Goal: Task Accomplishment & Management: Use online tool/utility

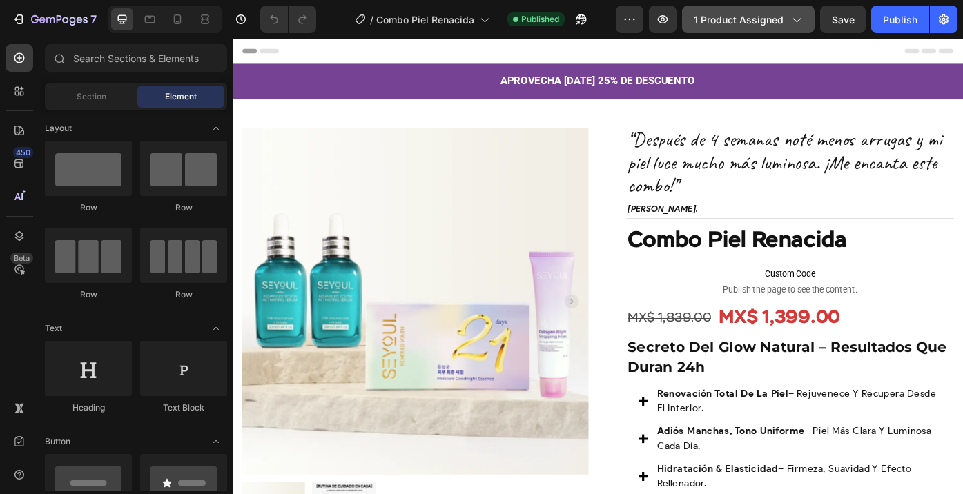
click at [792, 23] on icon "button" at bounding box center [796, 19] width 14 height 14
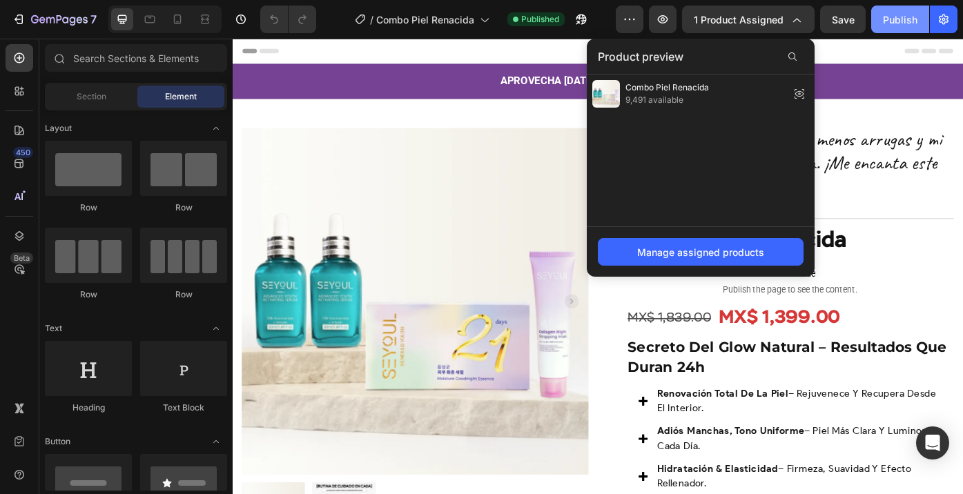
click at [902, 15] on div "Publish" at bounding box center [900, 19] width 35 height 14
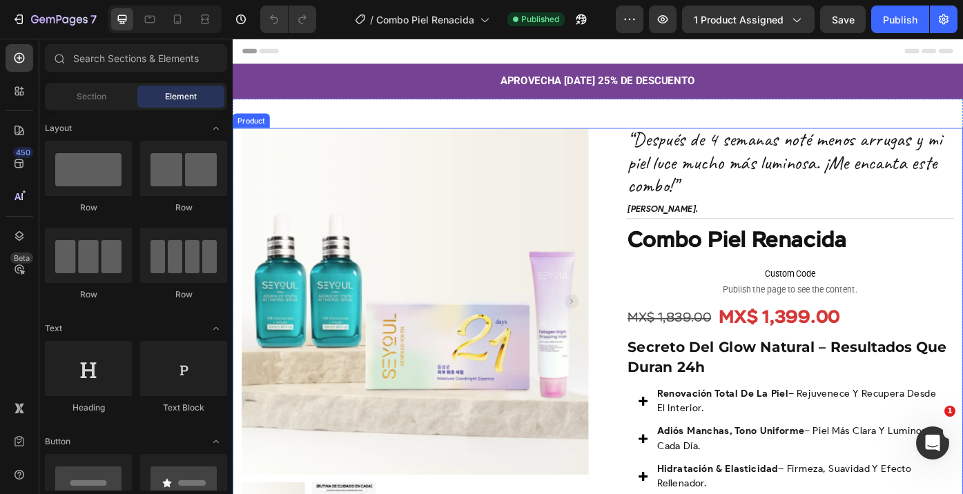
click at [646, 159] on div "Product Images Row “Después de 4 semanas noté menos arrugas y mi piel luce much…" at bounding box center [647, 395] width 828 height 511
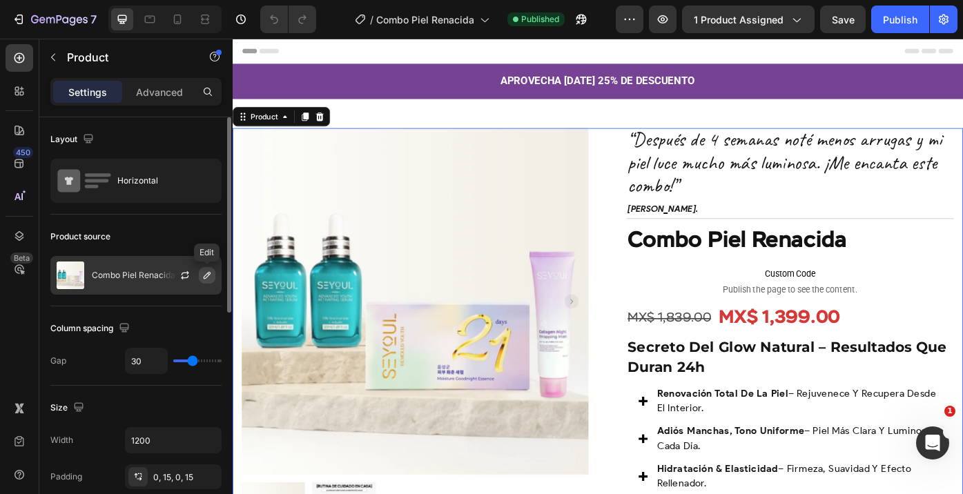
click at [204, 271] on icon "button" at bounding box center [207, 275] width 11 height 11
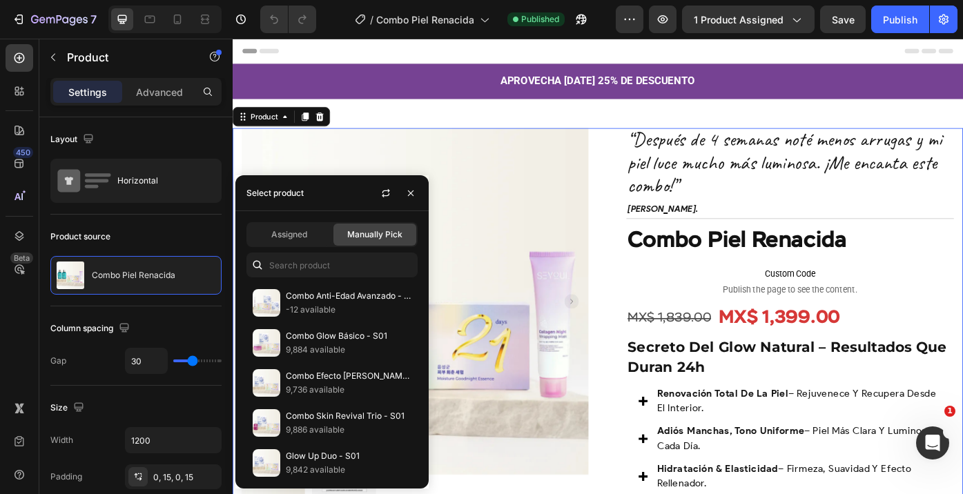
click at [298, 221] on div "Assigned Manually Pick Combo Anti-Edad Avanzado - S01 -12 available Combo Glow …" at bounding box center [331, 350] width 193 height 278
click at [291, 240] on span "Assigned" at bounding box center [289, 234] width 36 height 12
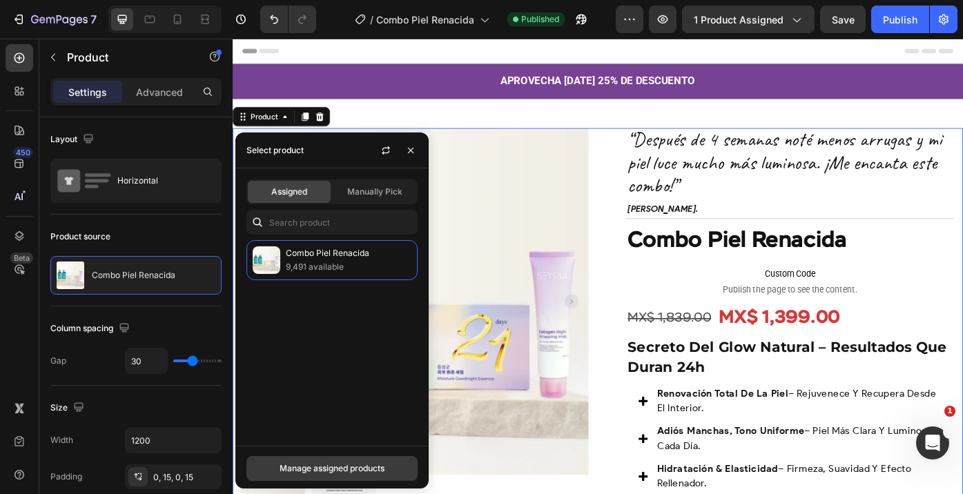
drag, startPoint x: 328, startPoint y: 467, endPoint x: 108, endPoint y: 486, distance: 220.3
click at [328, 467] on div "Manage assigned products" at bounding box center [332, 469] width 105 height 12
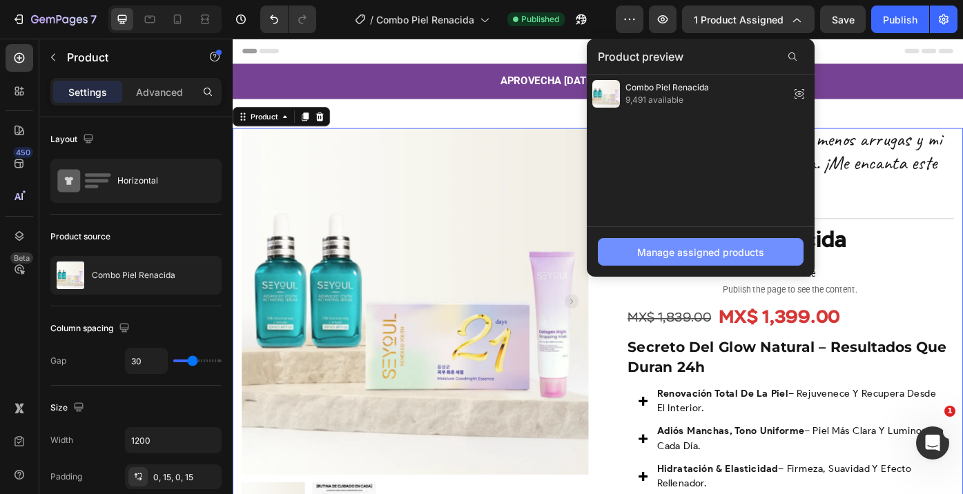
click at [736, 238] on button "Manage assigned products" at bounding box center [701, 252] width 206 height 28
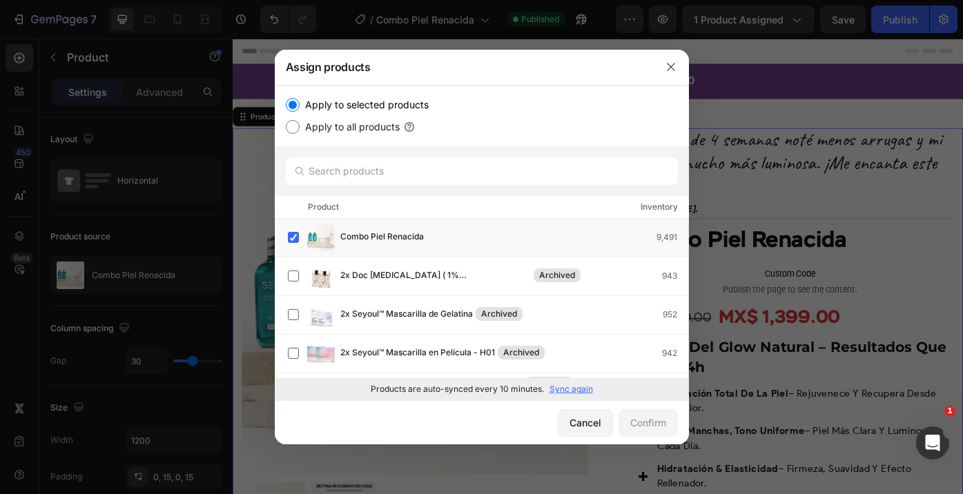
click at [572, 389] on p "Sync again" at bounding box center [570, 389] width 43 height 12
click at [673, 72] on icon "button" at bounding box center [670, 66] width 11 height 11
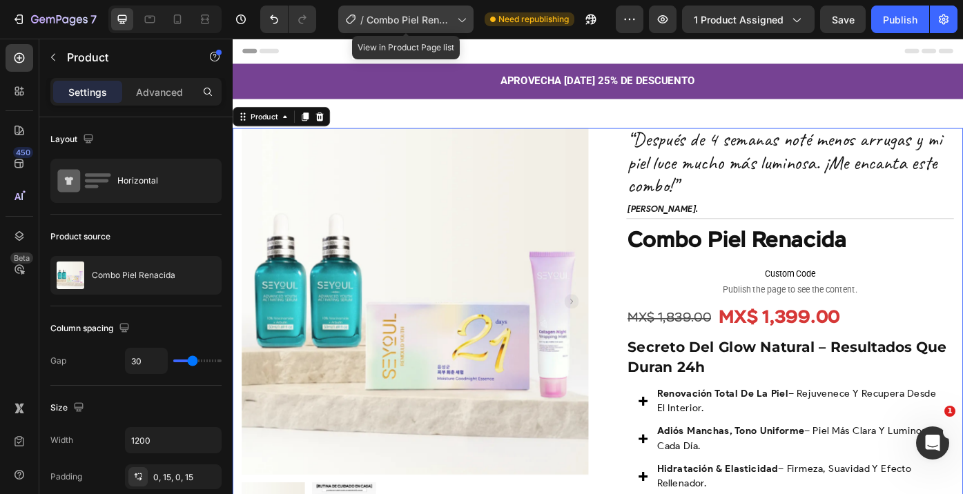
click at [454, 27] on div "/ Combo Piel Renacida" at bounding box center [405, 20] width 135 height 28
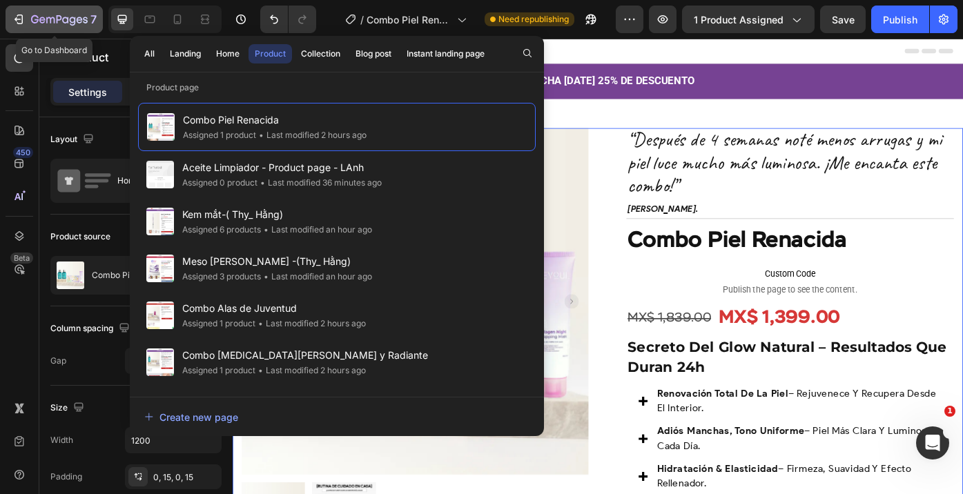
click at [66, 14] on icon "button" at bounding box center [59, 20] width 57 height 12
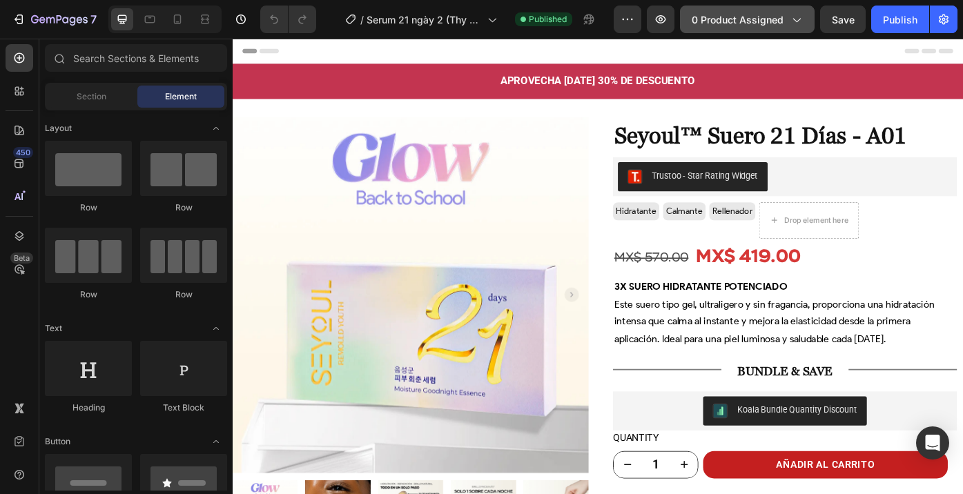
click at [757, 19] on span "0 product assigned" at bounding box center [738, 19] width 92 height 14
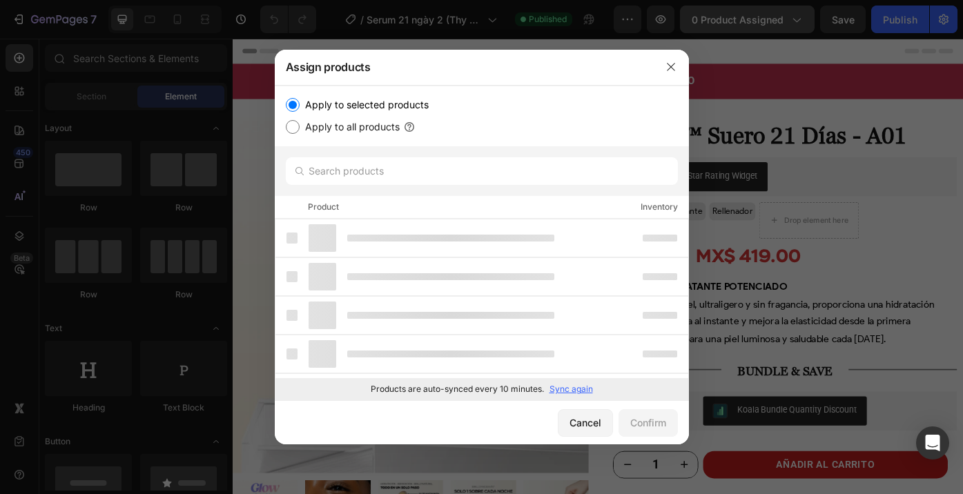
click at [764, 20] on div at bounding box center [481, 247] width 963 height 494
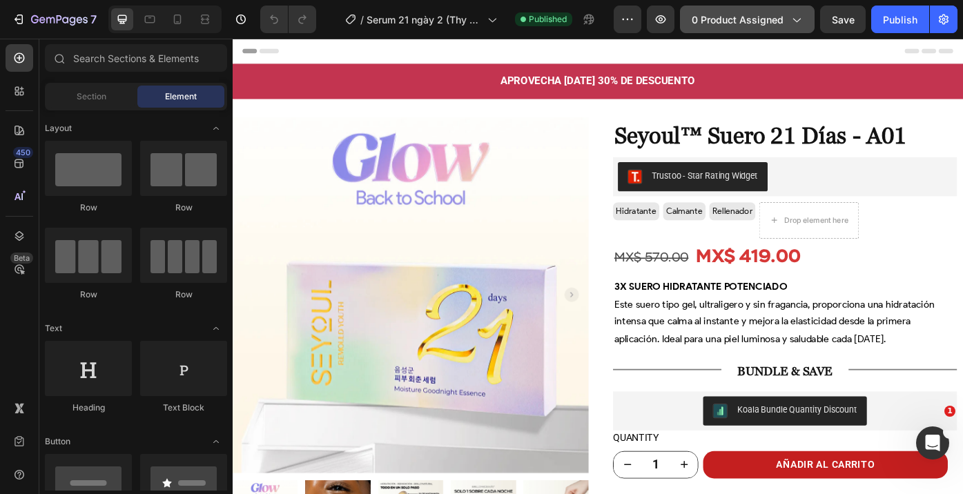
click at [721, 27] on button "0 product assigned" at bounding box center [747, 20] width 135 height 28
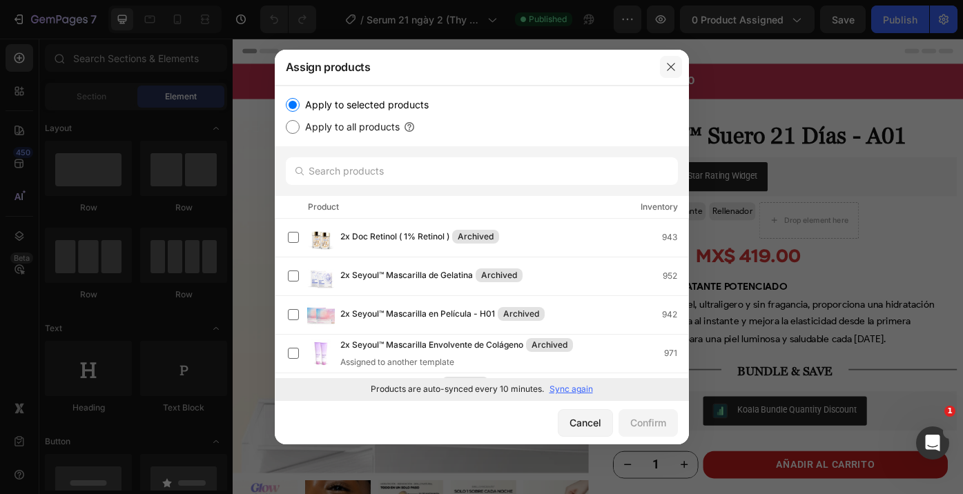
click at [665, 65] on icon "button" at bounding box center [670, 66] width 11 height 11
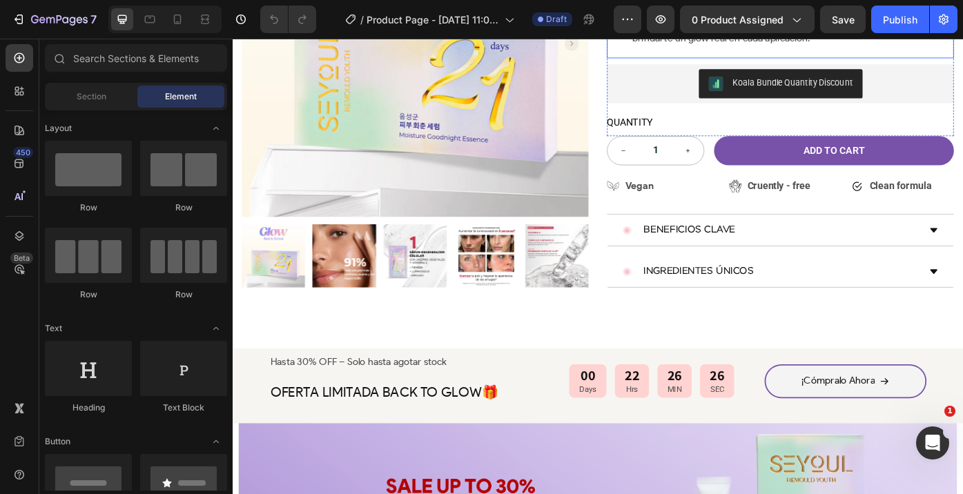
scroll to position [497, 0]
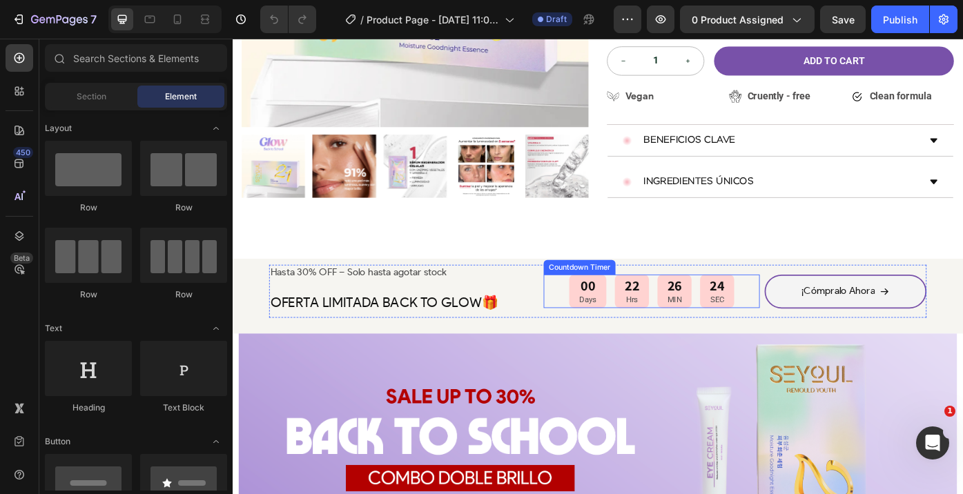
click at [647, 323] on div "00 Days" at bounding box center [635, 325] width 42 height 38
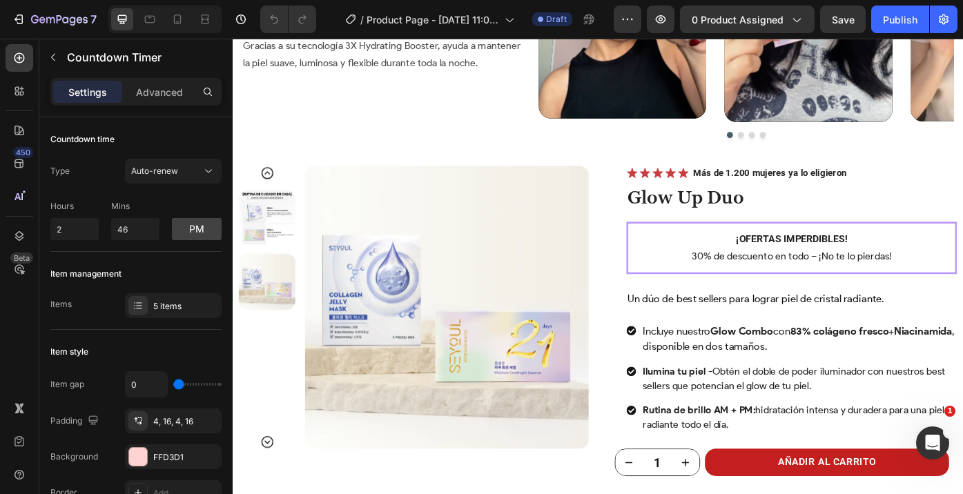
scroll to position [2038, 0]
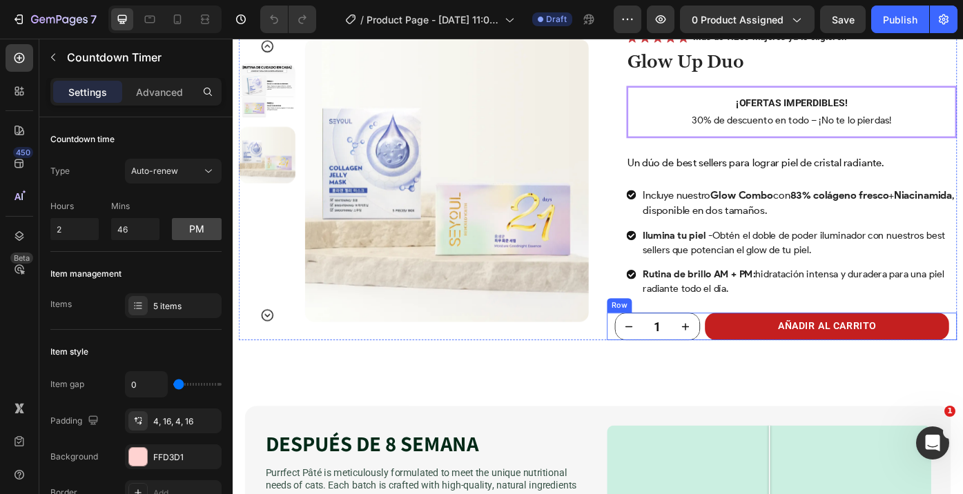
click at [763, 362] on div "1 Product Quantity AÑADIR AL CARRITO Product Cart Button Row" at bounding box center [855, 364] width 397 height 31
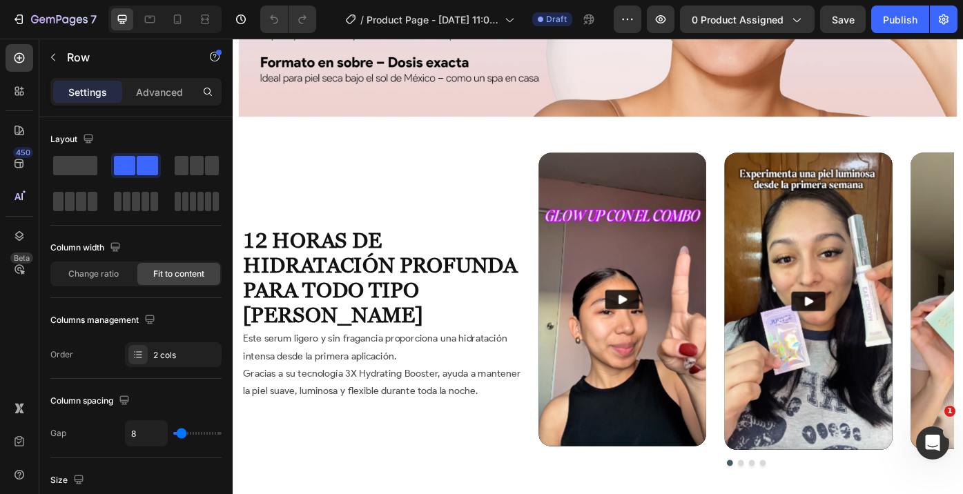
scroll to position [1478, 0]
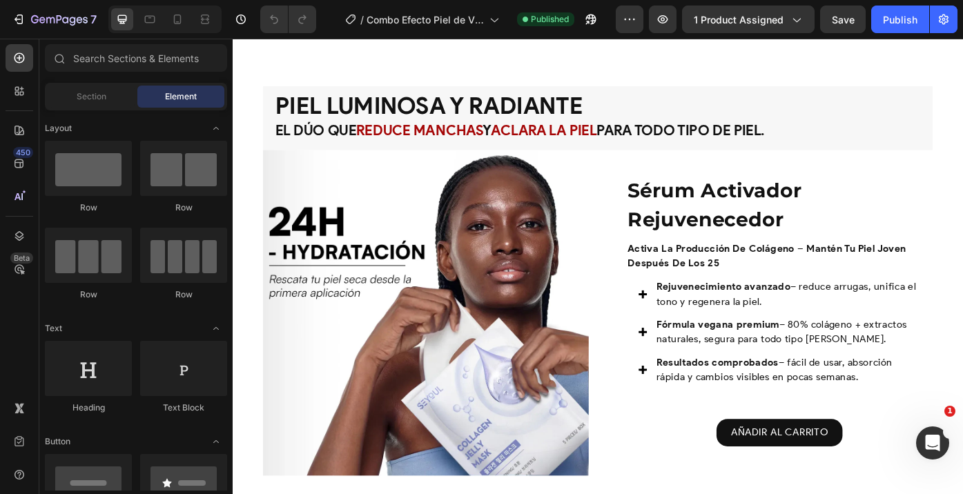
scroll to position [1066, 0]
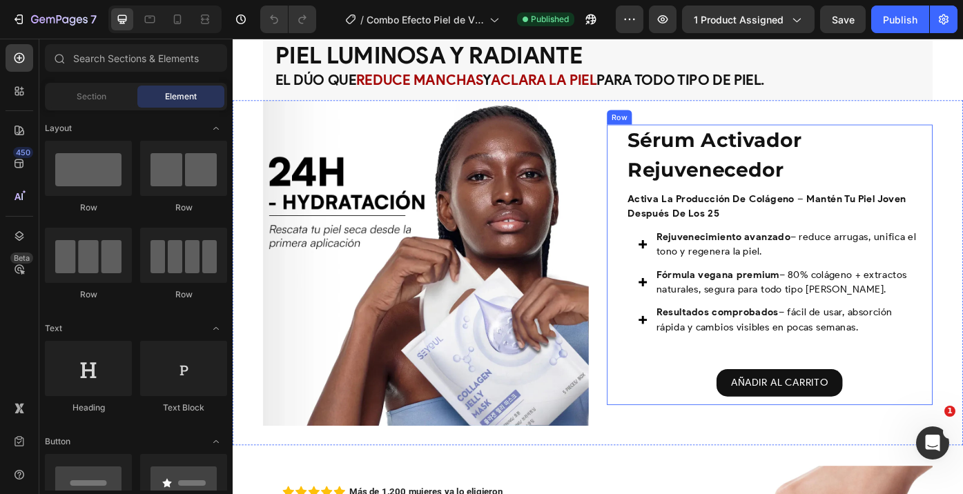
click at [668, 160] on div "Sérum Activador Rejuvenecedor Product Title activa la producción de colágeno – …" at bounding box center [841, 295] width 369 height 318
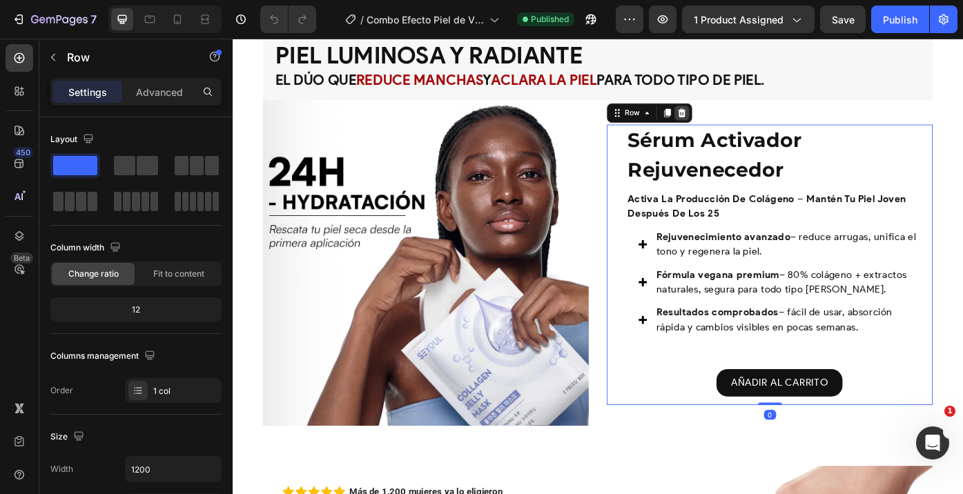
click at [739, 123] on icon at bounding box center [742, 123] width 9 height 10
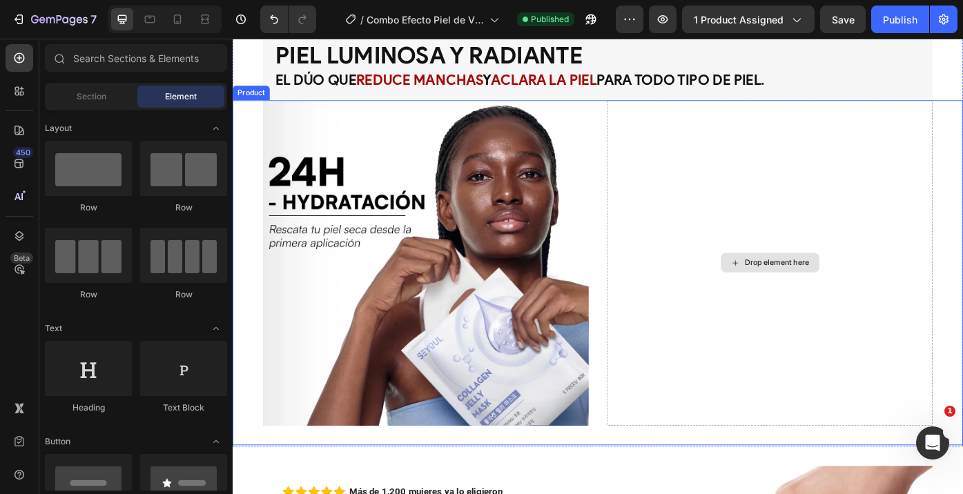
click at [679, 151] on div "Drop element here" at bounding box center [841, 292] width 369 height 369
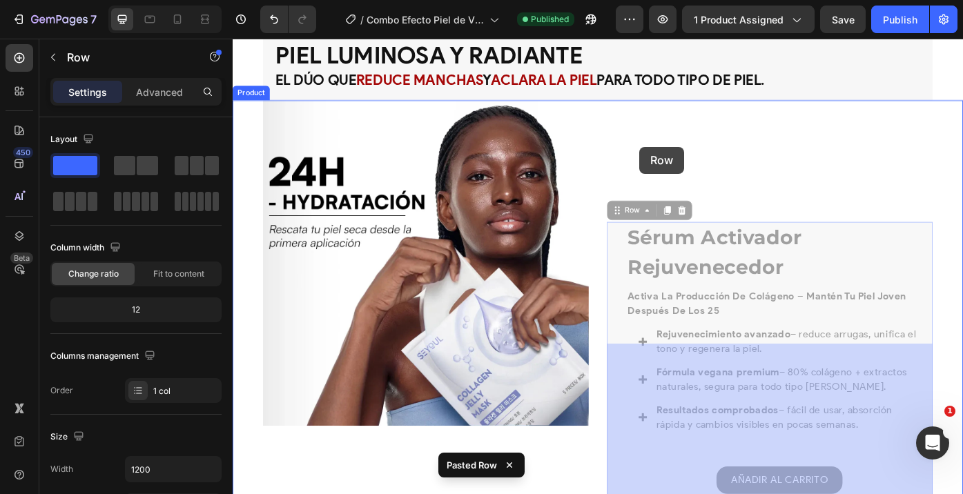
drag, startPoint x: 669, startPoint y: 235, endPoint x: 694, endPoint y: 160, distance: 78.8
click at [694, 160] on div "Header Product Images Combo Efecto Piel de Vidrio Product Title MX$ 769.00 Prod…" at bounding box center [647, 358] width 828 height 2771
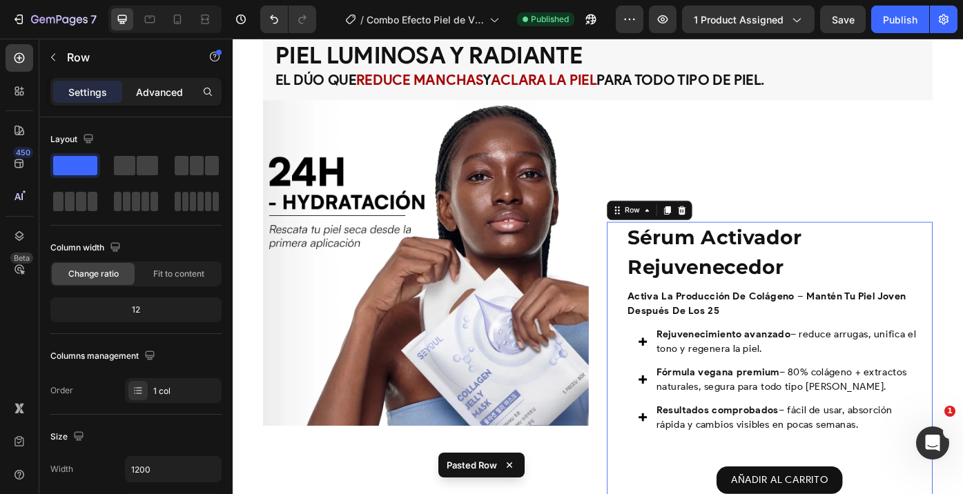
click at [168, 95] on p "Advanced" at bounding box center [159, 92] width 47 height 14
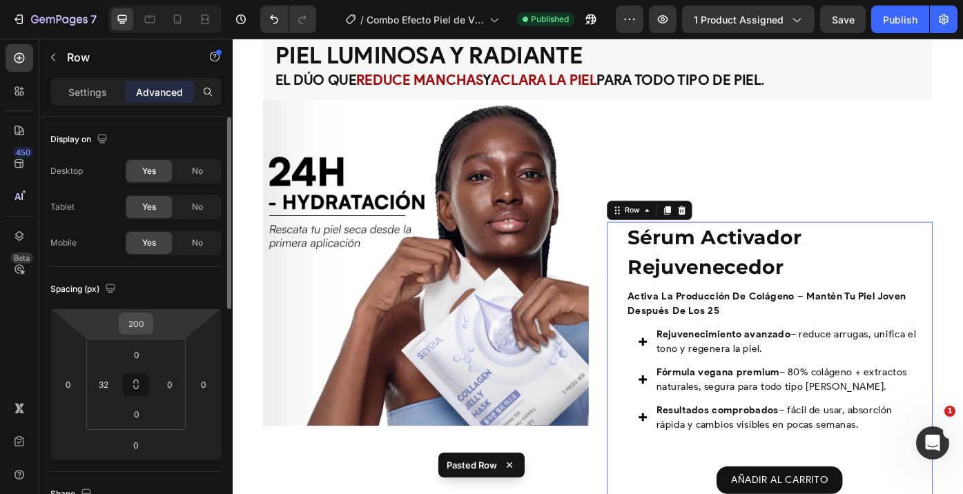
click at [139, 313] on div "200" at bounding box center [136, 324] width 35 height 22
click at [139, 319] on input "200" at bounding box center [136, 323] width 28 height 21
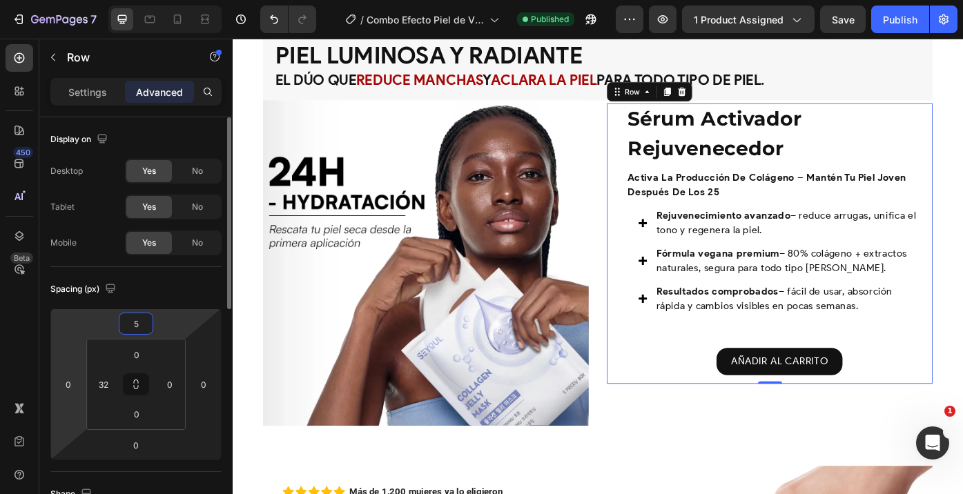
type input "50"
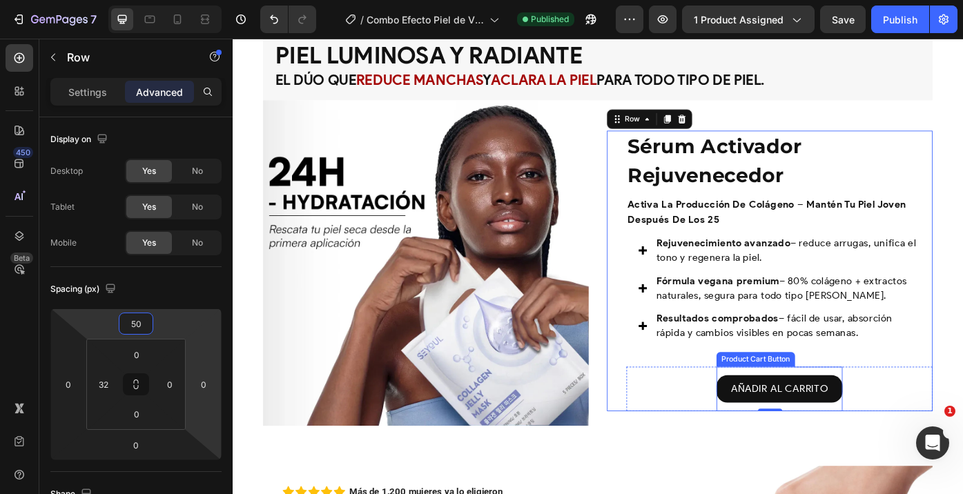
click at [787, 438] on button "AÑADIR AL CARRITO" at bounding box center [853, 435] width 144 height 31
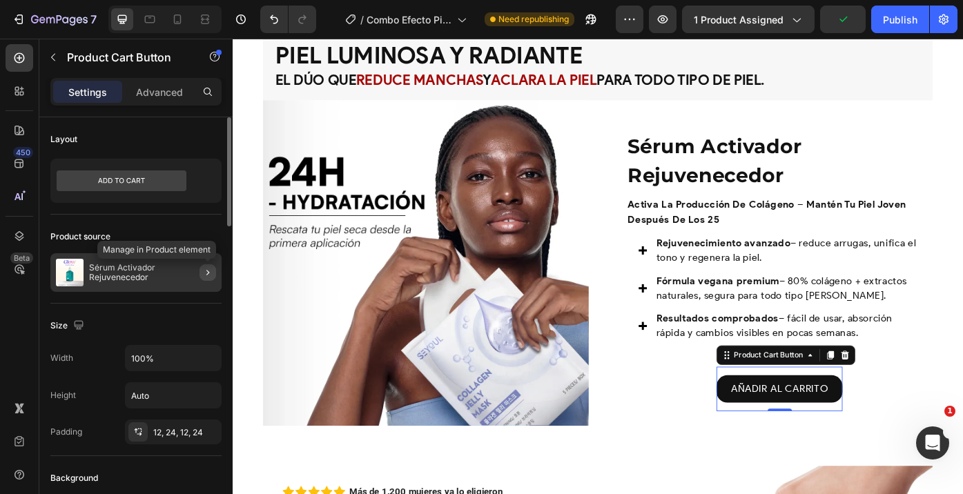
click at [206, 274] on icon "button" at bounding box center [207, 272] width 11 height 11
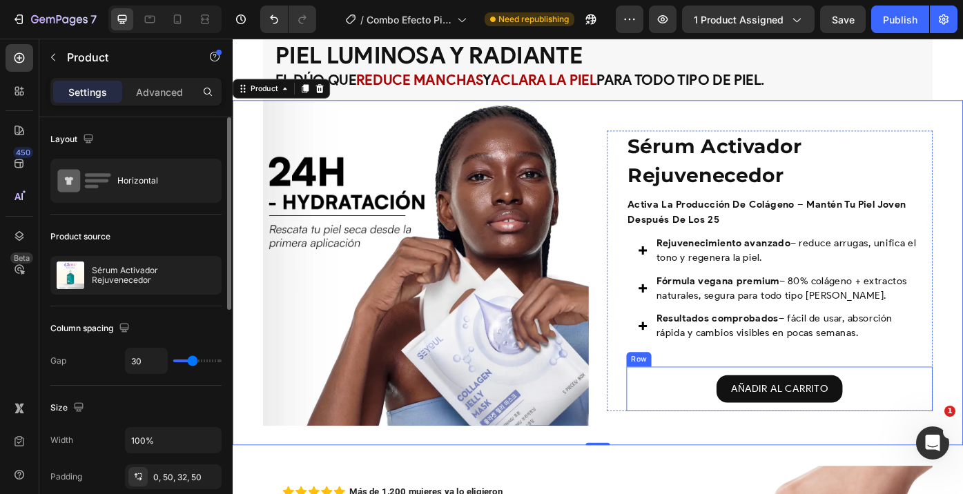
click at [768, 436] on div "AÑADIR AL CARRITO Product Cart Button Row" at bounding box center [852, 436] width 347 height 50
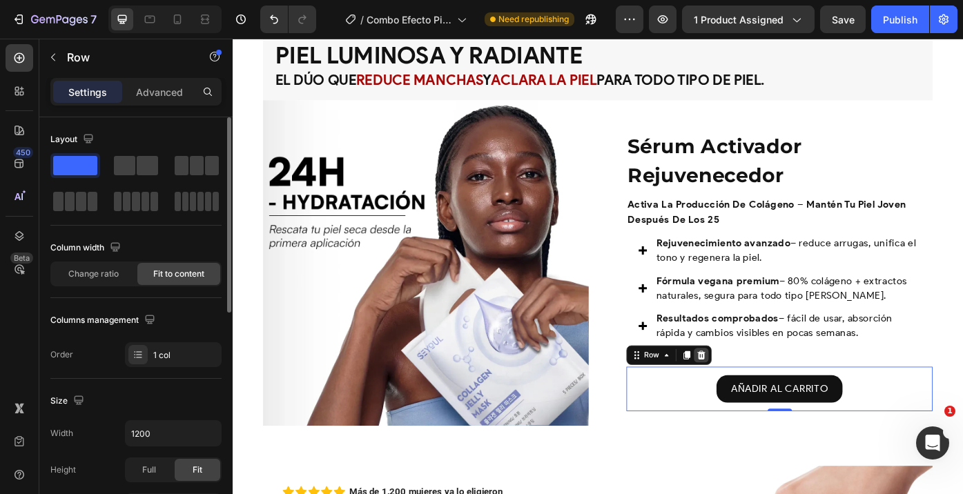
click at [766, 400] on icon at bounding box center [764, 398] width 9 height 10
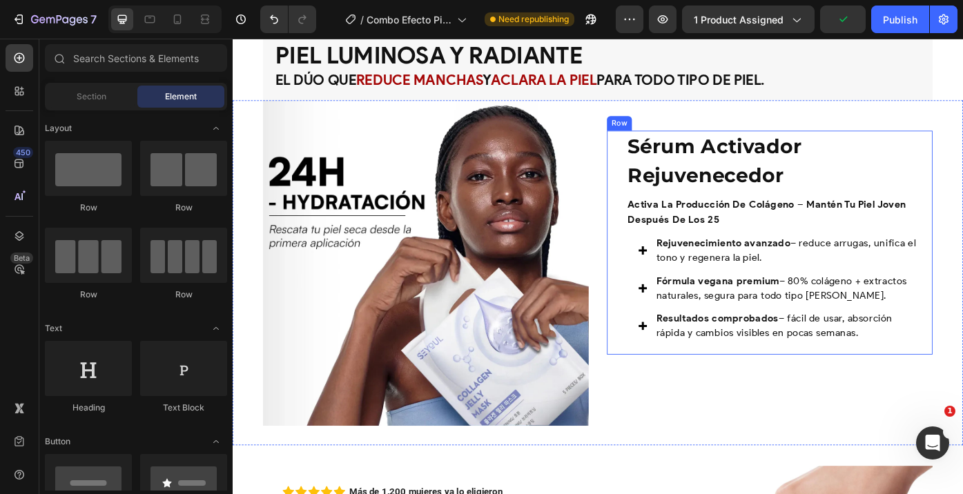
click at [674, 385] on div "Sérum Activador Rejuvenecedor Product Title activa la producción de colágeno – …" at bounding box center [841, 270] width 369 height 254
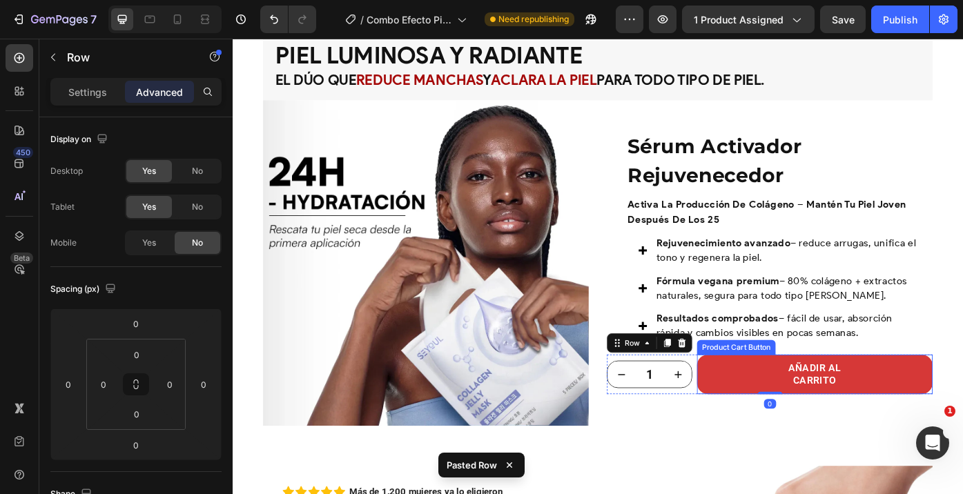
click at [761, 410] on button "AÑADIR AL CARRITO" at bounding box center [892, 420] width 267 height 46
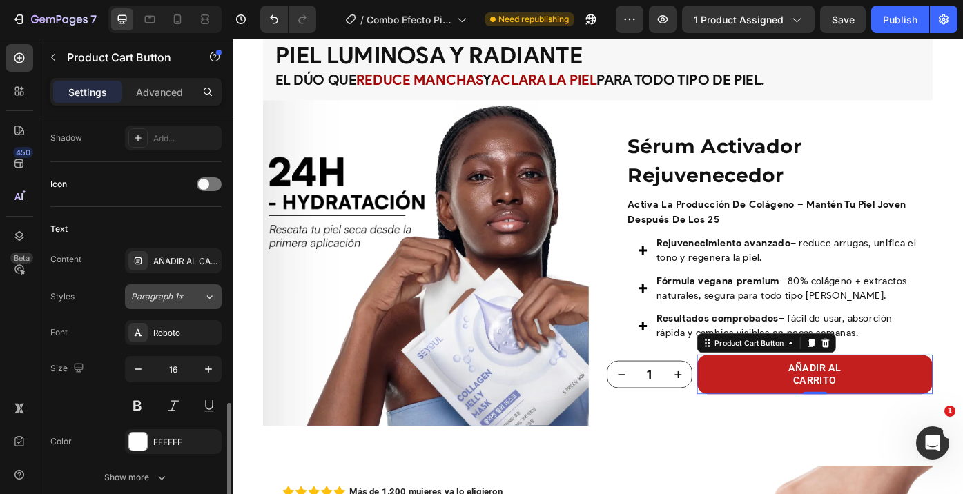
scroll to position [664, 0]
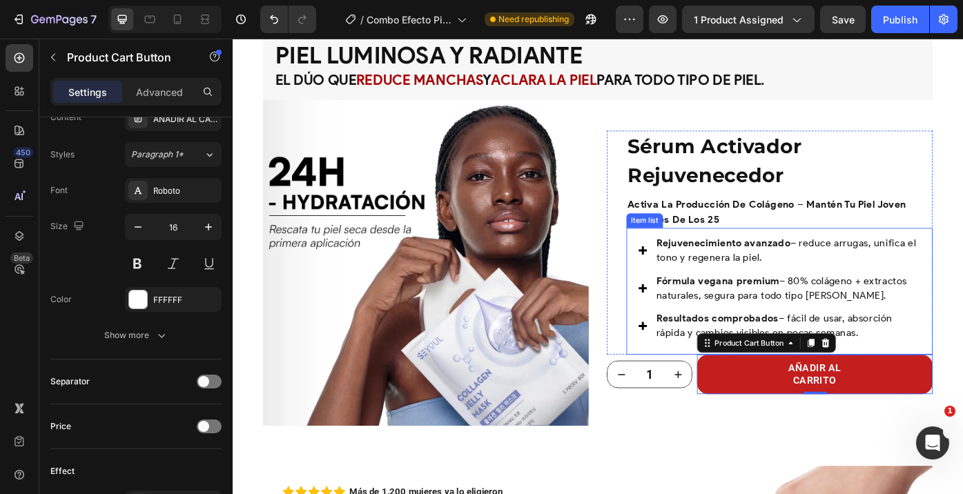
click at [962, 302] on div "Rejuvenecimiento avanzado – reduce arrugas, unifica el tono y regenera la piel.…" at bounding box center [852, 325] width 347 height 144
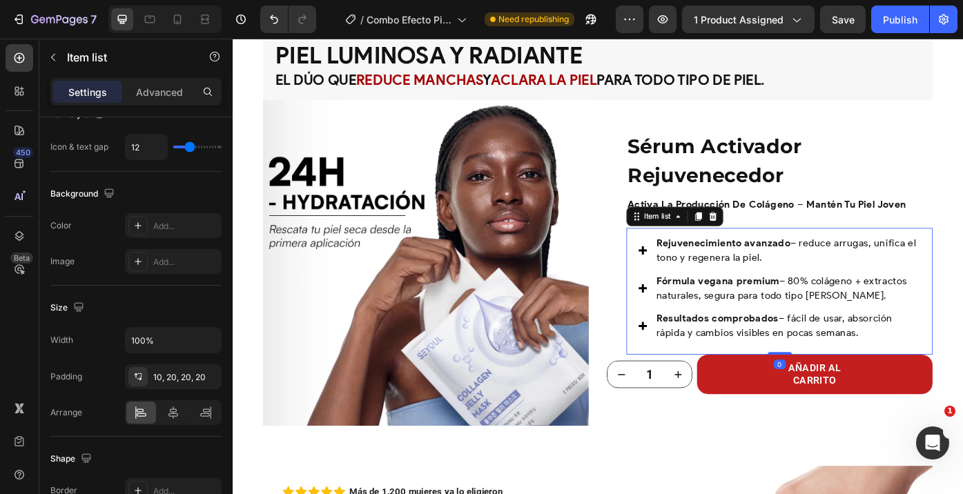
scroll to position [0, 0]
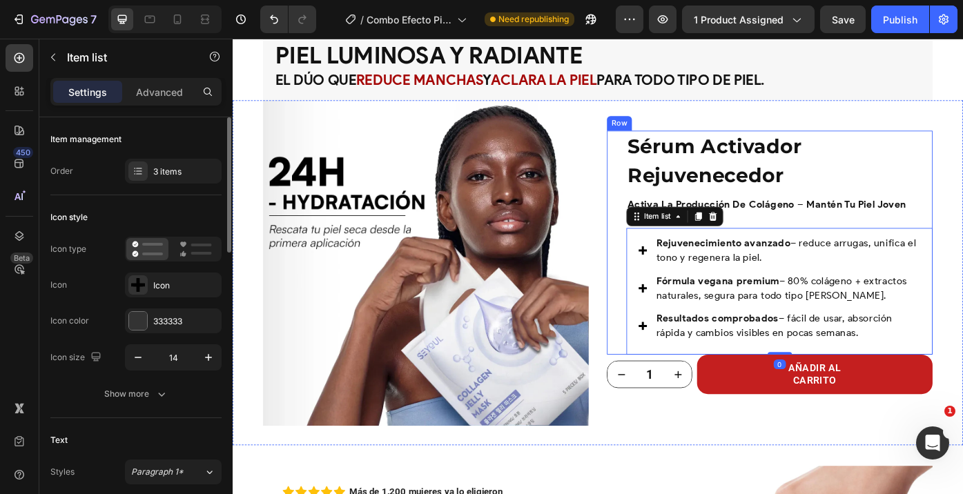
click at [660, 162] on div "Sérum Activador Rejuvenecedor Product Title activa la producción de colágeno – …" at bounding box center [841, 270] width 369 height 254
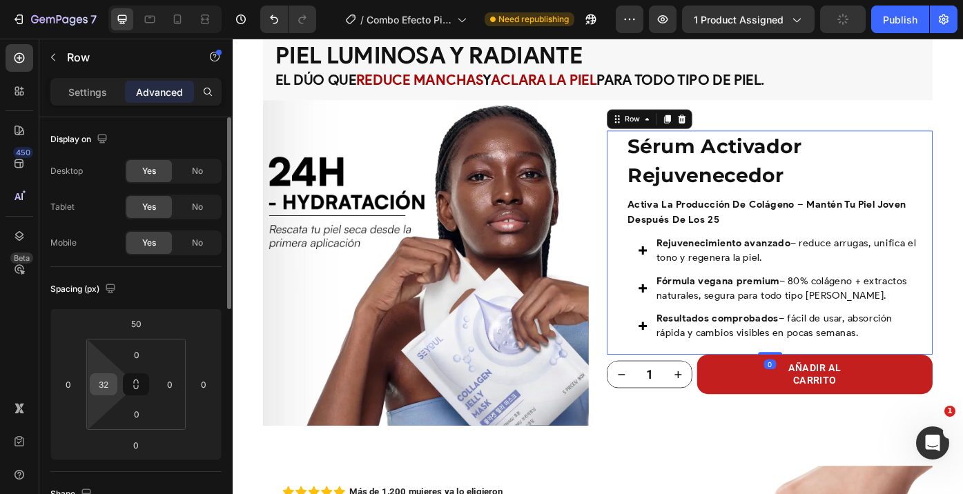
click at [105, 391] on input "32" at bounding box center [103, 384] width 21 height 21
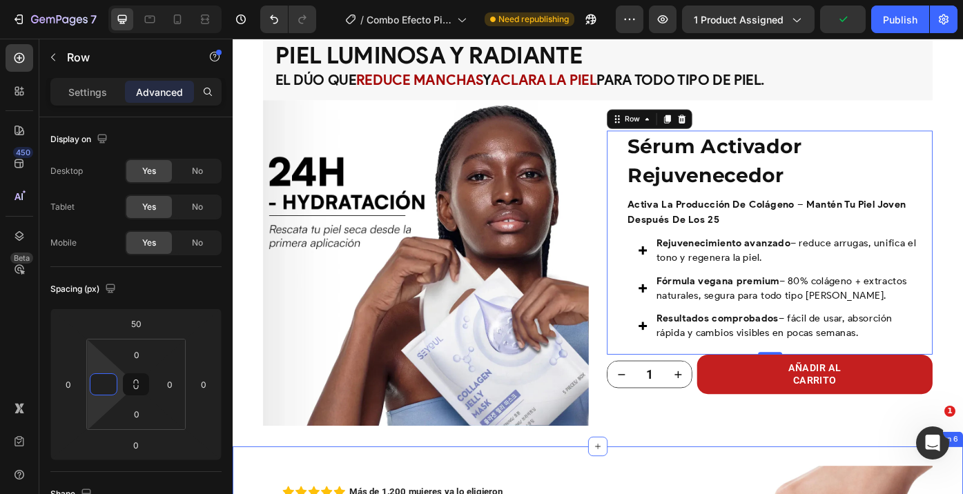
click at [752, 488] on div "Image Row Sérum Activador Rejuvenecedor Product Title activa la producción de c…" at bounding box center [647, 303] width 828 height 391
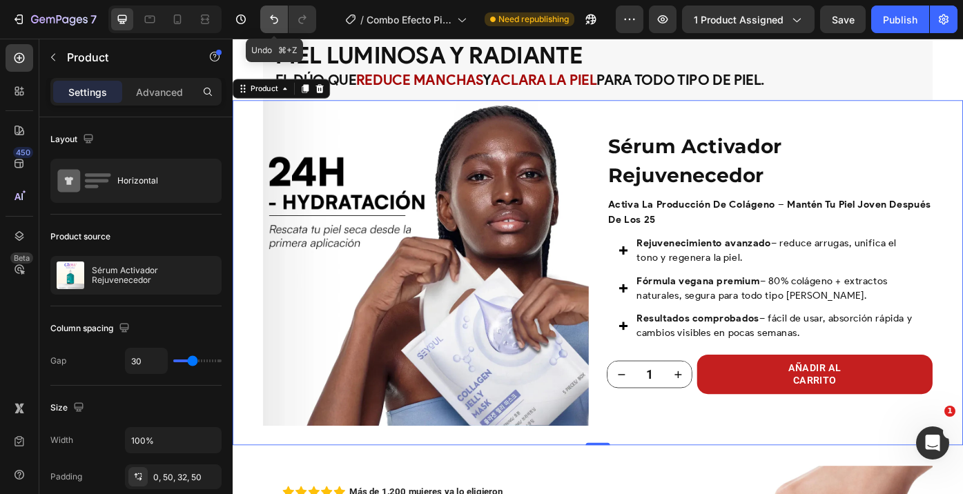
click at [269, 15] on icon "Undo/Redo" at bounding box center [274, 19] width 14 height 14
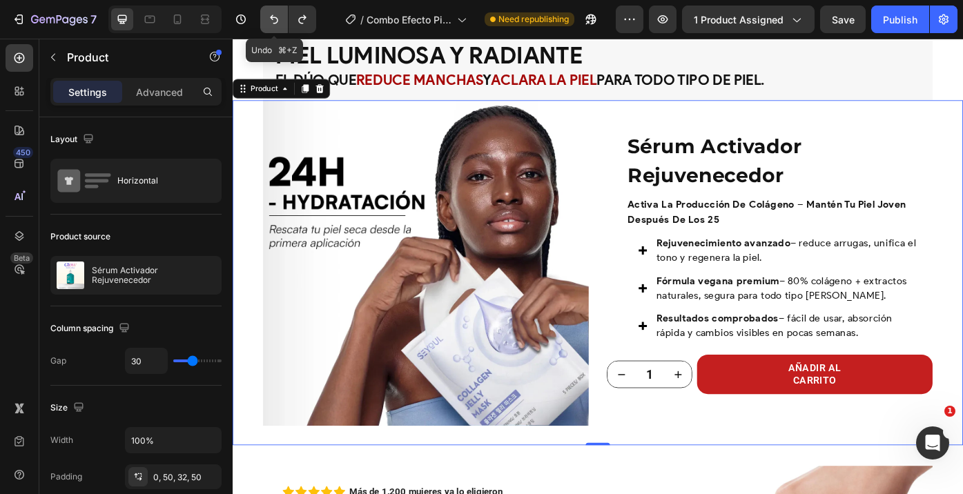
click at [269, 15] on icon "Undo/Redo" at bounding box center [274, 19] width 14 height 14
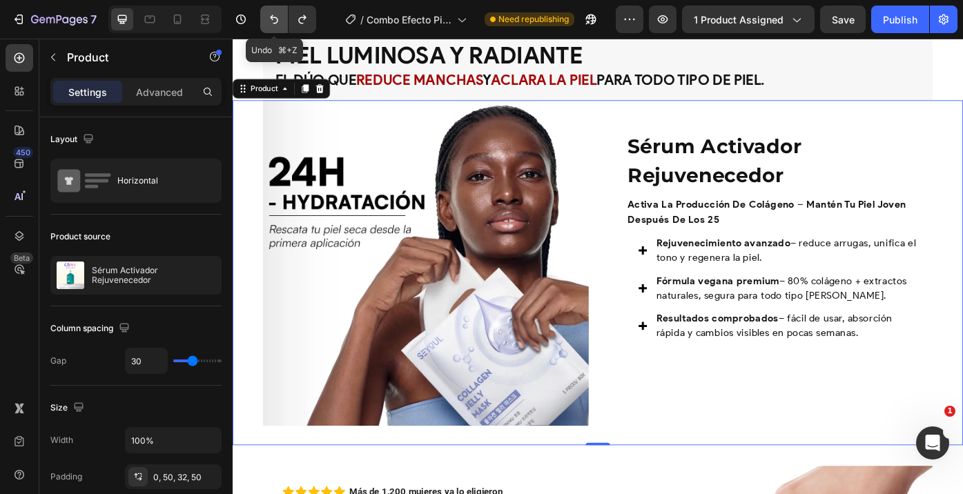
click at [269, 15] on icon "Undo/Redo" at bounding box center [274, 19] width 14 height 14
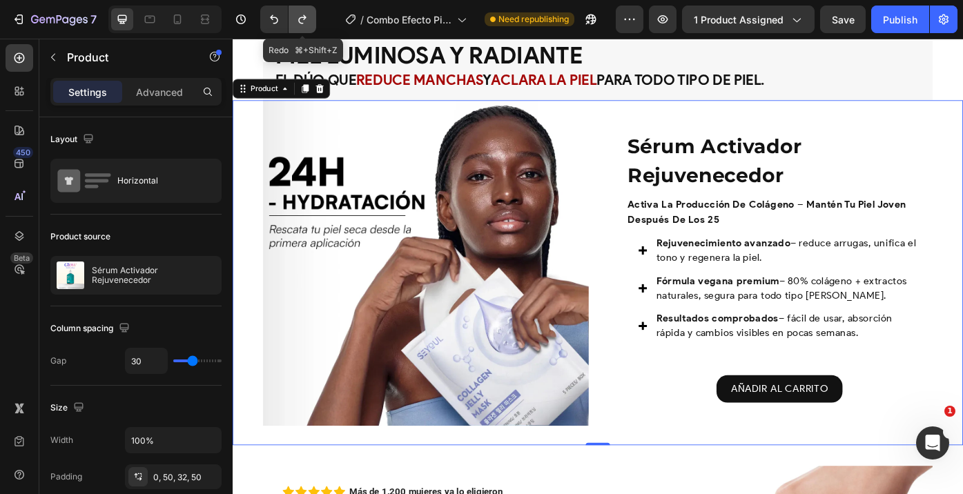
click at [305, 17] on icon "Undo/Redo" at bounding box center [302, 19] width 8 height 9
click at [300, 21] on icon "Undo/Redo" at bounding box center [302, 19] width 8 height 9
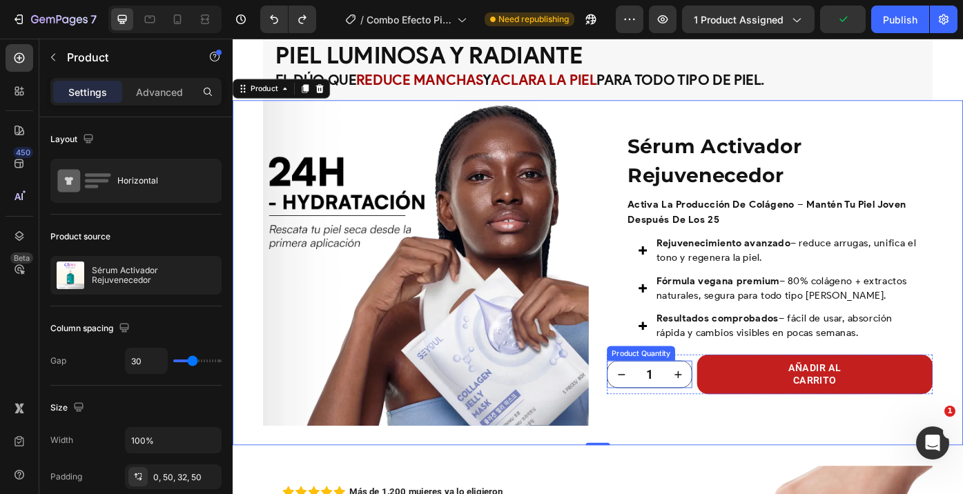
click at [756, 407] on div "1 Product Quantity AÑADIR AL CARRITO Product Cart Button Row" at bounding box center [841, 420] width 369 height 46
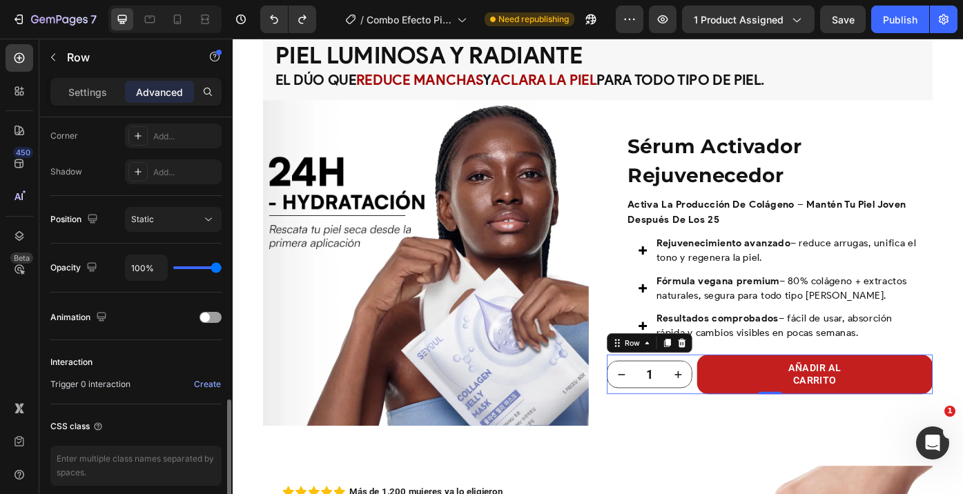
scroll to position [484, 0]
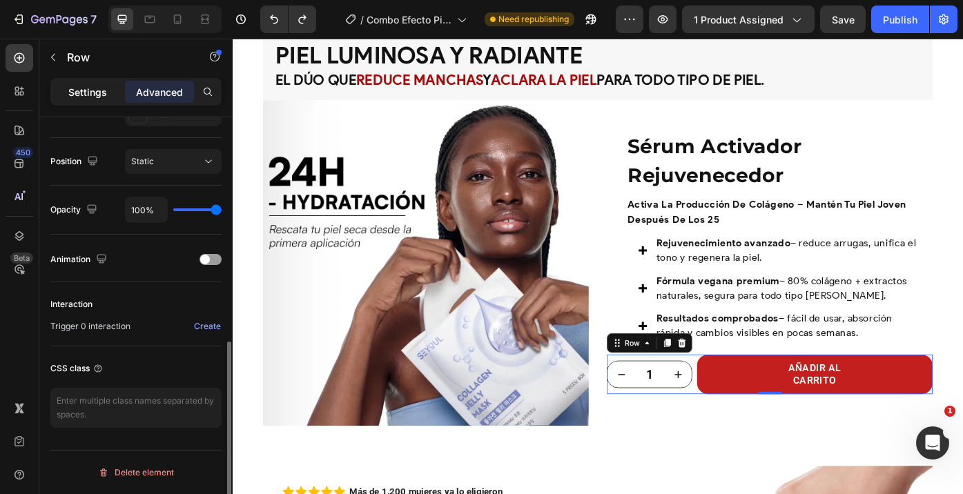
click at [97, 99] on p "Settings" at bounding box center [87, 92] width 39 height 14
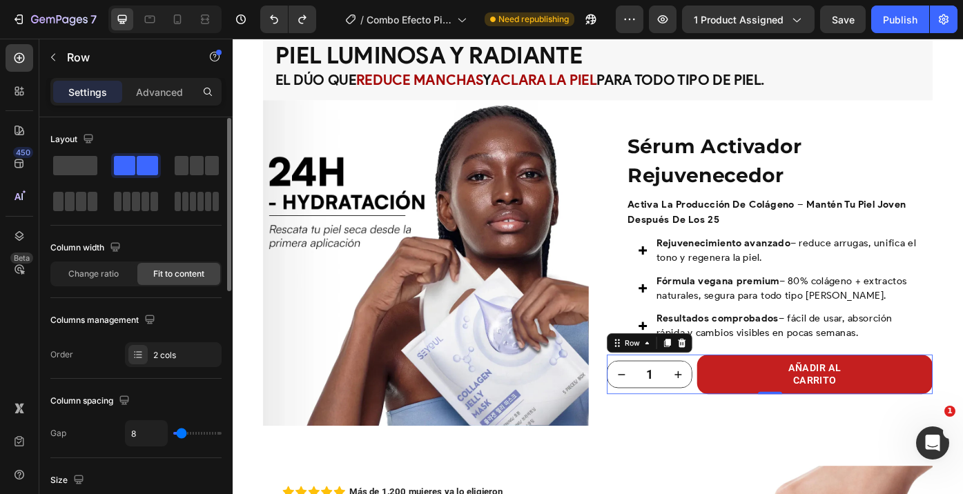
scroll to position [12, 0]
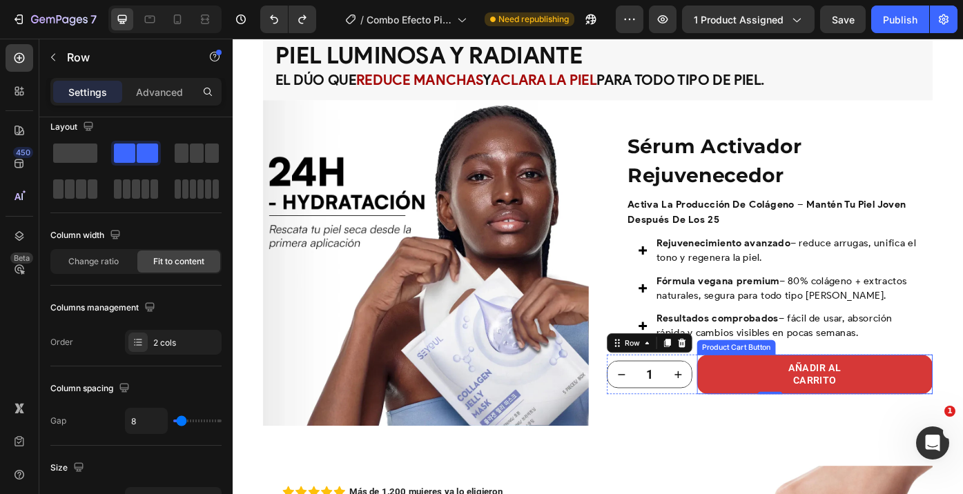
click at [785, 422] on button "AÑADIR AL CARRITO" at bounding box center [892, 420] width 267 height 46
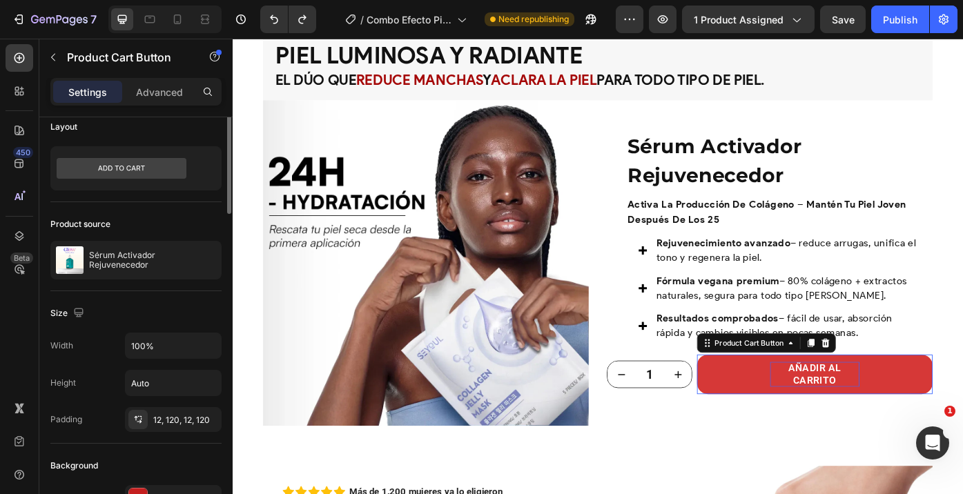
scroll to position [0, 0]
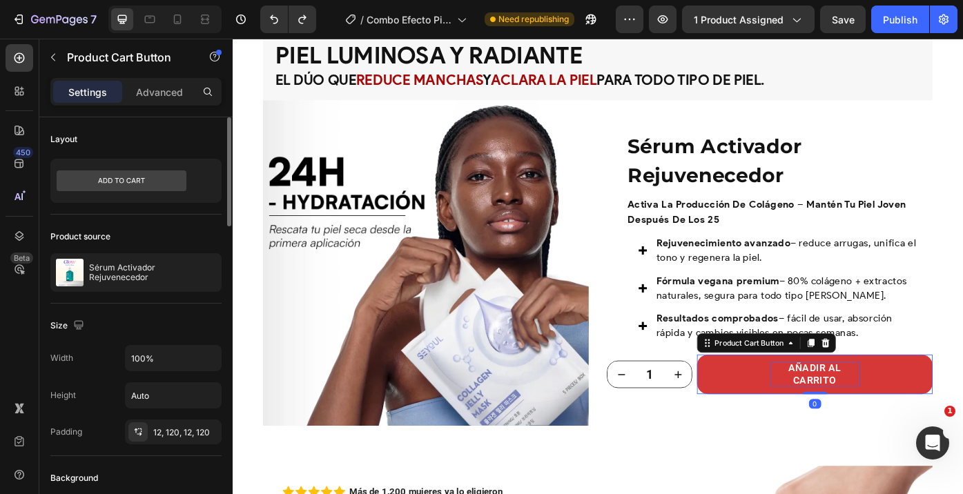
click at [912, 415] on div "AÑADIR AL CARRITO" at bounding box center [892, 419] width 101 height 29
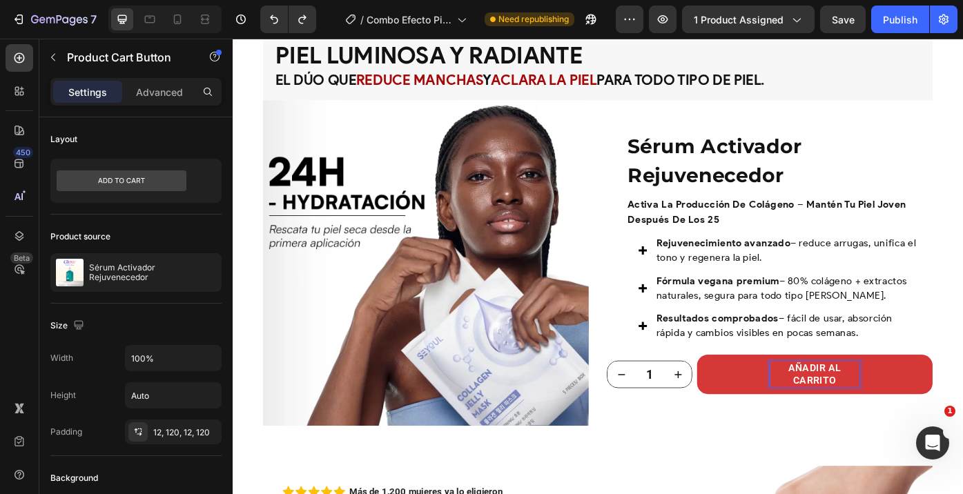
click at [912, 415] on p "AÑADIR AL CARRITO" at bounding box center [892, 419] width 101 height 29
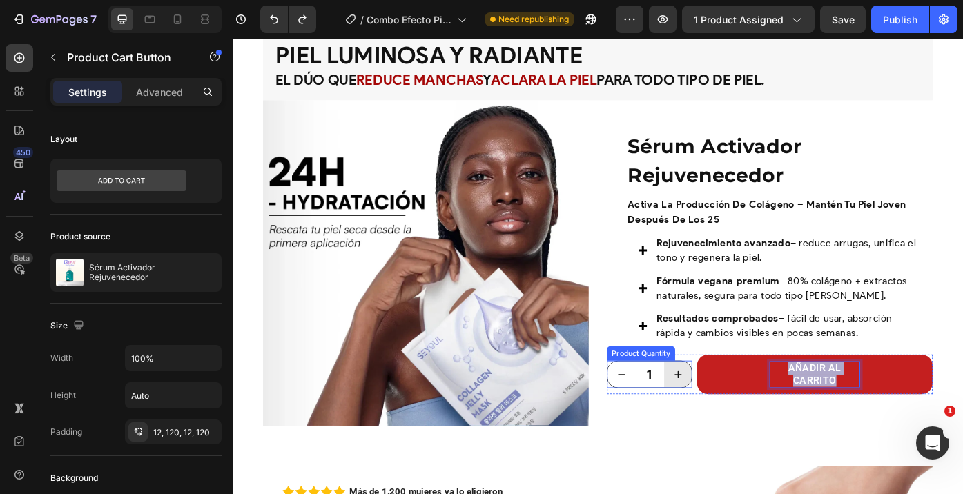
click at [747, 409] on button "increment" at bounding box center [737, 420] width 31 height 30
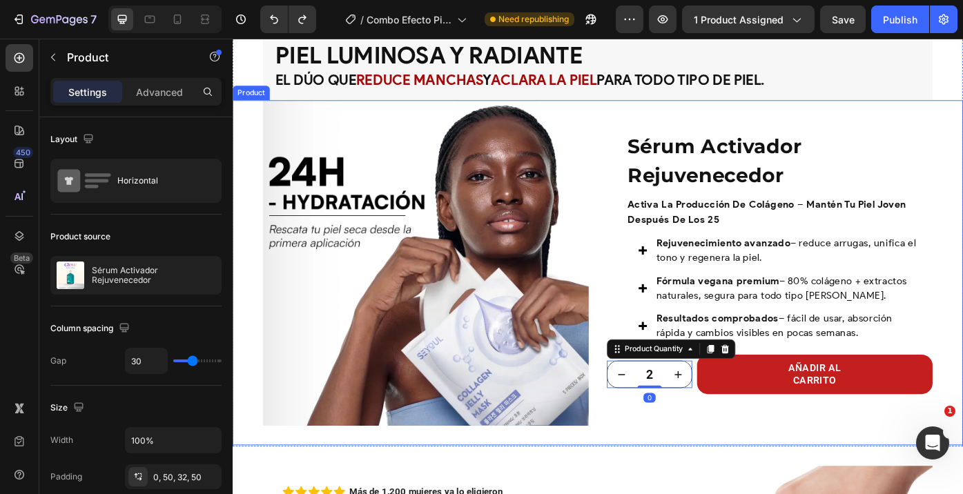
click at [664, 458] on div "Sérum Activador Rejuvenecedor Product Title activa la producción de colágeno – …" at bounding box center [841, 292] width 369 height 369
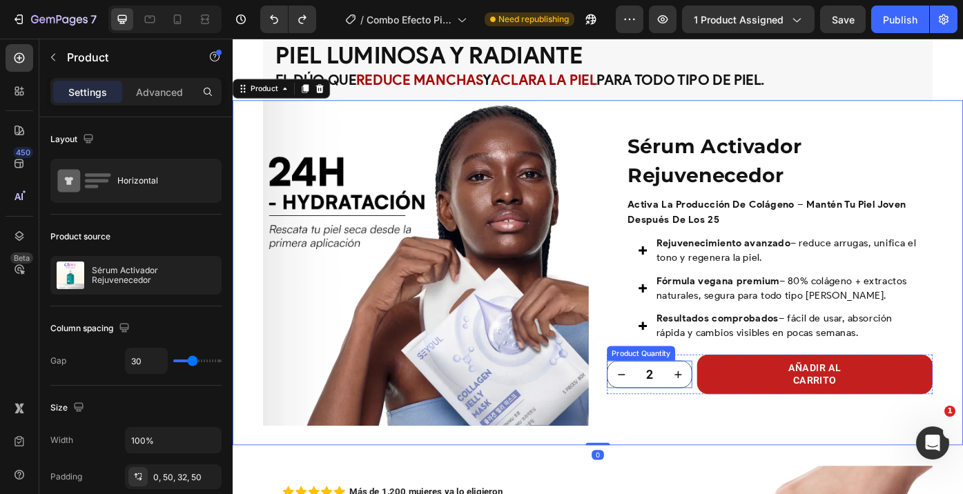
click at [690, 434] on input "2" at bounding box center [705, 420] width 33 height 30
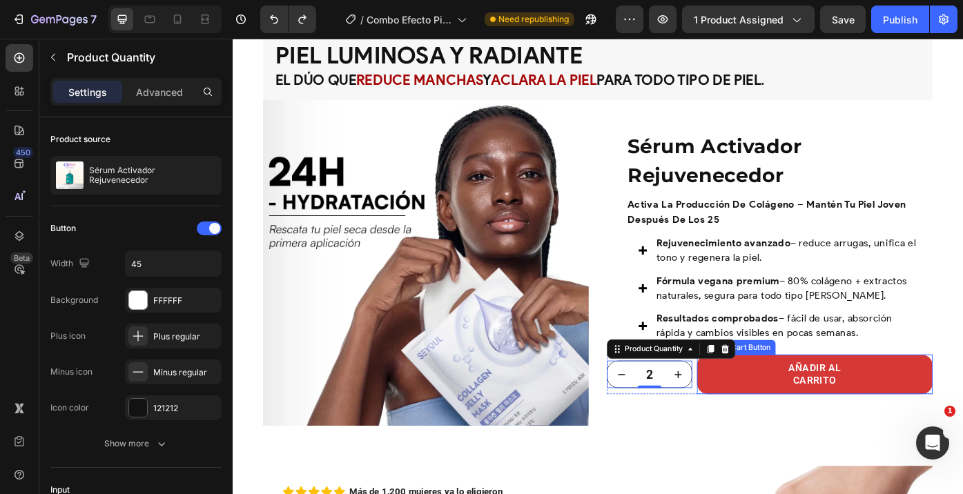
click at [795, 411] on button "AÑADIR AL CARRITO" at bounding box center [892, 420] width 267 height 46
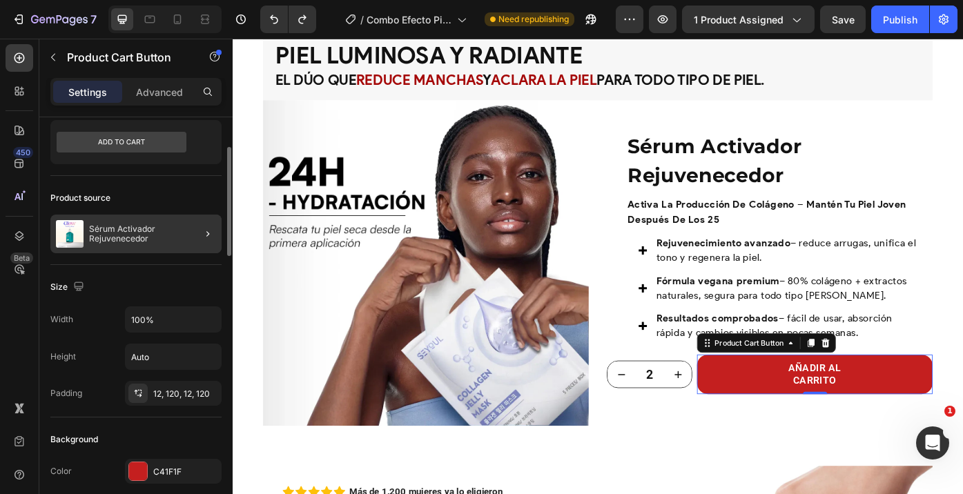
scroll to position [144, 0]
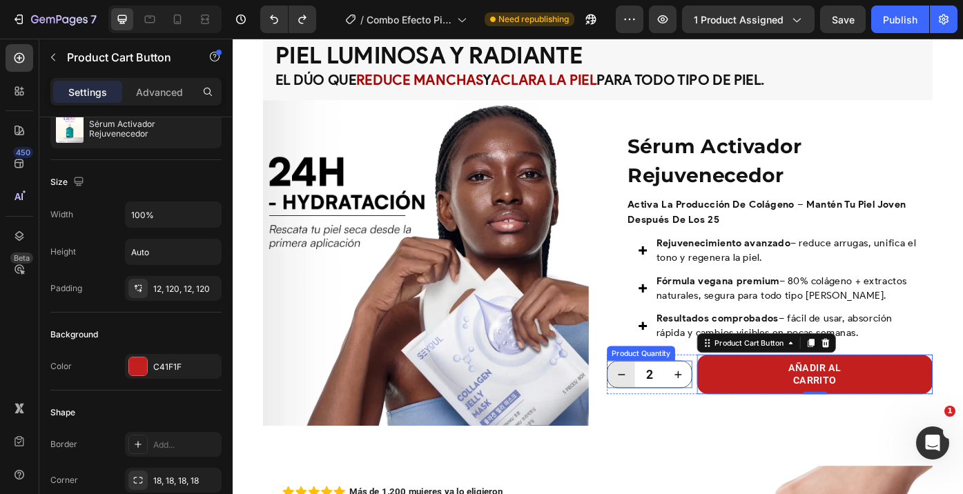
click at [688, 413] on button "decrement" at bounding box center [673, 420] width 31 height 30
type input "1"
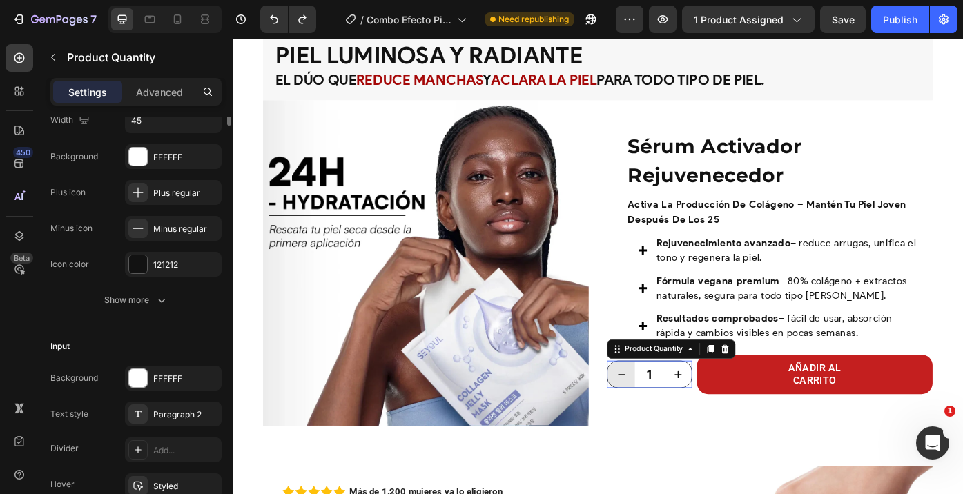
scroll to position [0, 0]
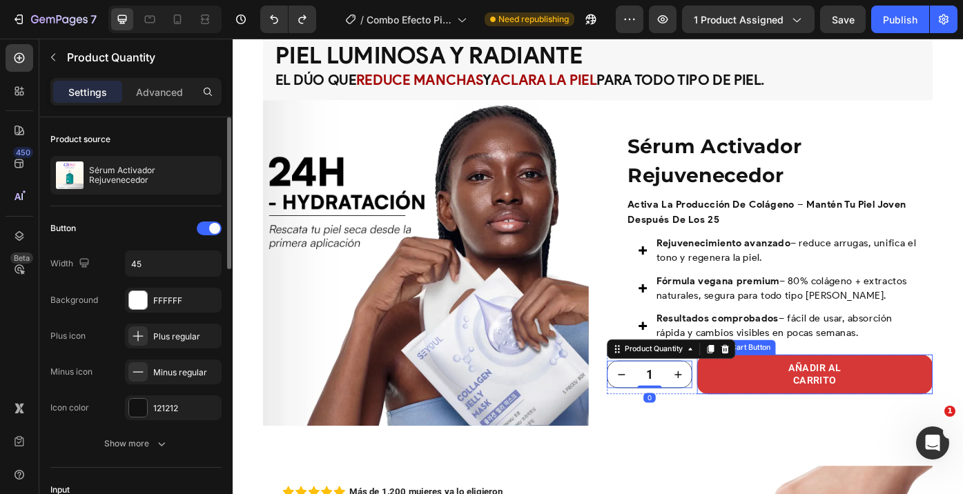
click at [760, 409] on button "AÑADIR AL CARRITO" at bounding box center [892, 420] width 267 height 46
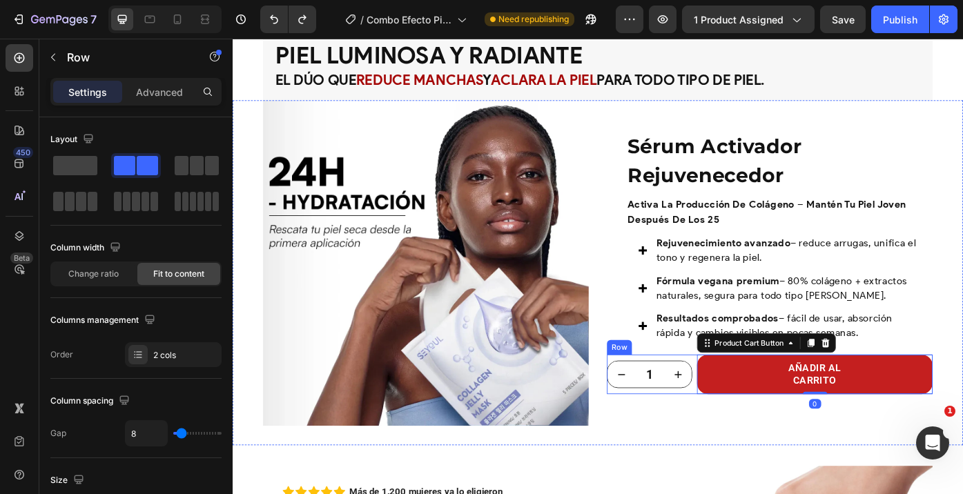
click at [757, 407] on div "1 Product Quantity AÑADIR AL CARRITO Product Cart Button 0 Row" at bounding box center [841, 420] width 369 height 46
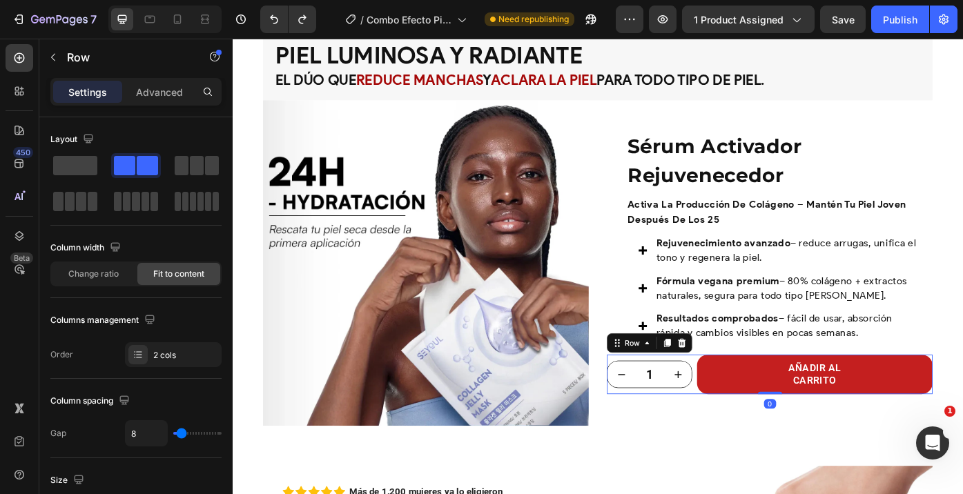
click at [742, 380] on icon at bounding box center [742, 384] width 9 height 10
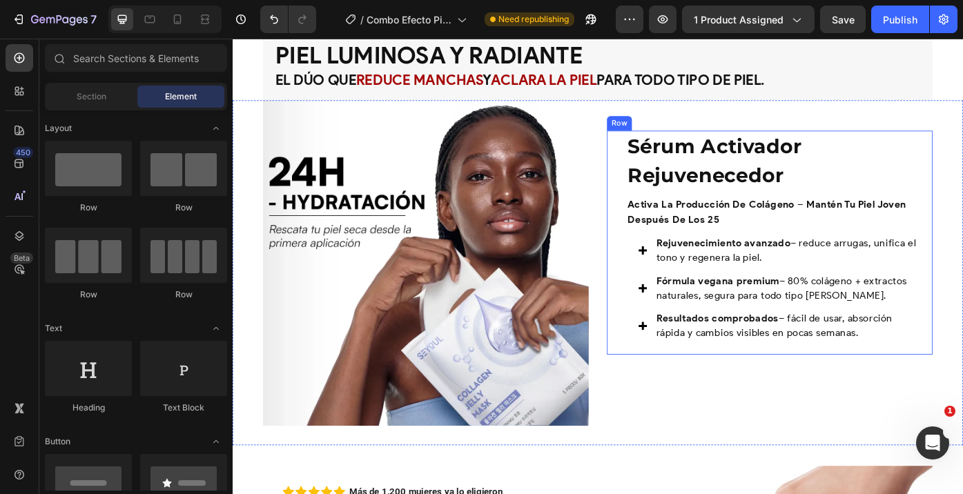
click at [666, 385] on div "Sérum Activador Rejuvenecedor Product Title activa la producción de colágeno – …" at bounding box center [841, 270] width 369 height 254
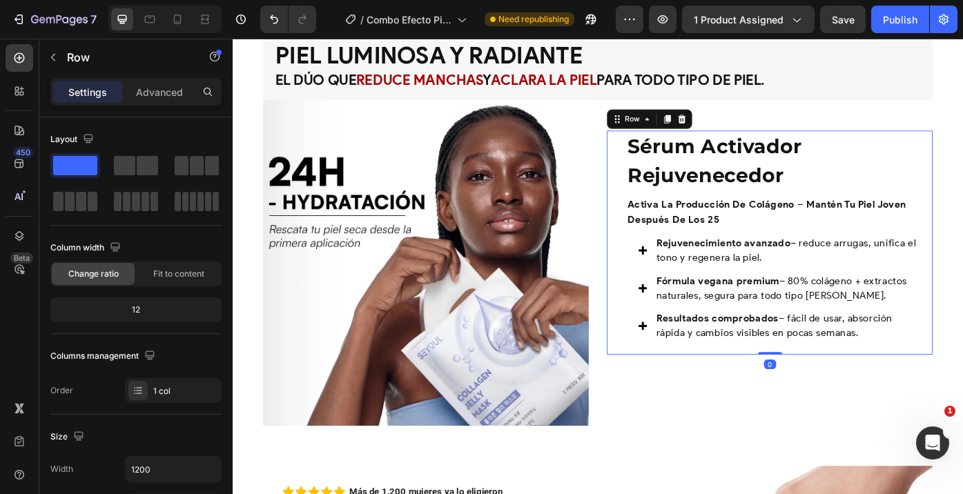
click at [657, 389] on div "Sérum Activador Rejuvenecedor Product Title activa la producción de colágeno – …" at bounding box center [841, 270] width 369 height 254
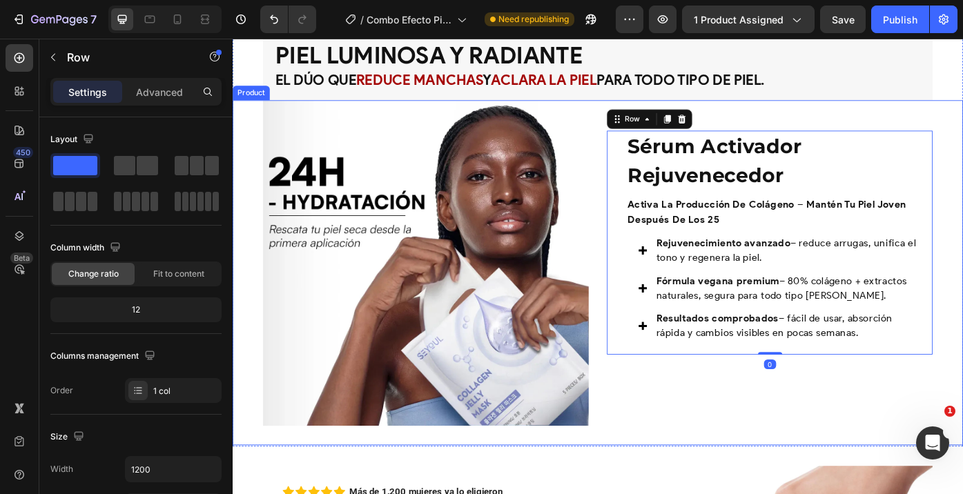
click at [657, 420] on div "Sérum Activador Rejuvenecedor Product Title activa la producción de colágeno – …" at bounding box center [841, 292] width 369 height 369
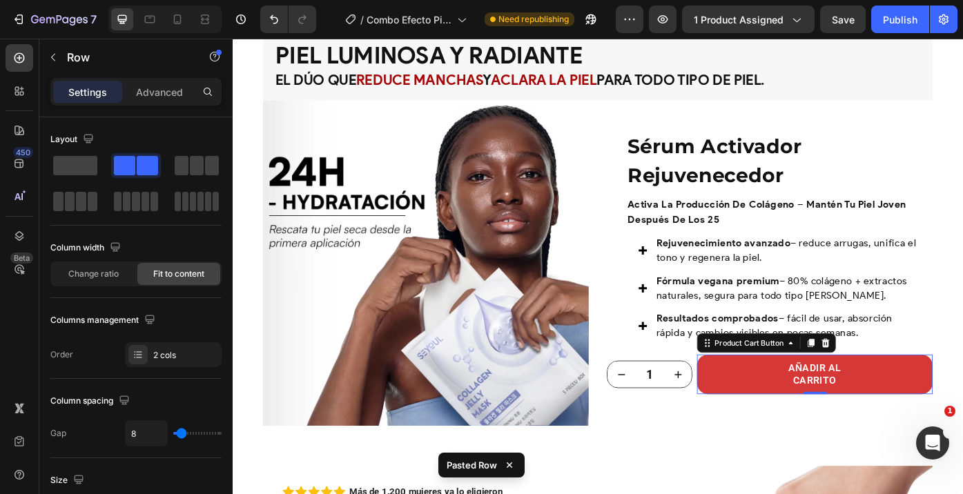
click at [761, 417] on button "AÑADIR AL CARRITO" at bounding box center [892, 420] width 267 height 46
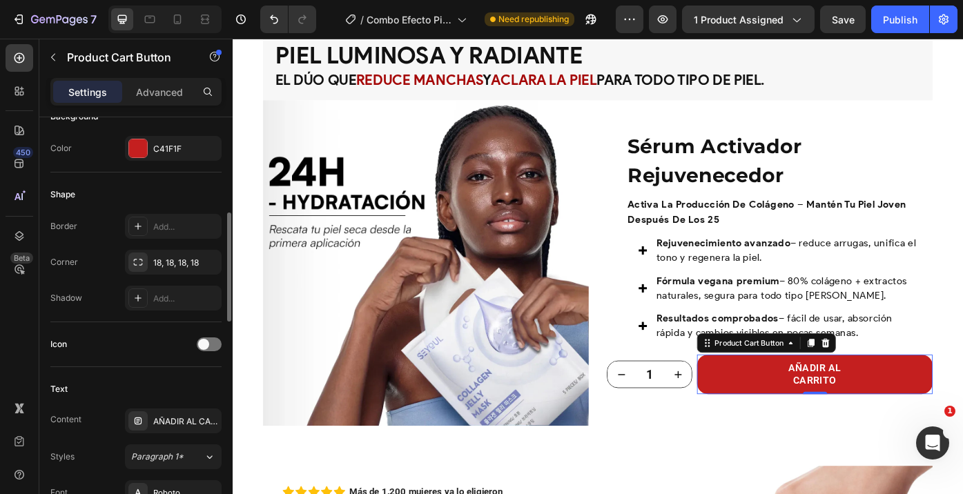
scroll to position [592, 0]
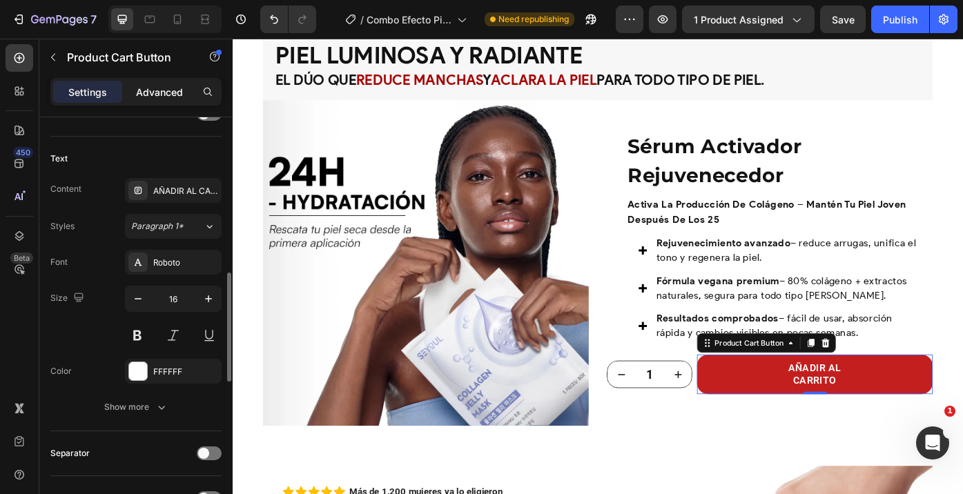
click at [163, 82] on div "Advanced" at bounding box center [159, 92] width 69 height 22
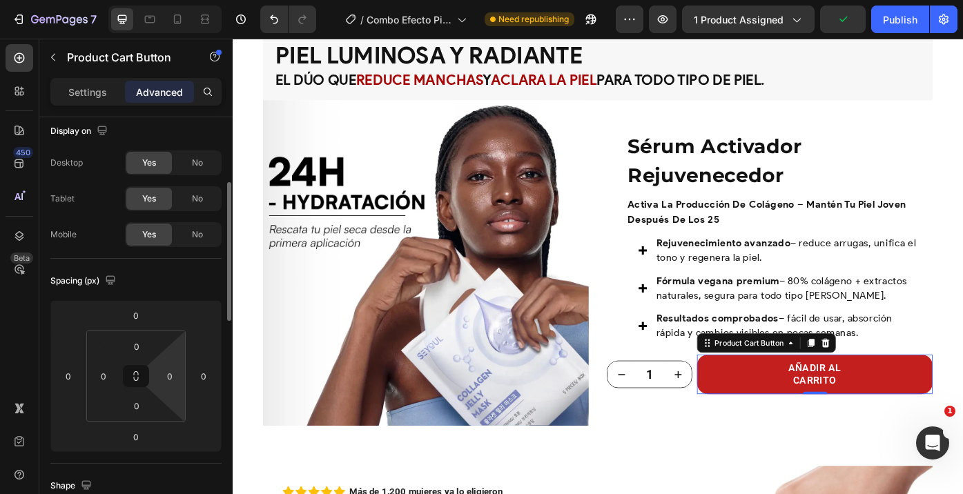
scroll to position [0, 0]
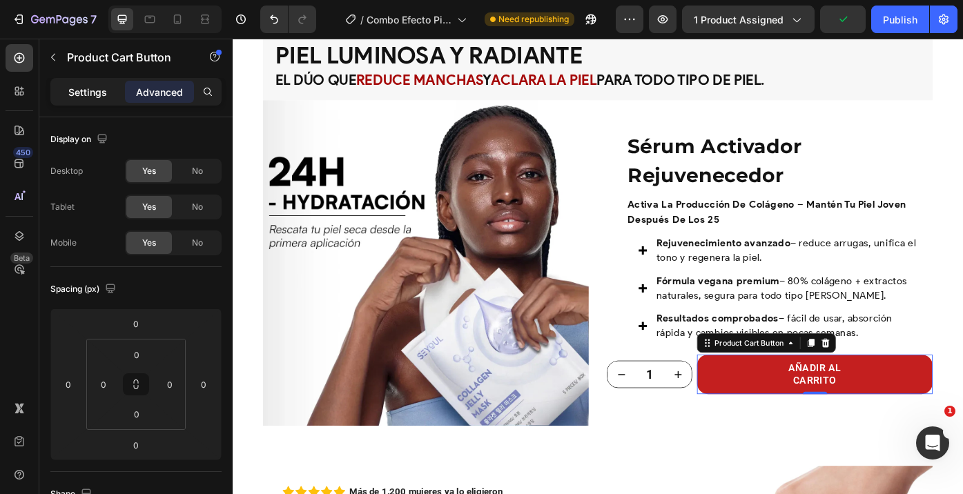
click at [81, 94] on p "Settings" at bounding box center [87, 92] width 39 height 14
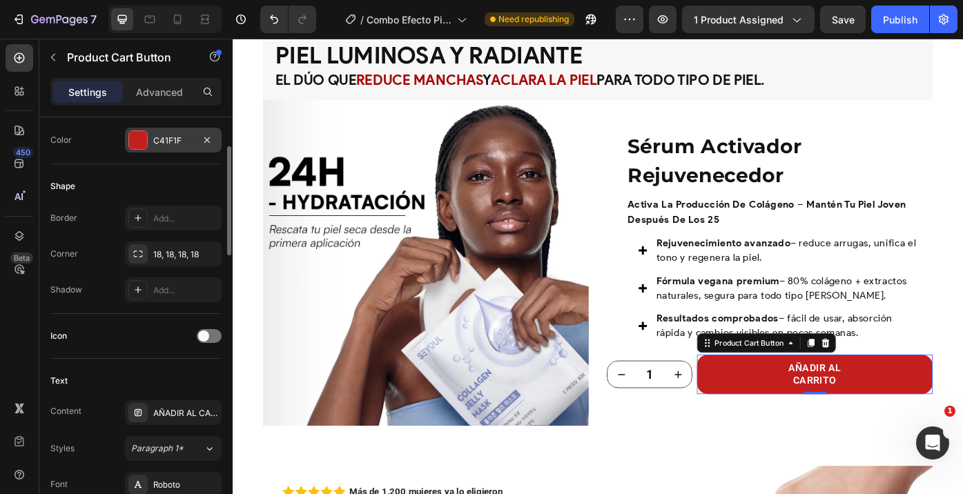
scroll to position [406, 0]
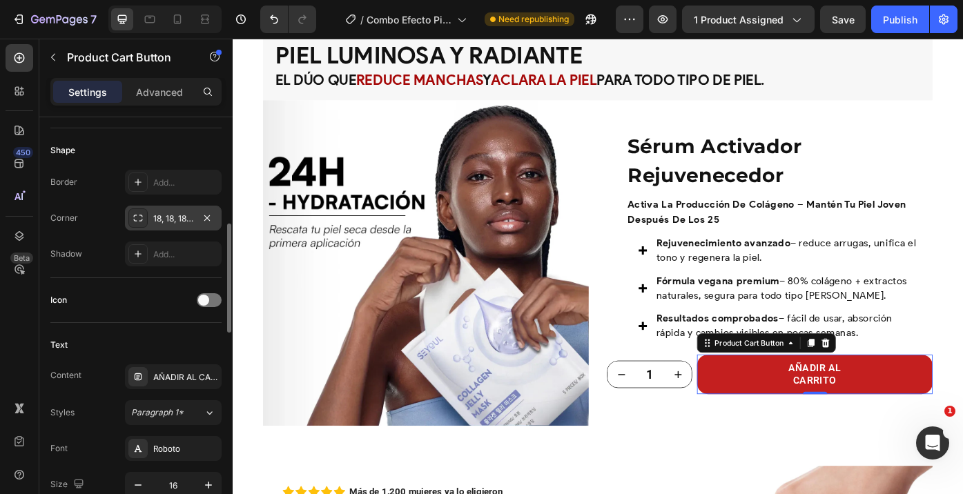
click at [175, 220] on div "18, 18, 18, 18" at bounding box center [173, 219] width 40 height 12
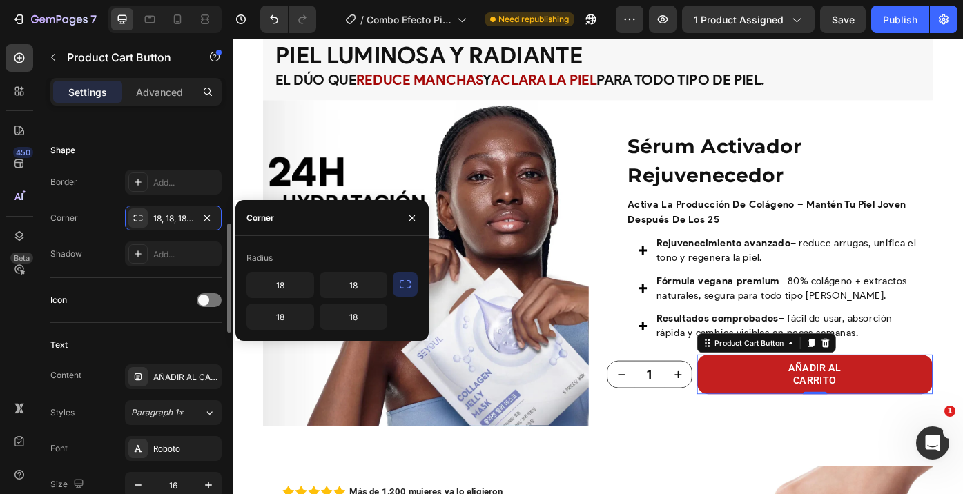
scroll to position [608, 0]
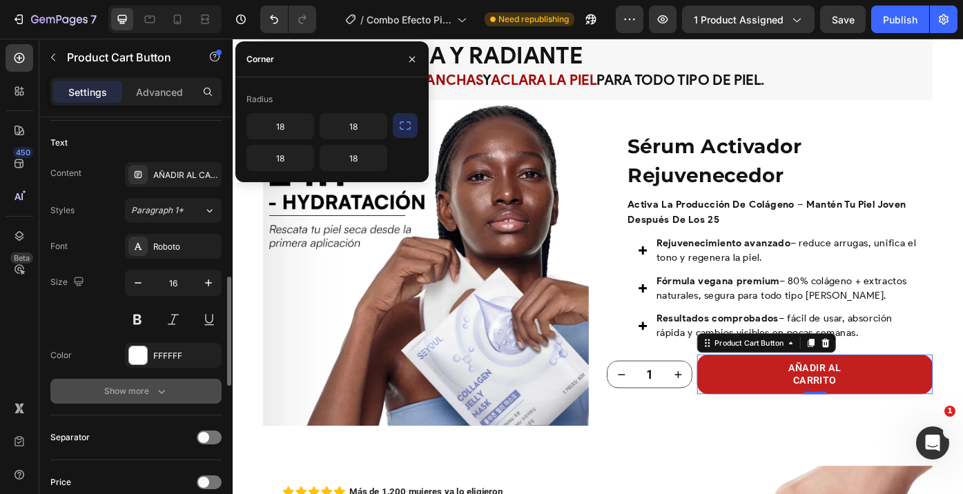
click at [144, 389] on div "Show more" at bounding box center [136, 391] width 64 height 14
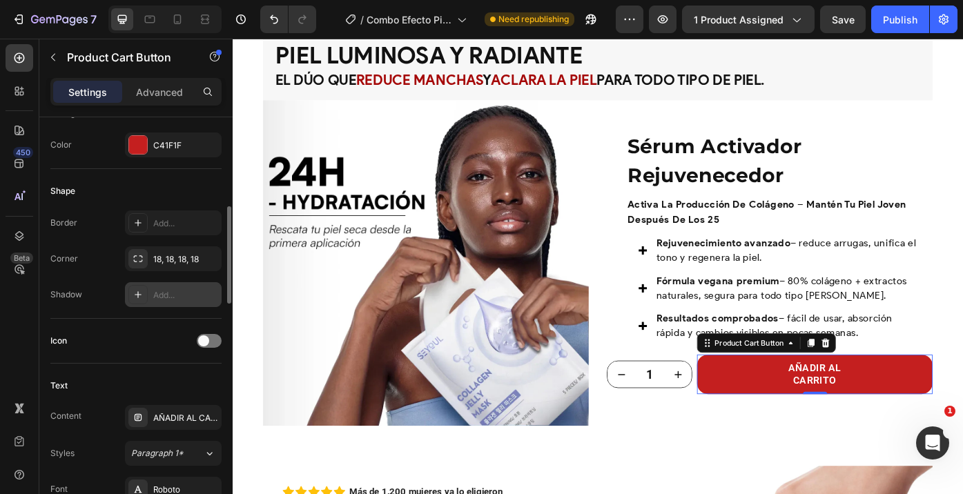
scroll to position [363, 0]
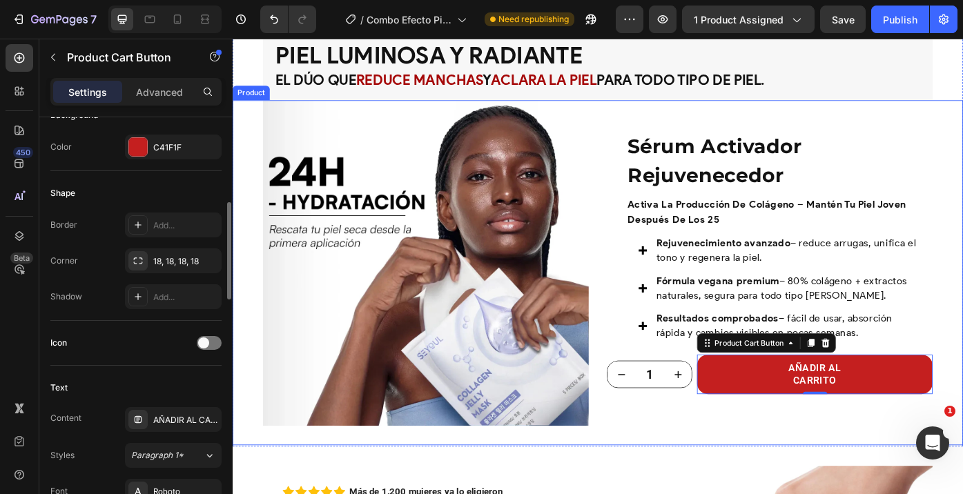
click at [644, 150] on div "Image Row Sérum Activador Rejuvenecedor Product Title activa la producción de c…" at bounding box center [647, 303] width 828 height 391
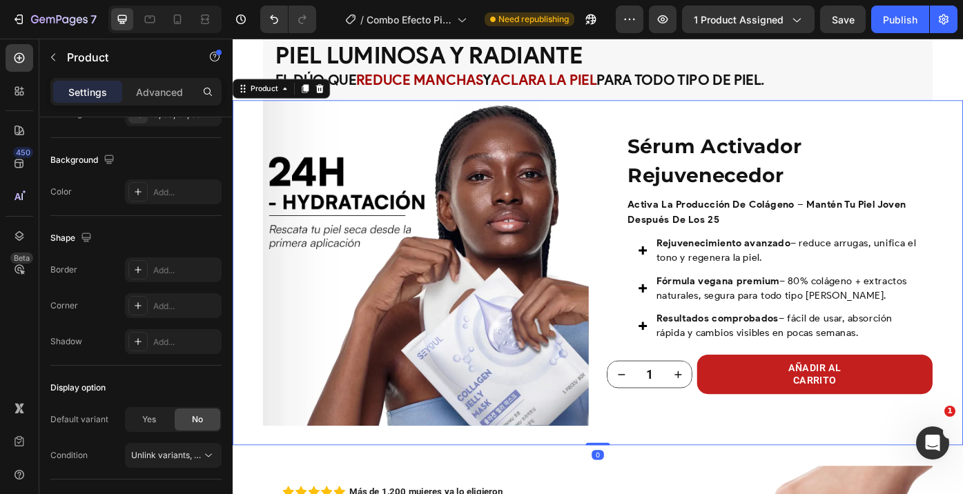
scroll to position [0, 0]
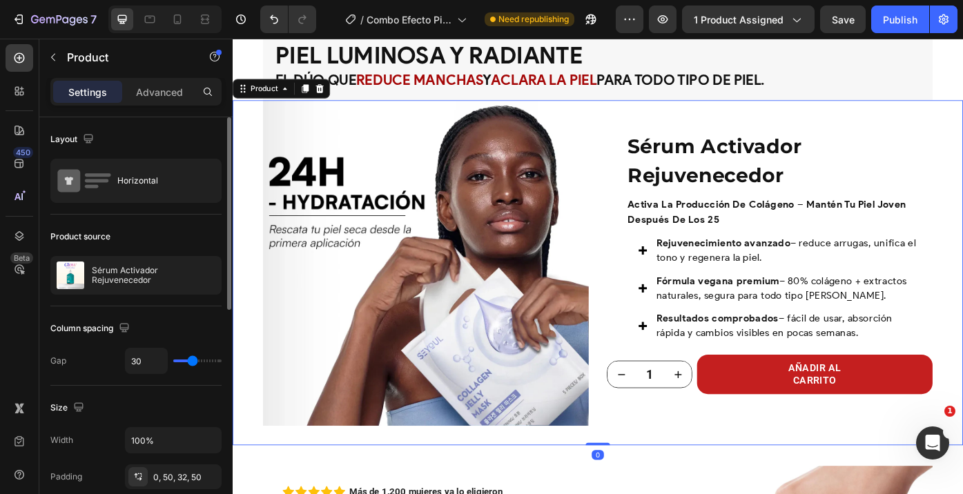
click at [157, 80] on div "Settings Advanced" at bounding box center [135, 92] width 171 height 28
click at [156, 94] on p "Advanced" at bounding box center [159, 92] width 47 height 14
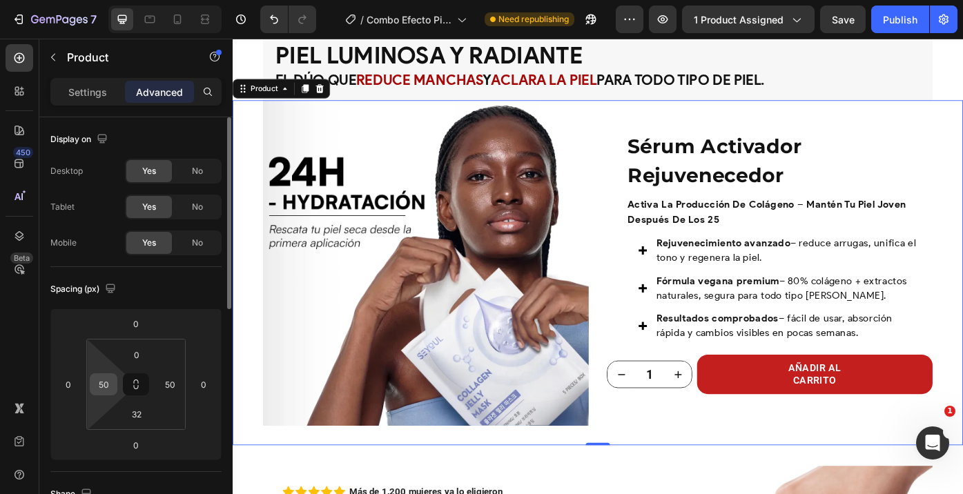
click at [102, 389] on input "50" at bounding box center [103, 384] width 21 height 21
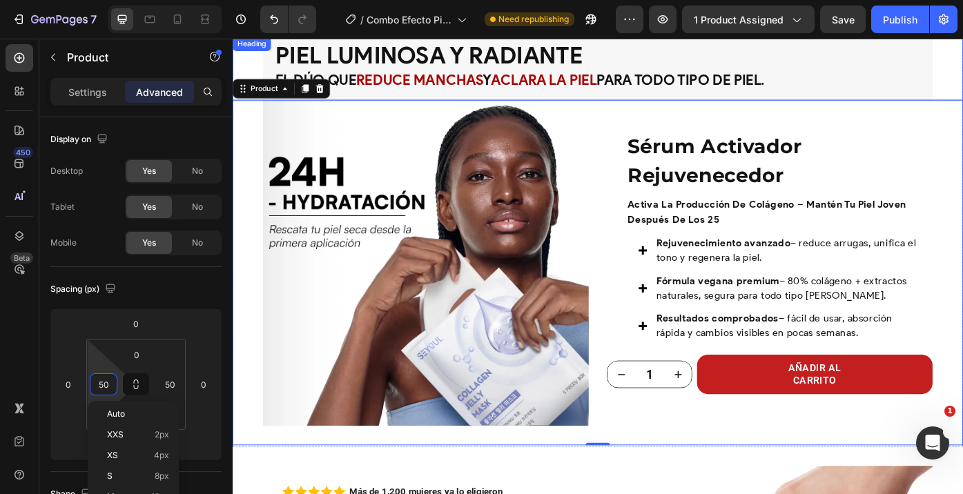
click at [254, 53] on div "Piel luminosa y radiante El dúo que reduce manchas y aclara la piel para todo t…" at bounding box center [647, 72] width 828 height 72
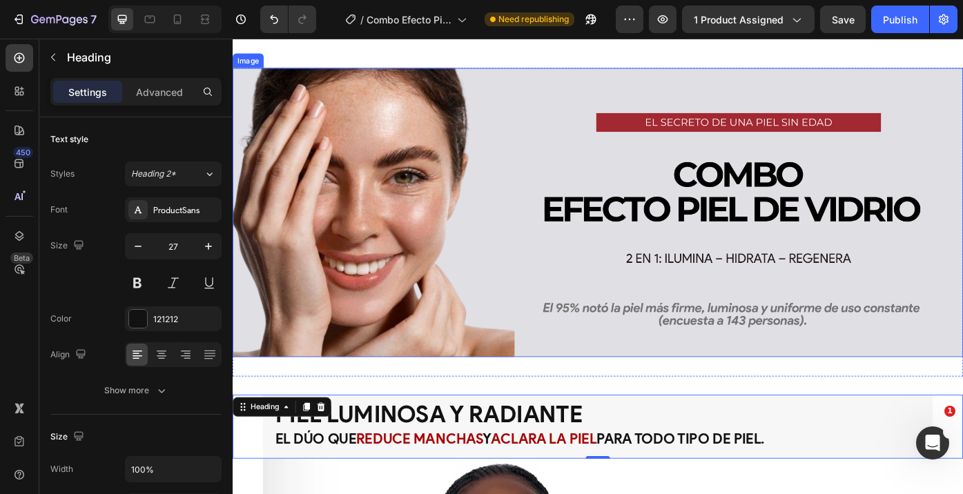
scroll to position [705, 0]
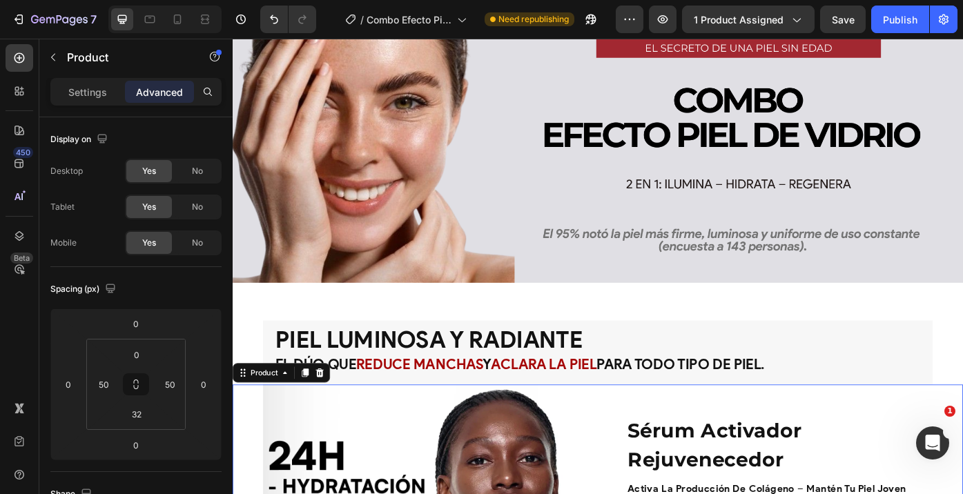
scroll to position [790, 0]
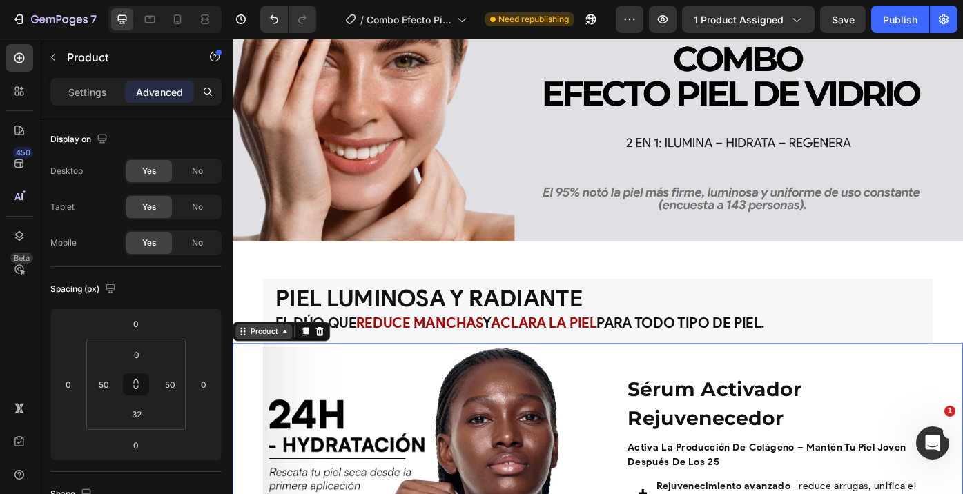
click at [270, 373] on div "Product" at bounding box center [268, 370] width 37 height 12
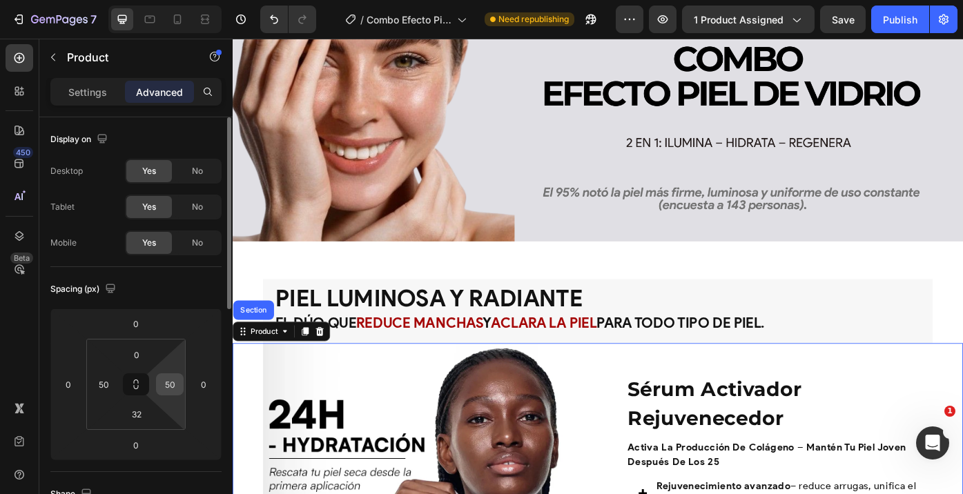
click at [172, 391] on input "50" at bounding box center [169, 384] width 21 height 21
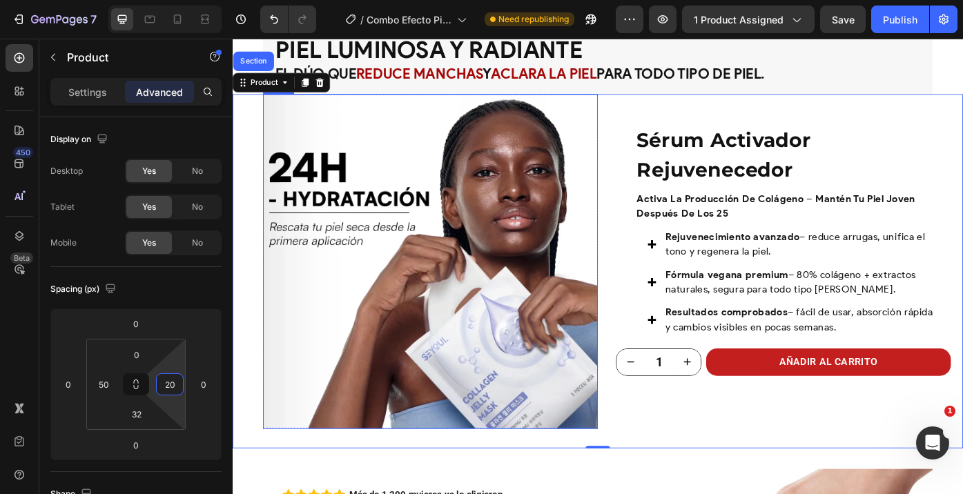
scroll to position [1061, 0]
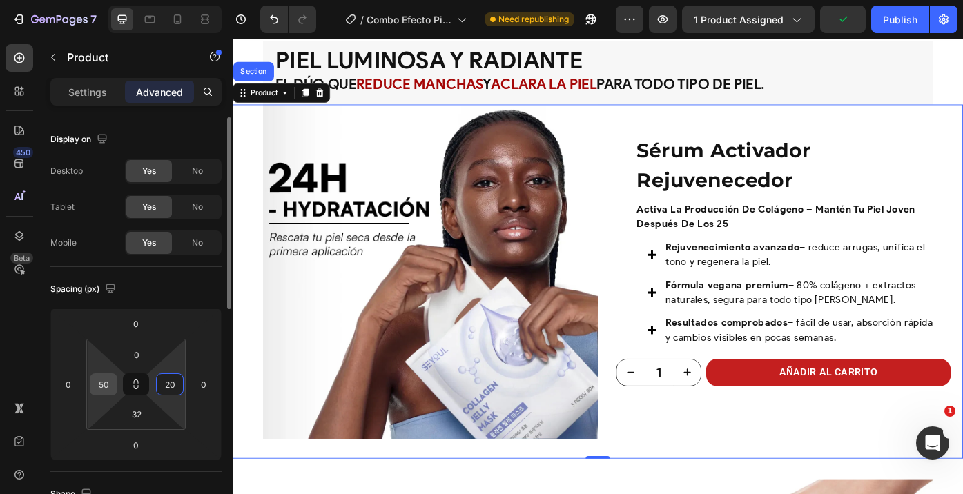
type input "20"
click at [111, 384] on input "50" at bounding box center [103, 384] width 21 height 21
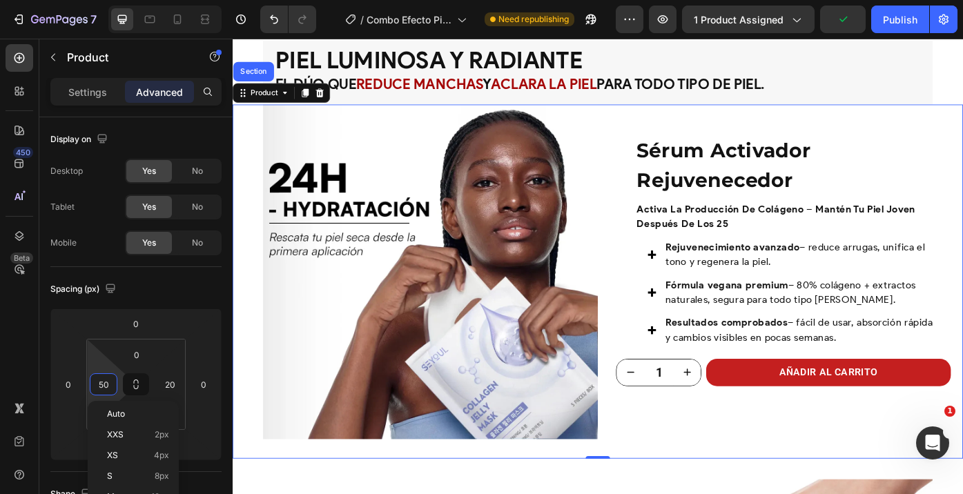
click at [730, 456] on div "Sérum Activador Rejuvenecedor Product Title activa la producción de colágeno – …" at bounding box center [858, 303] width 380 height 380
click at [678, 489] on div "Sérum Activador Rejuvenecedor Product Title activa la producción de colágeno – …" at bounding box center [858, 303] width 380 height 380
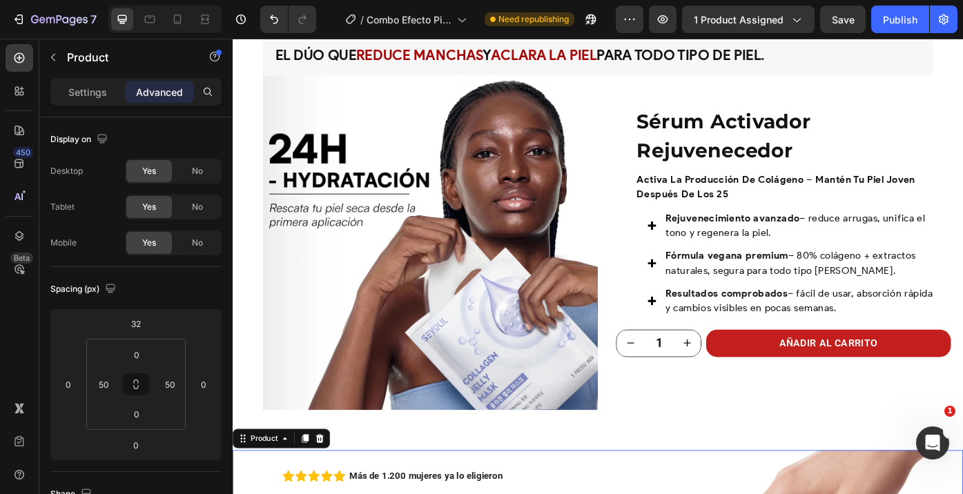
scroll to position [1090, 0]
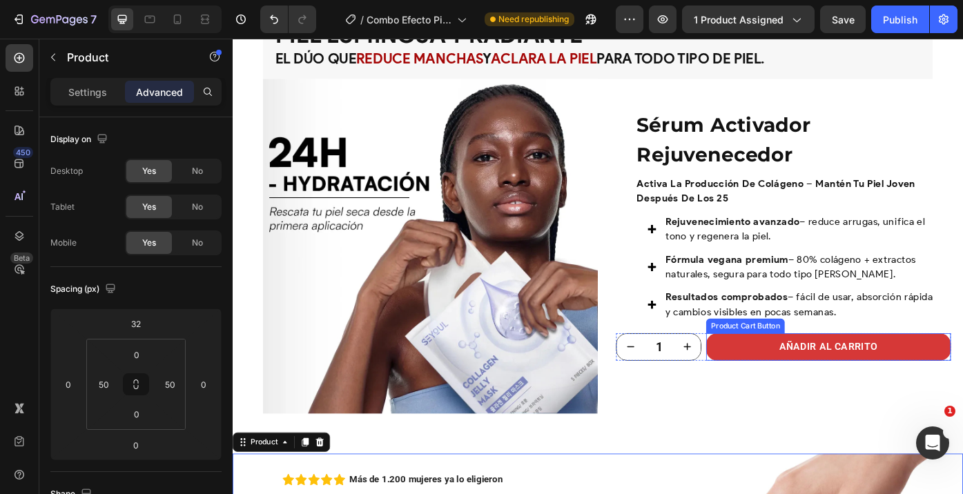
click at [783, 384] on button "AÑADIR AL CARRITO" at bounding box center [909, 388] width 278 height 31
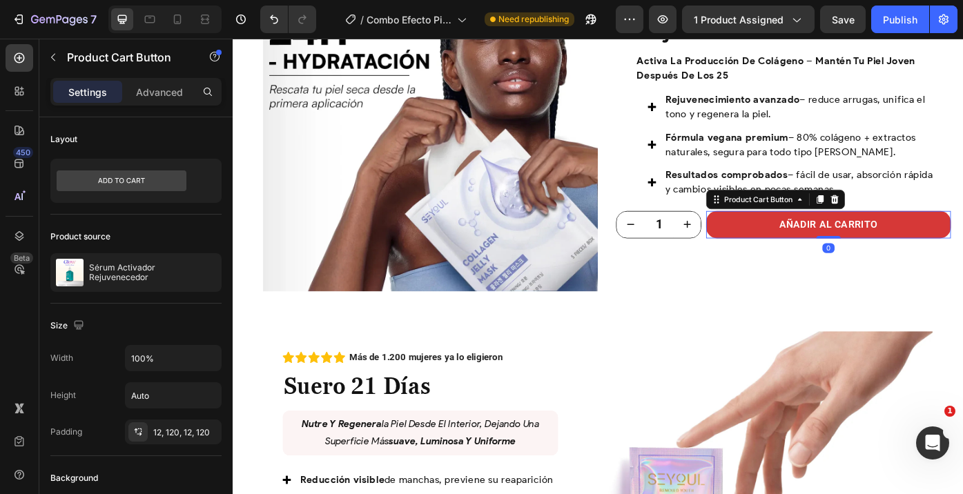
scroll to position [1141, 0]
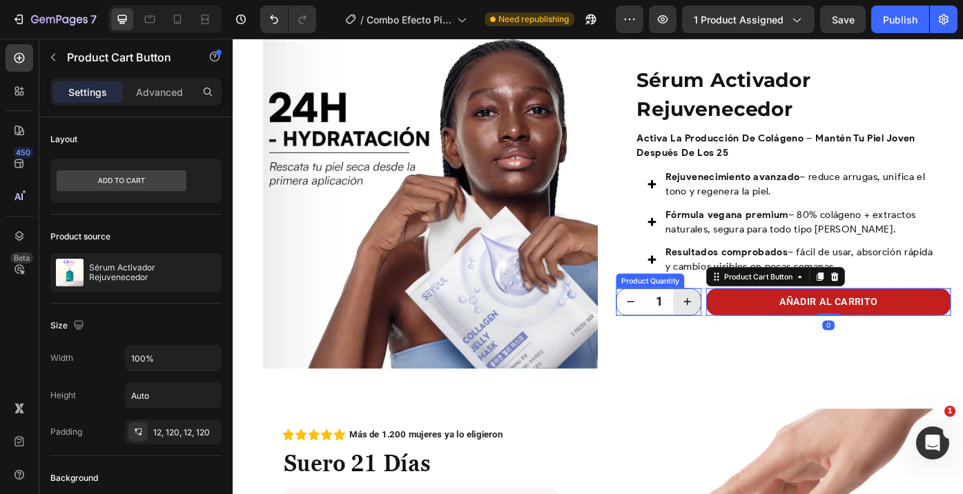
click at [763, 337] on div "1" at bounding box center [716, 337] width 97 height 31
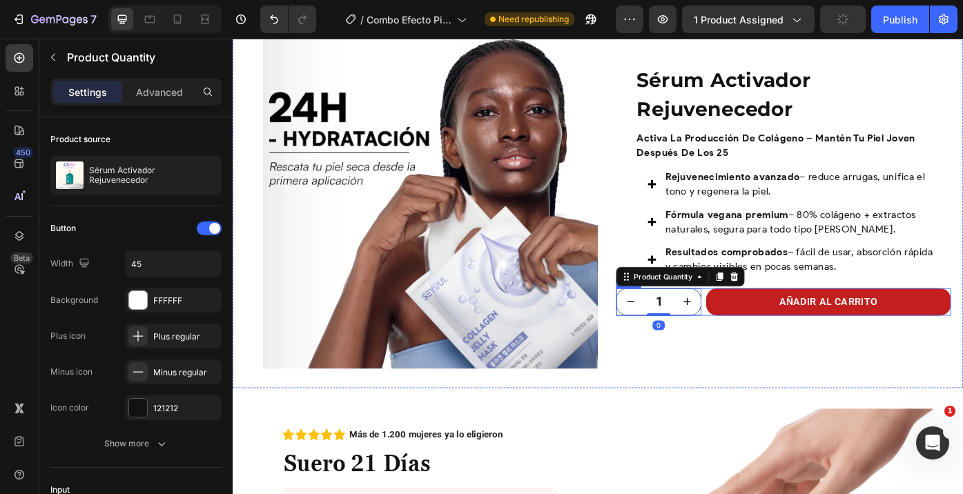
click at [767, 337] on div "1 Product Quantity 0 AÑADIR AL CARRITO Product Cart Button Row" at bounding box center [858, 337] width 380 height 31
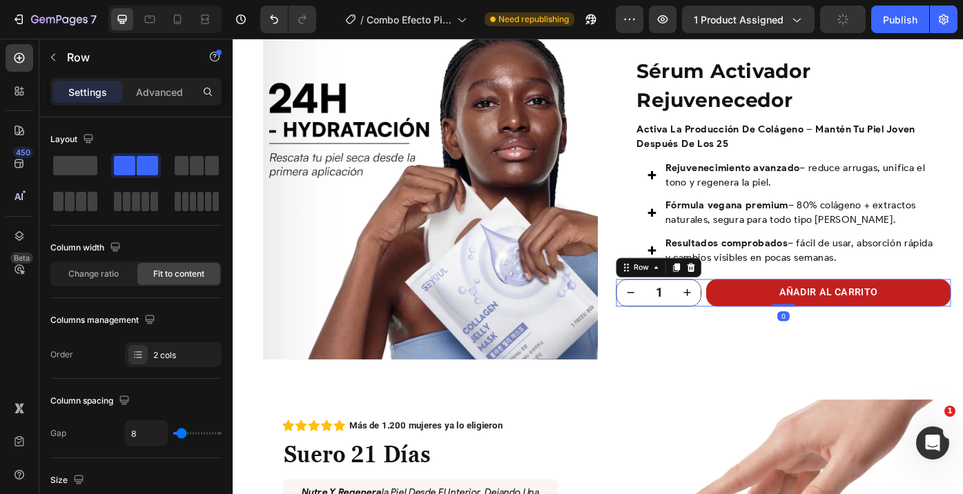
scroll to position [1156, 0]
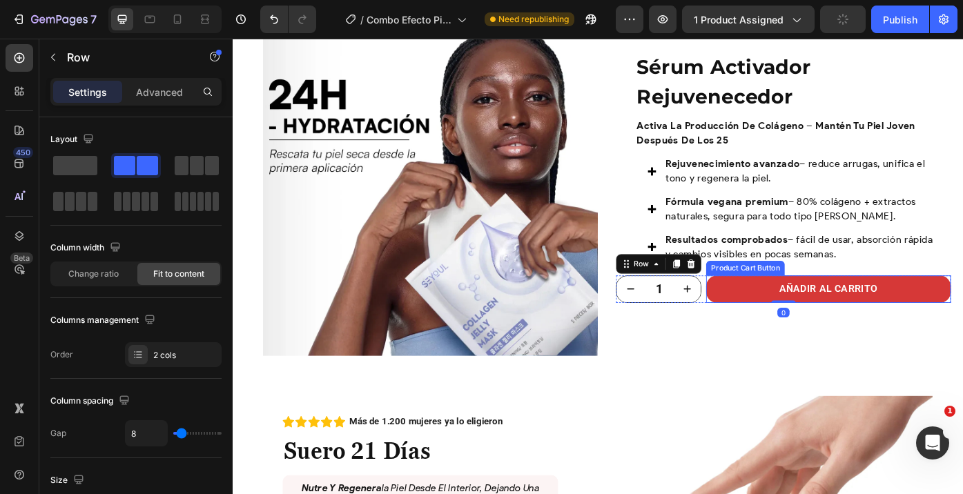
click at [790, 319] on button "AÑADIR AL CARRITO" at bounding box center [909, 322] width 278 height 31
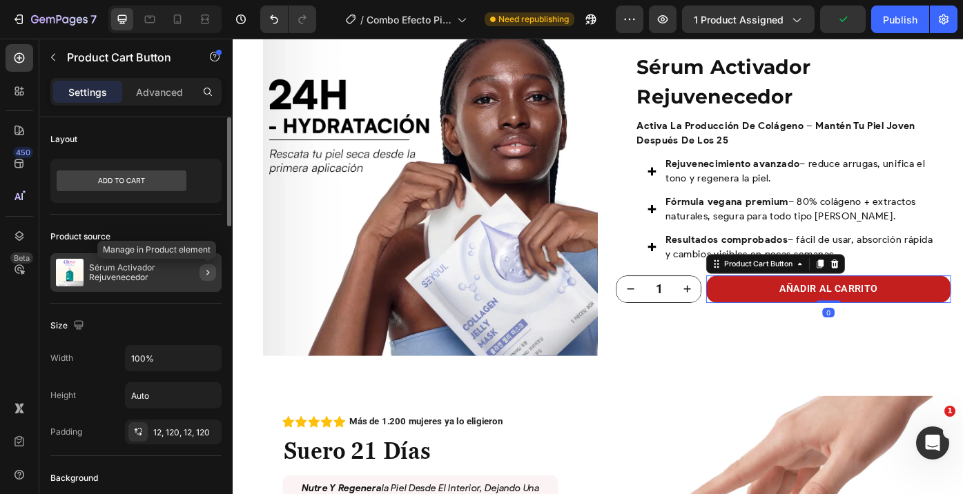
click at [208, 275] on icon "button" at bounding box center [207, 272] width 11 height 11
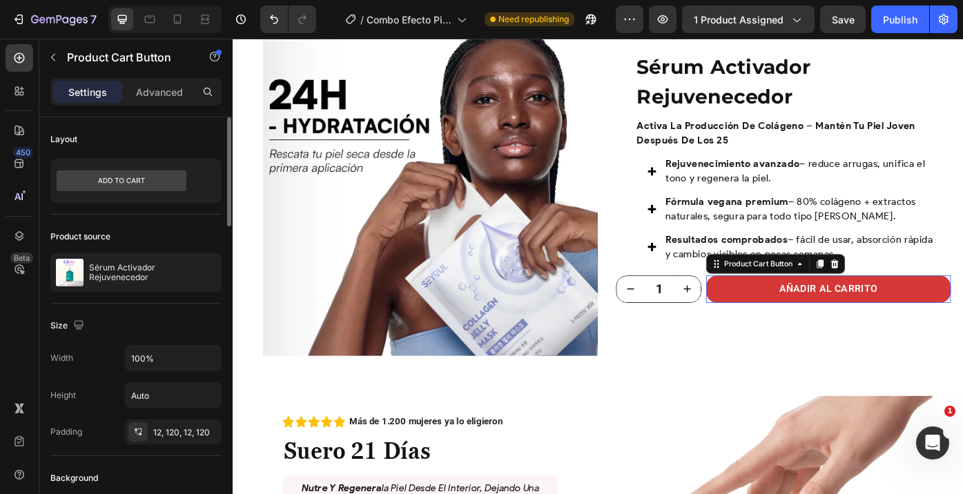
click at [779, 323] on button "AÑADIR AL CARRITO" at bounding box center [909, 322] width 278 height 31
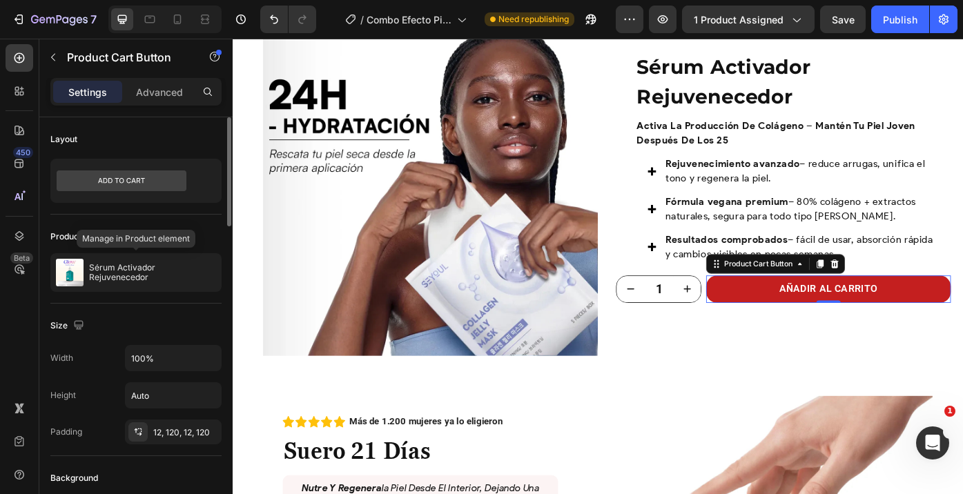
click at [143, 274] on p "Sérum Activador Rejuvenecedor" at bounding box center [152, 272] width 127 height 19
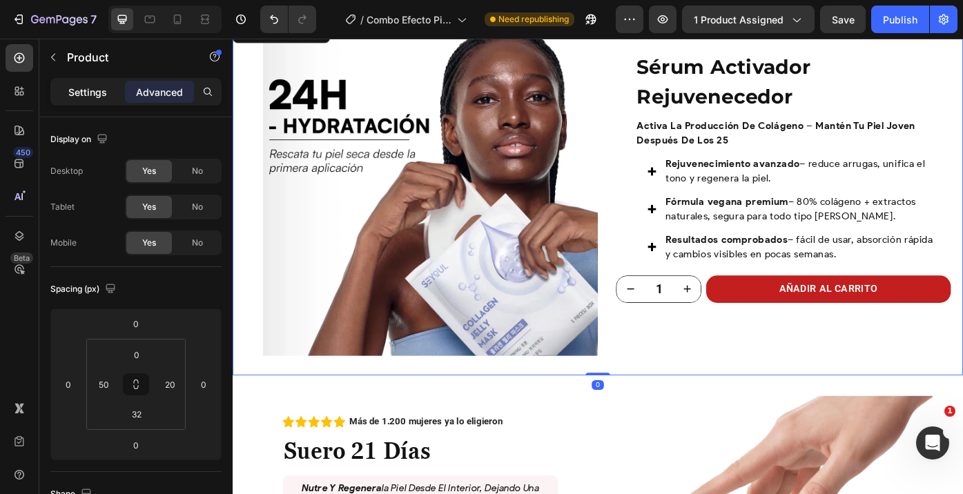
click at [85, 98] on p "Settings" at bounding box center [87, 92] width 39 height 14
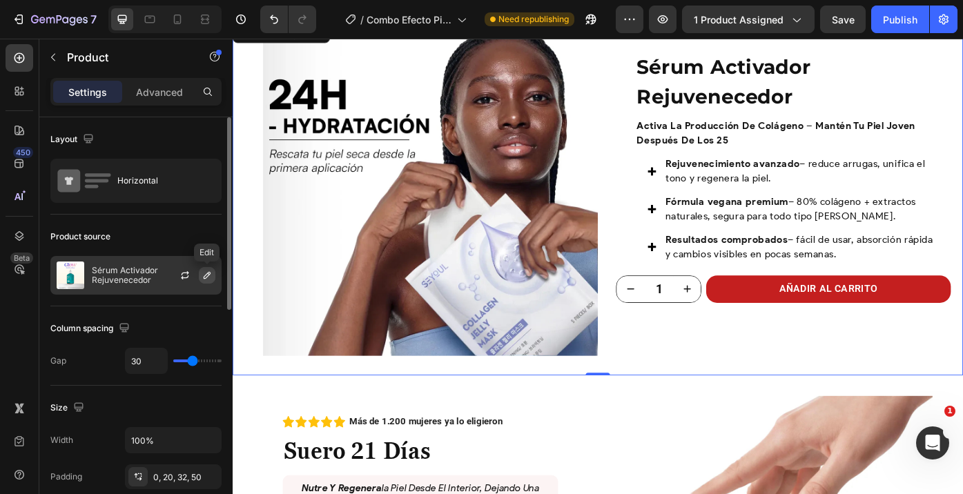
click at [206, 277] on icon "button" at bounding box center [207, 275] width 11 height 11
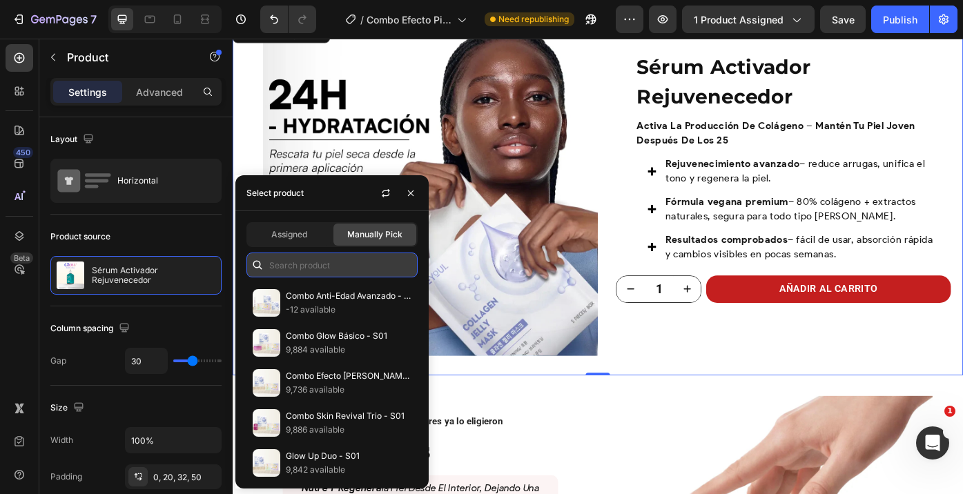
click at [327, 266] on input "text" at bounding box center [331, 265] width 171 height 25
type input "e"
type input "è"
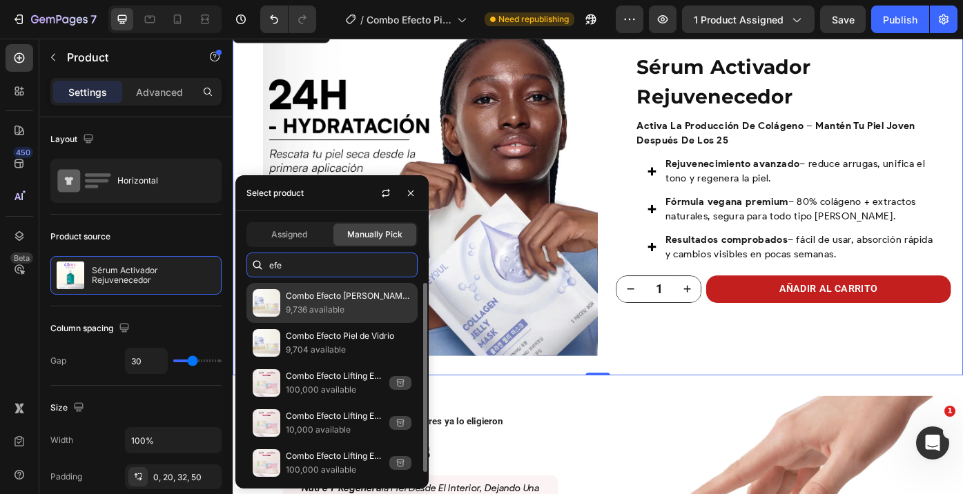
type input "efe"
click at [353, 302] on p "Combo Efecto Piel de Vidrio - S01" at bounding box center [349, 296] width 126 height 14
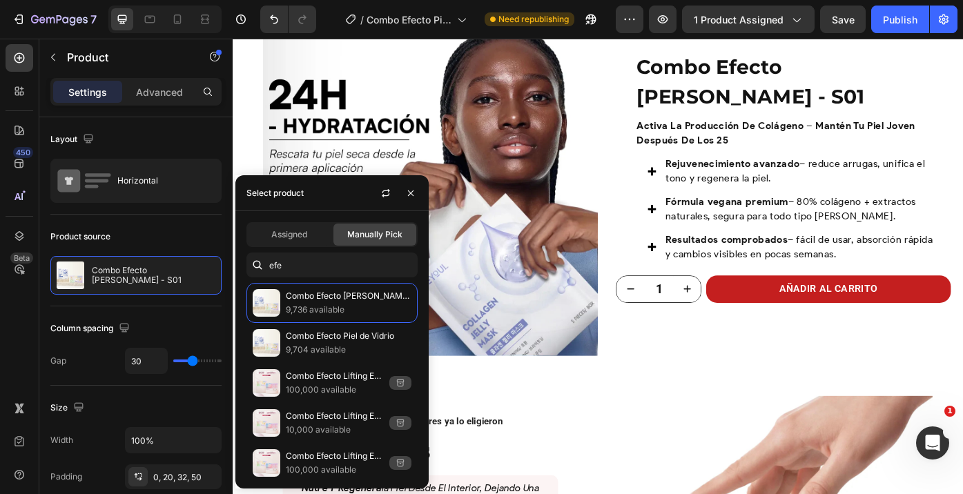
click at [659, 409] on div "Image Row Combo Efecto Piel de Vidrio - S01 Product Title activa la producción …" at bounding box center [647, 220] width 828 height 402
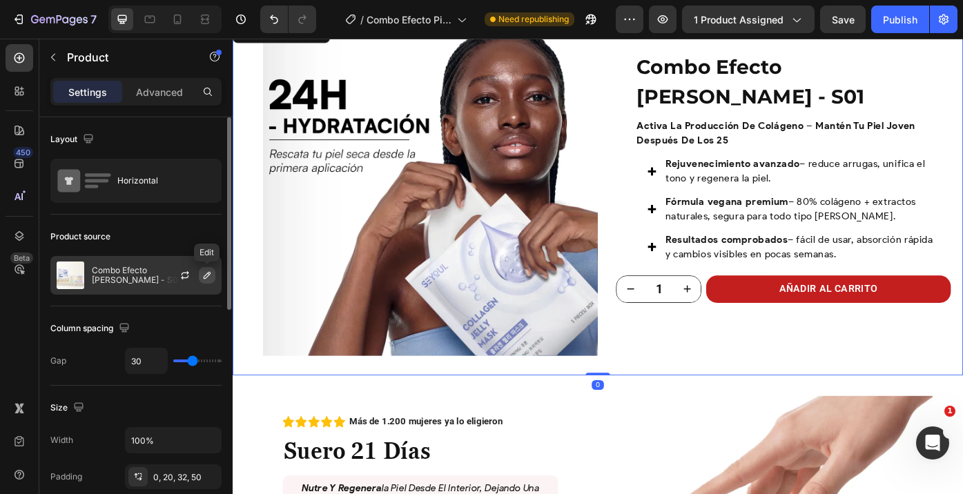
click at [210, 278] on icon "button" at bounding box center [207, 275] width 11 height 11
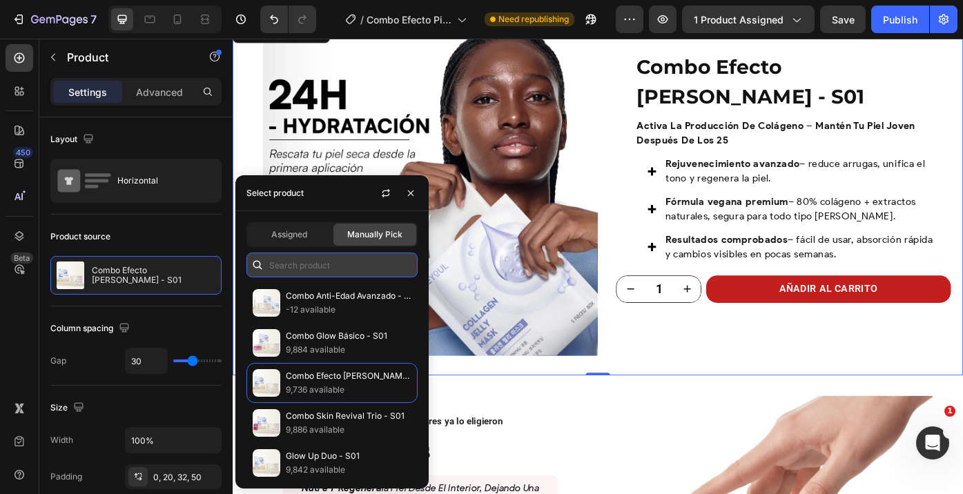
click at [307, 257] on input "text" at bounding box center [331, 265] width 171 height 25
type input "e"
type input "è"
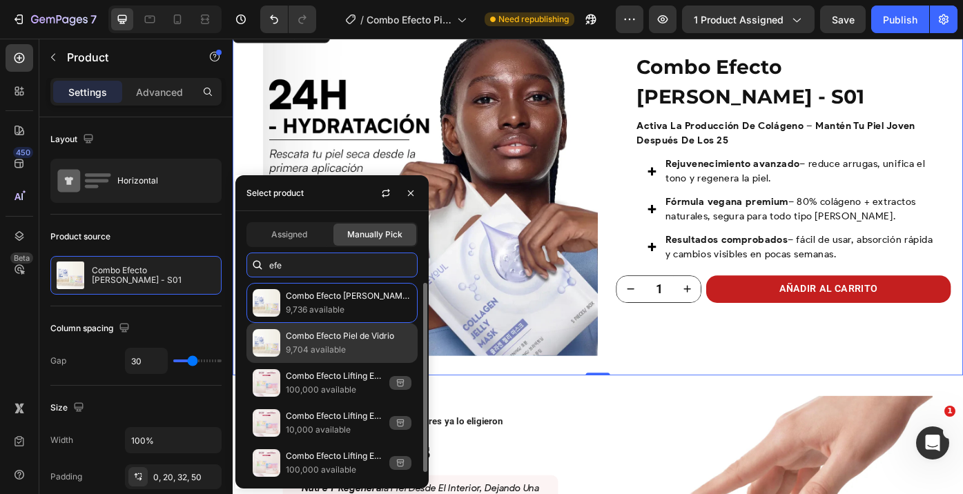
type input "efe"
click at [314, 351] on p "9,704 available" at bounding box center [349, 350] width 126 height 14
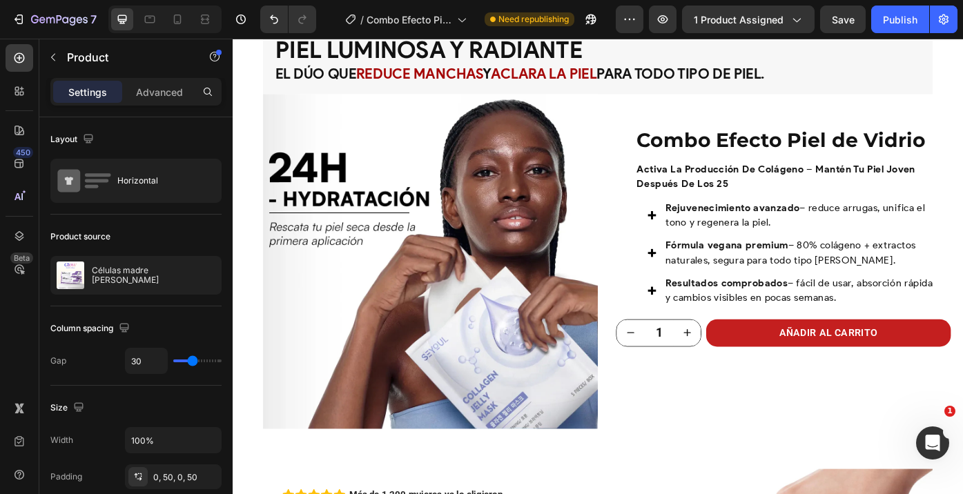
scroll to position [890, 0]
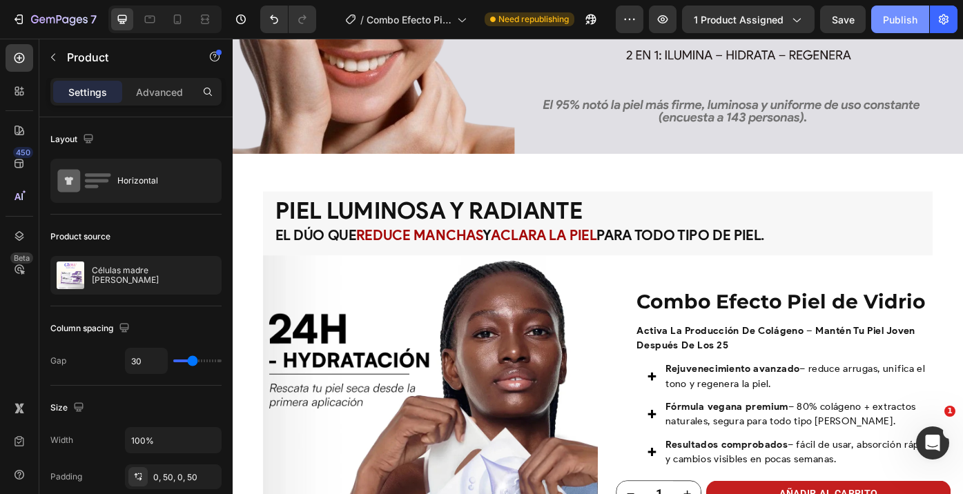
click at [882, 22] on button "Publish" at bounding box center [900, 20] width 58 height 28
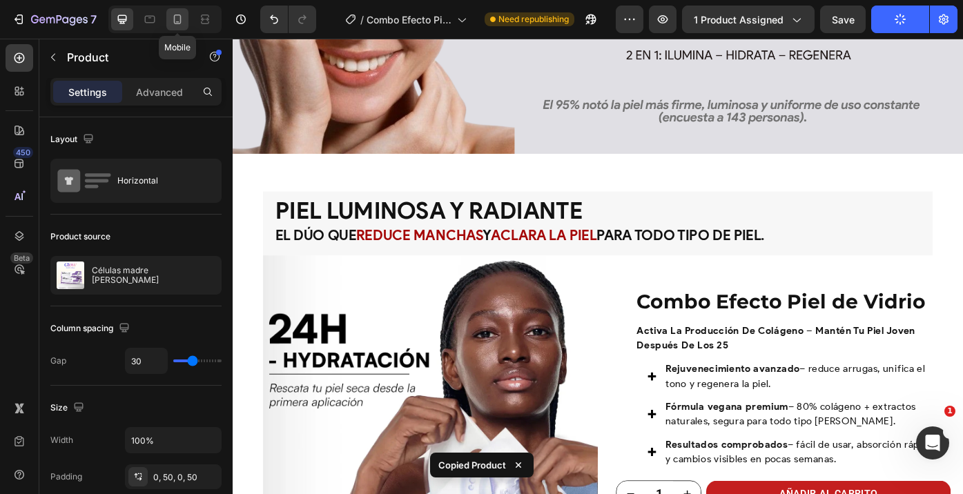
click at [173, 23] on icon at bounding box center [178, 19] width 14 height 14
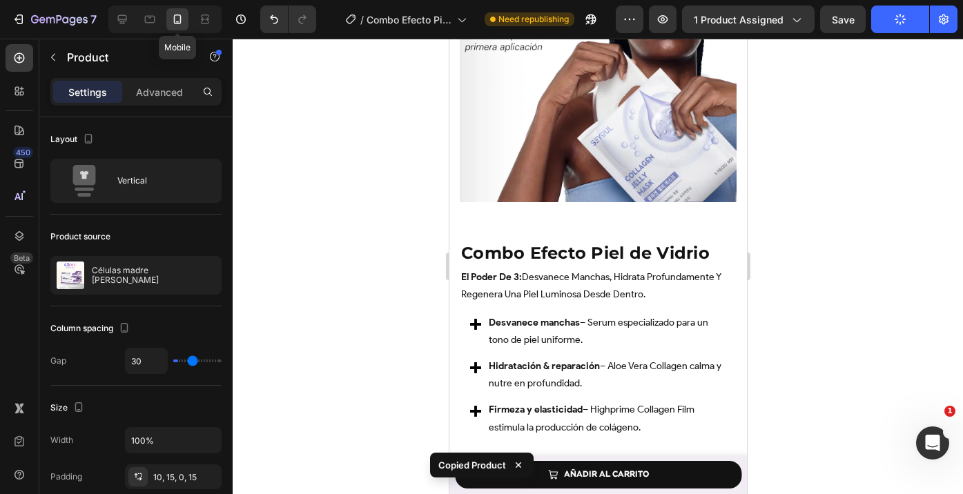
type input "0"
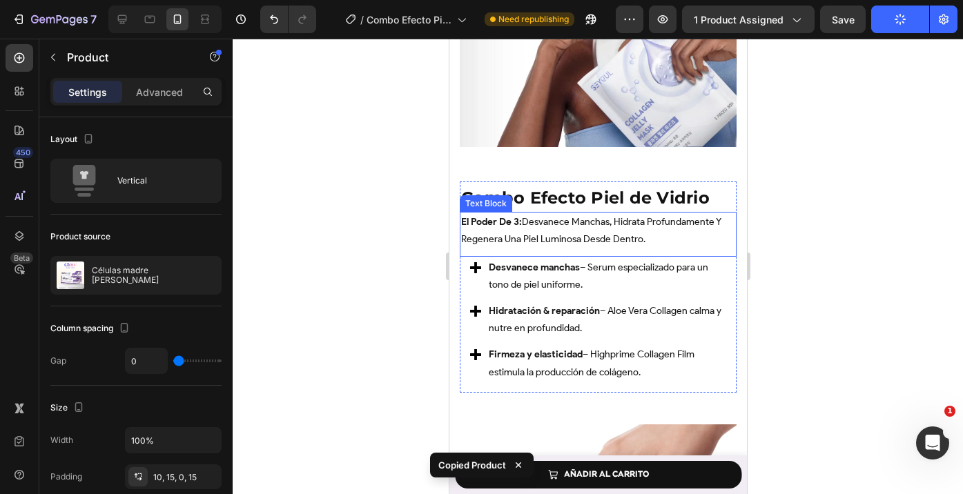
scroll to position [973, 0]
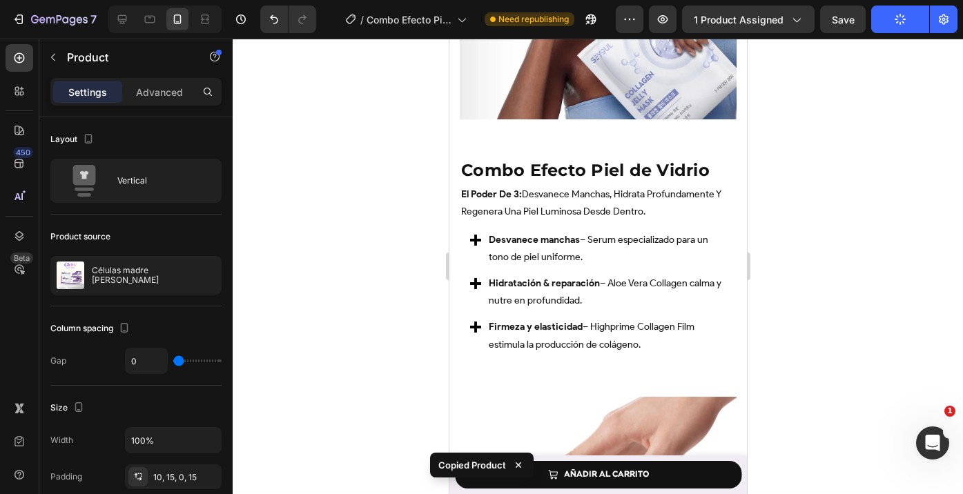
click at [868, 278] on div at bounding box center [598, 267] width 730 height 456
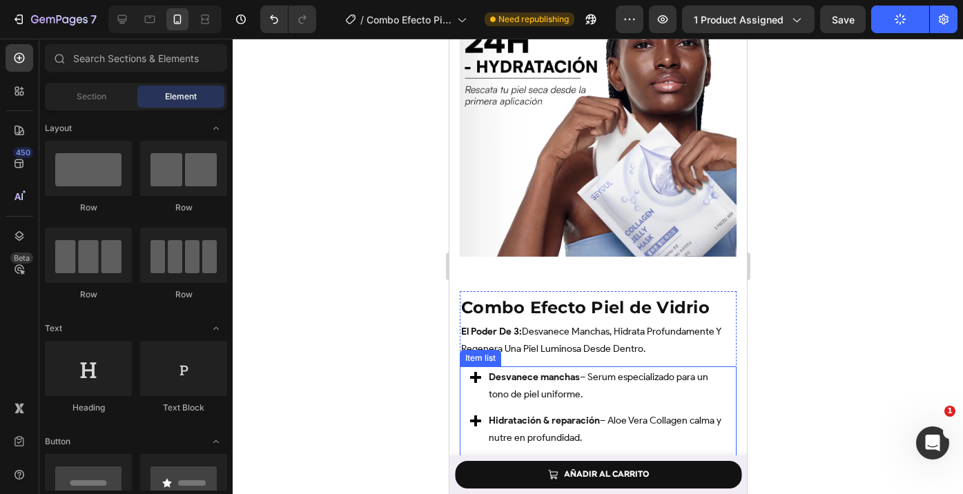
scroll to position [1039, 0]
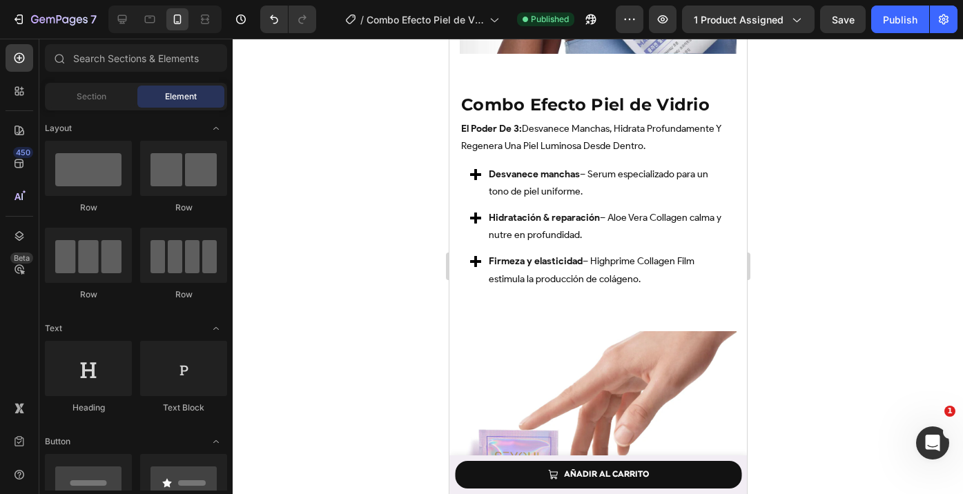
click at [779, 251] on div at bounding box center [598, 267] width 730 height 456
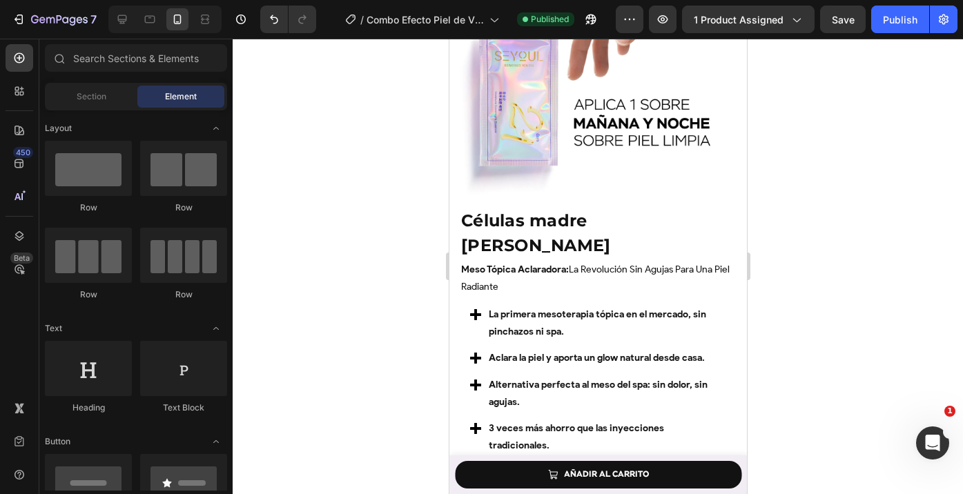
scroll to position [2297, 0]
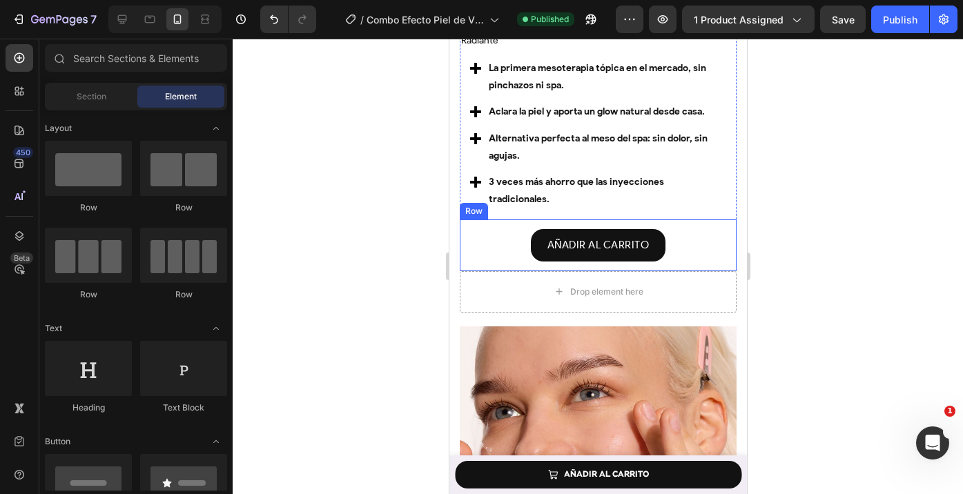
click at [677, 220] on div "AÑADIR AL CARRITO Product Cart Button Row" at bounding box center [597, 246] width 277 height 52
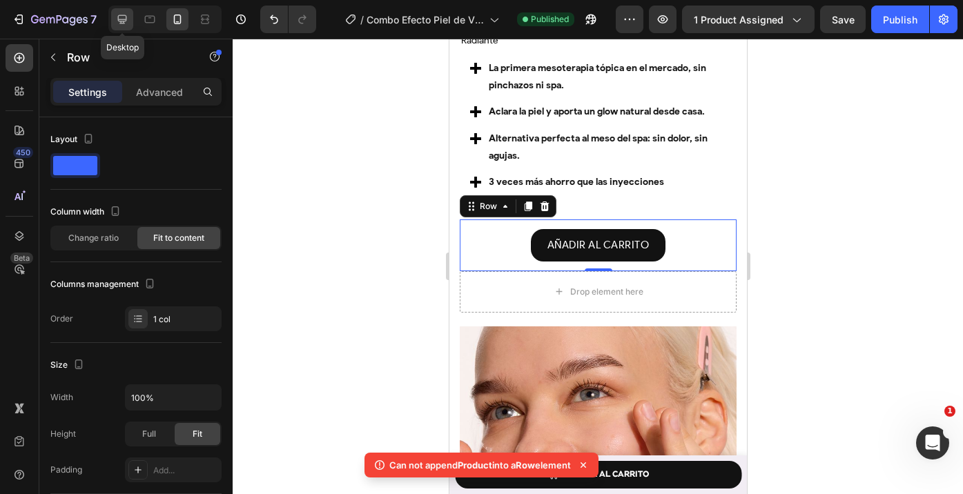
click at [115, 21] on div at bounding box center [122, 19] width 22 height 22
type input "1200"
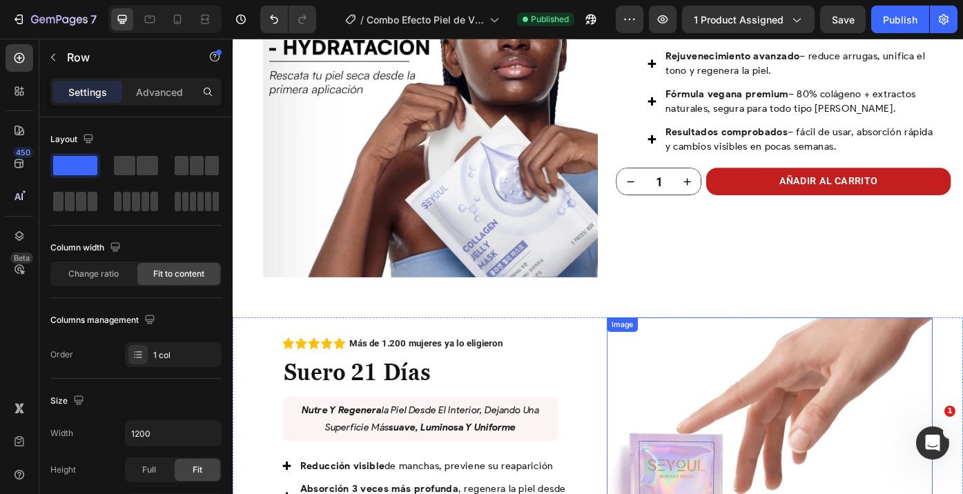
scroll to position [1590, 0]
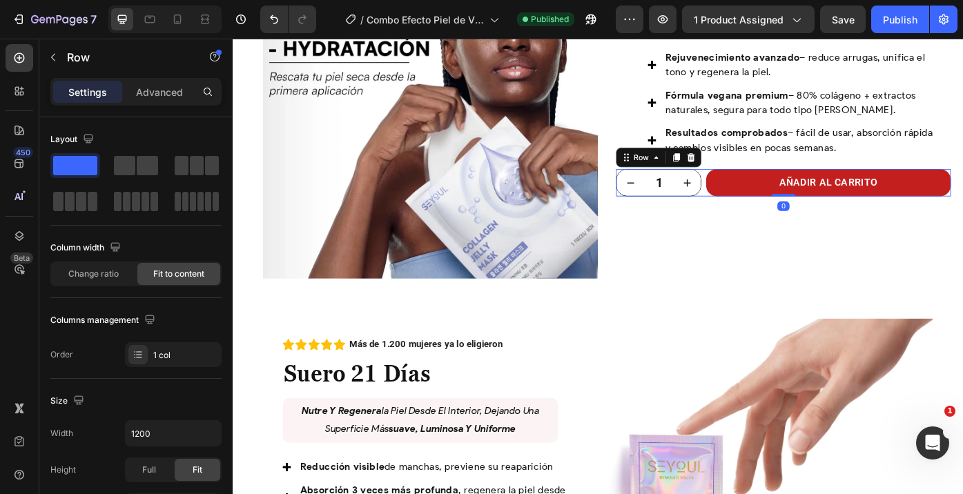
click at [765, 195] on div "1 Product Quantity AÑADIR AL CARRITO Product Cart Button Row 0" at bounding box center [858, 201] width 380 height 31
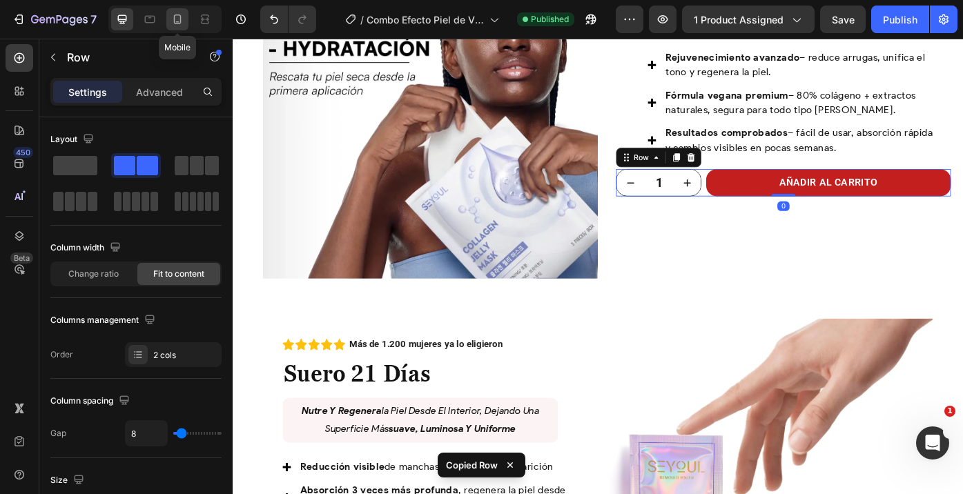
click at [182, 16] on icon at bounding box center [178, 19] width 14 height 14
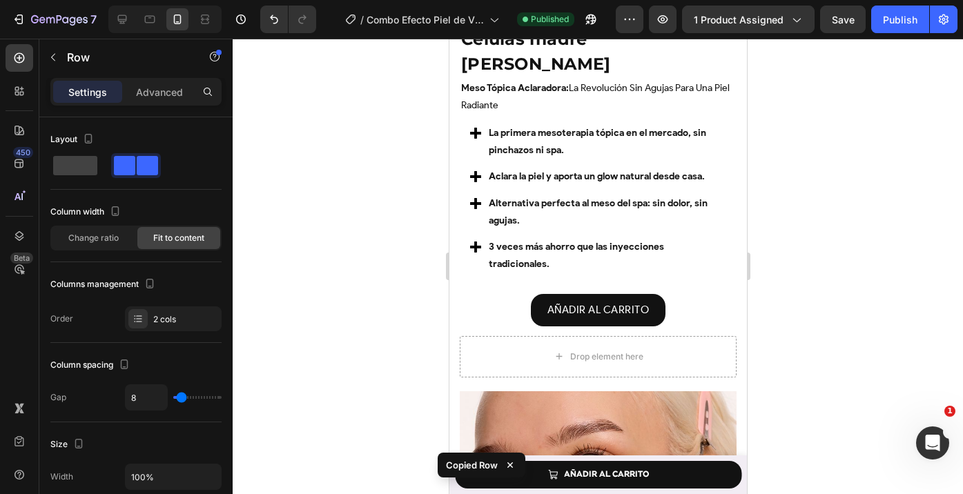
scroll to position [2233, 0]
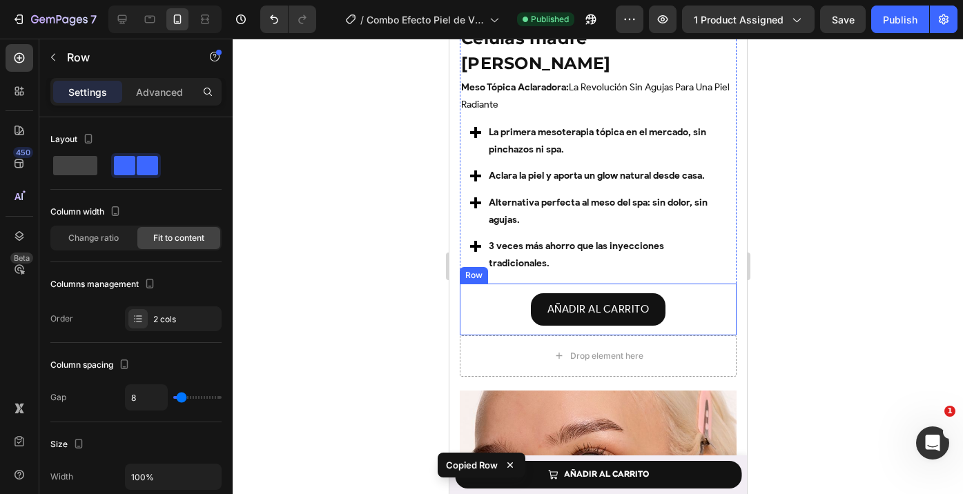
click at [489, 284] on div "AÑADIR AL CARRITO Product Cart Button Row" at bounding box center [597, 310] width 277 height 52
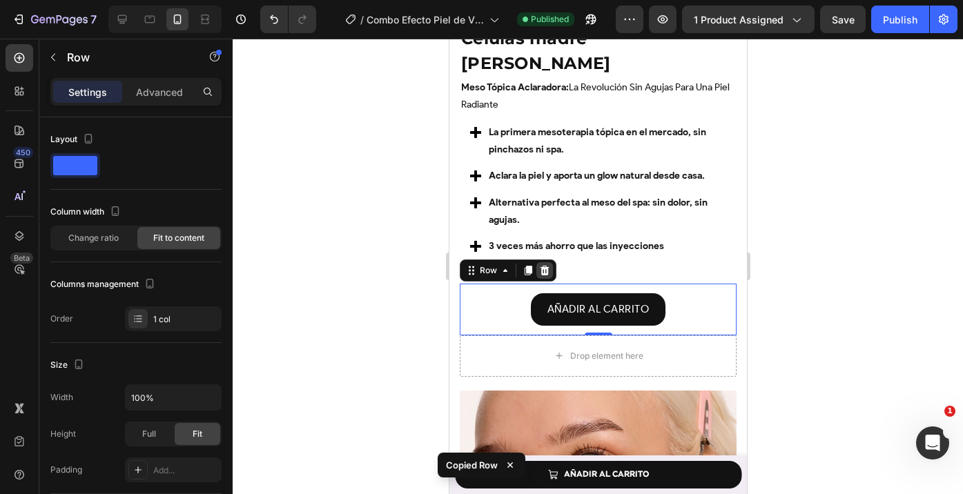
click at [541, 266] on icon at bounding box center [544, 271] width 9 height 10
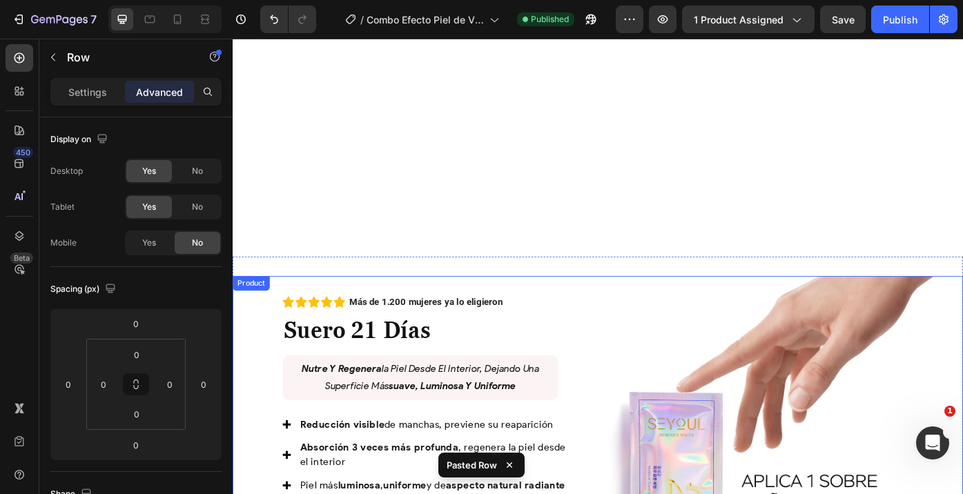
scroll to position [1596, 0]
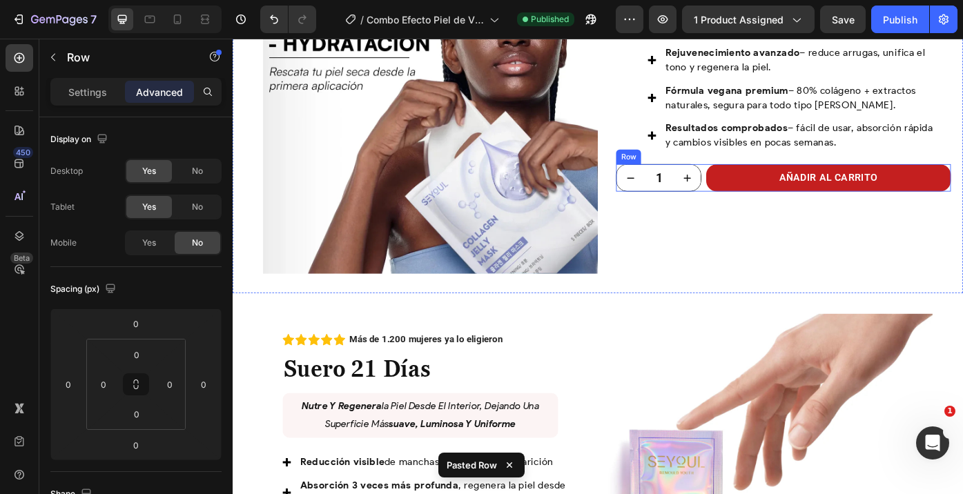
click at [765, 186] on div "1 Product Quantity AÑADIR AL CARRITO Product Cart Button Row" at bounding box center [858, 196] width 380 height 31
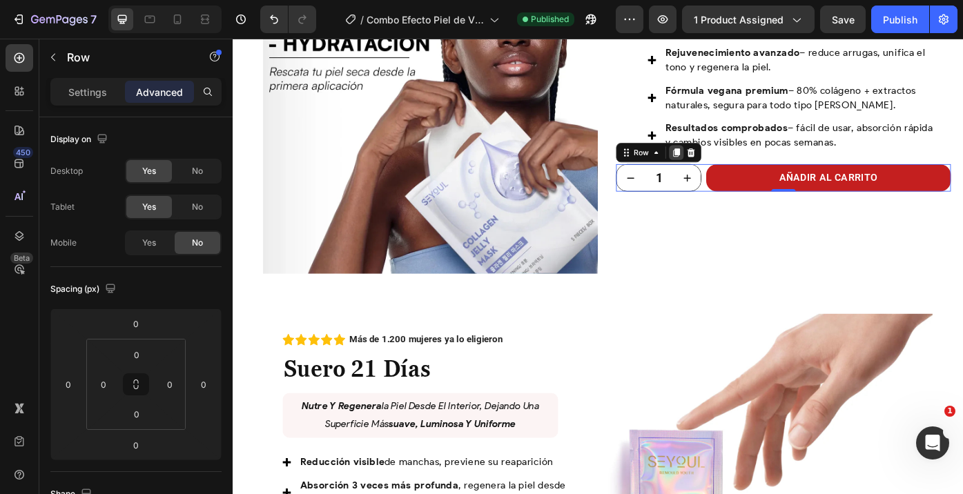
click at [728, 162] on div at bounding box center [736, 167] width 17 height 17
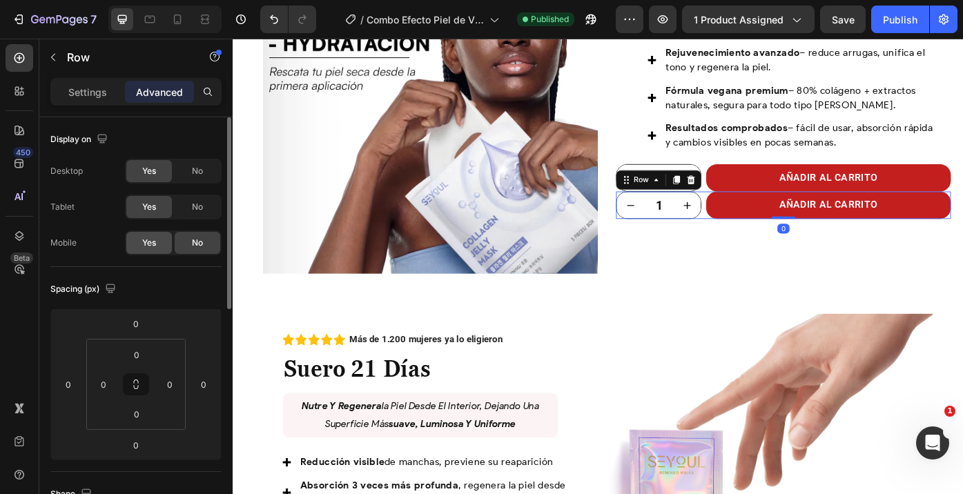
click at [144, 246] on span "Yes" at bounding box center [149, 243] width 14 height 12
click at [190, 208] on div "No" at bounding box center [198, 207] width 46 height 22
click at [193, 179] on div "No" at bounding box center [198, 171] width 46 height 22
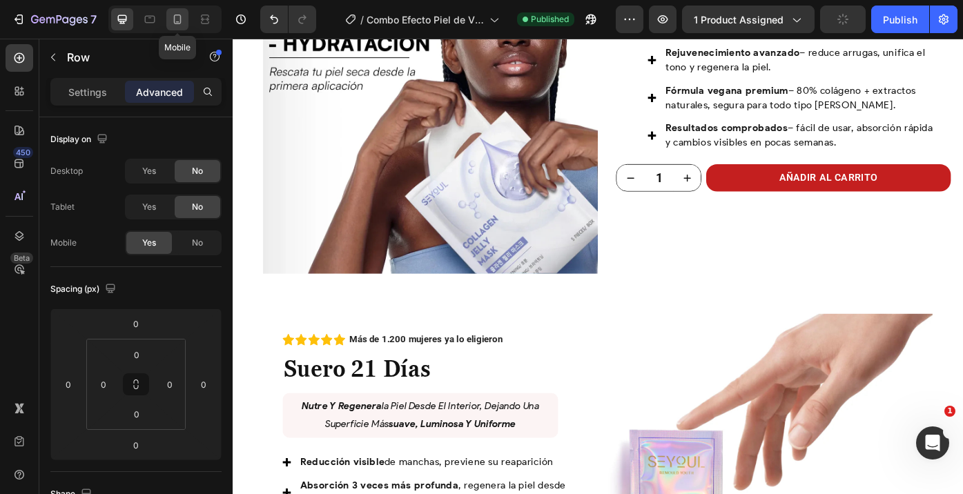
click at [173, 13] on icon at bounding box center [178, 19] width 14 height 14
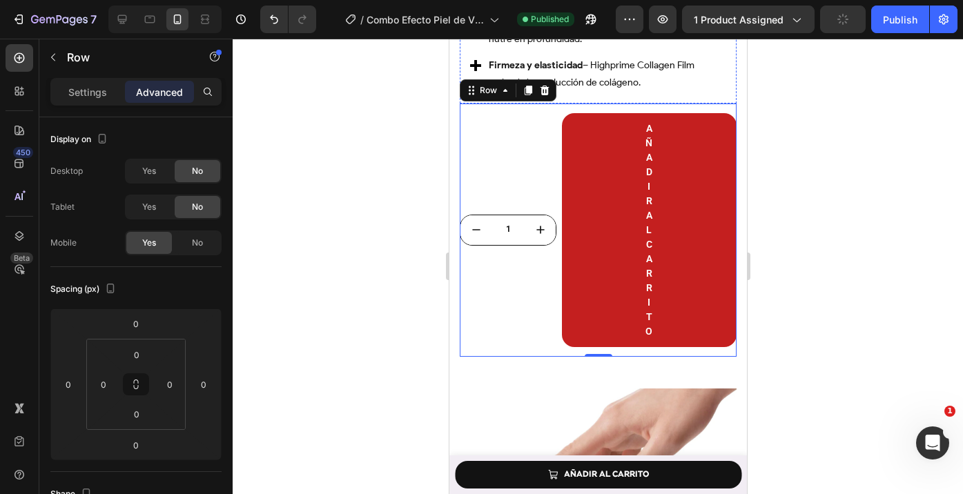
scroll to position [1877, 0]
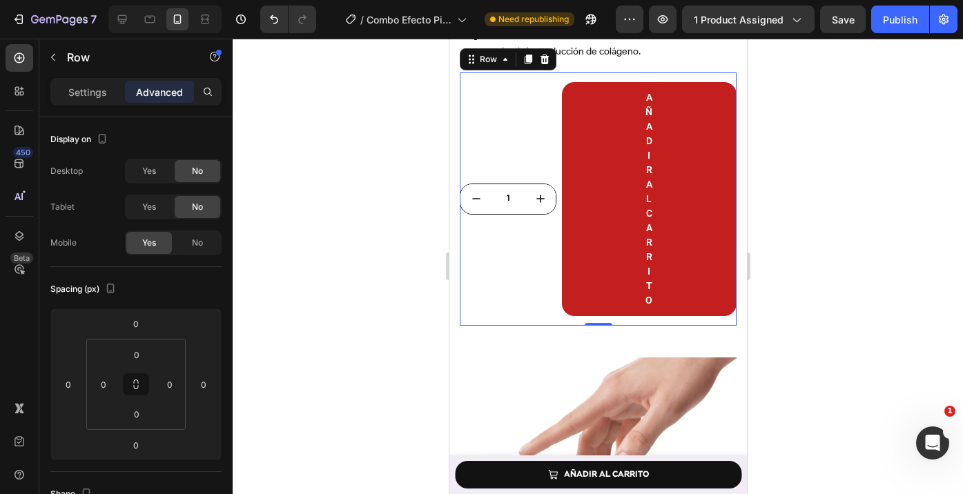
click at [550, 93] on div "1 Product Quantity" at bounding box center [507, 198] width 97 height 253
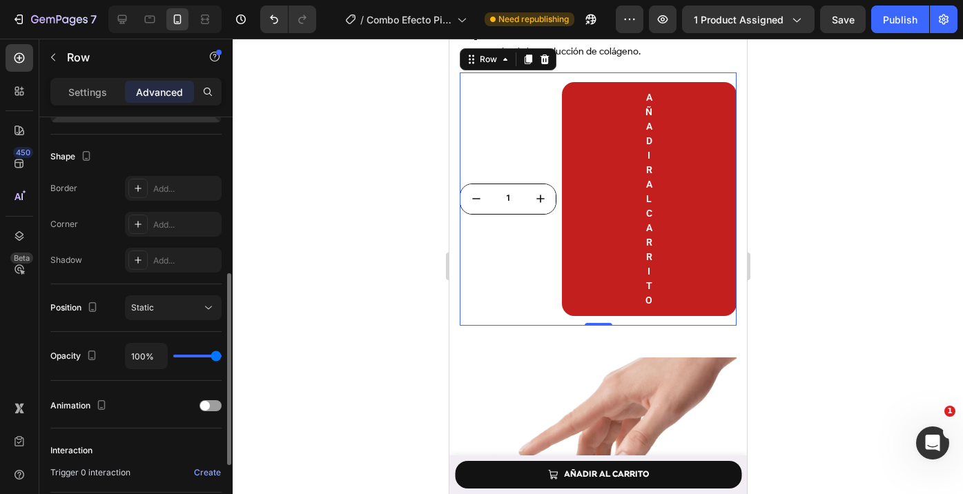
scroll to position [339, 0]
click at [540, 57] on icon at bounding box center [544, 59] width 9 height 10
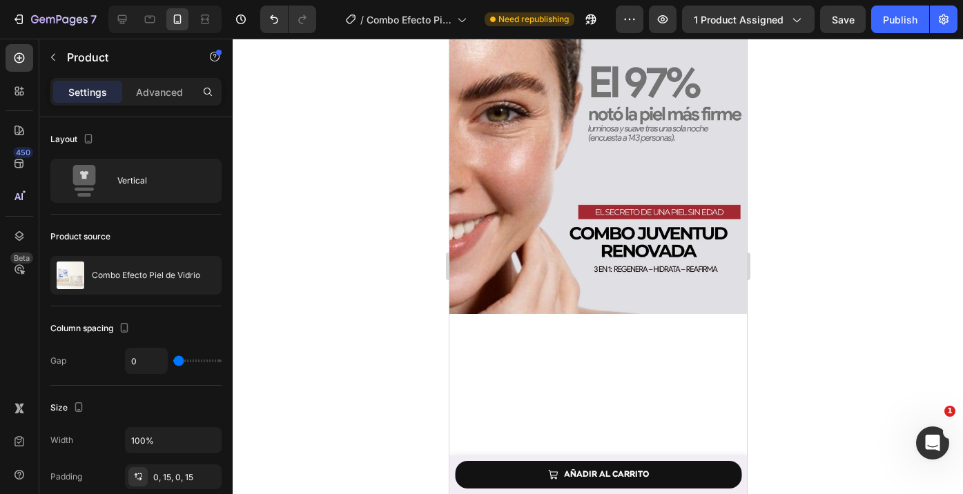
scroll to position [418, 0]
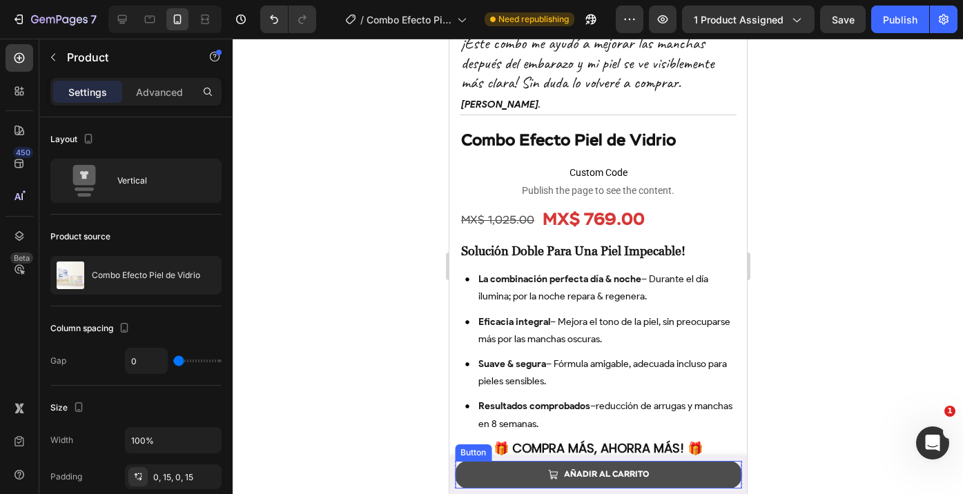
click at [510, 477] on link "AÑADIR AL CARRITO" at bounding box center [597, 475] width 286 height 28
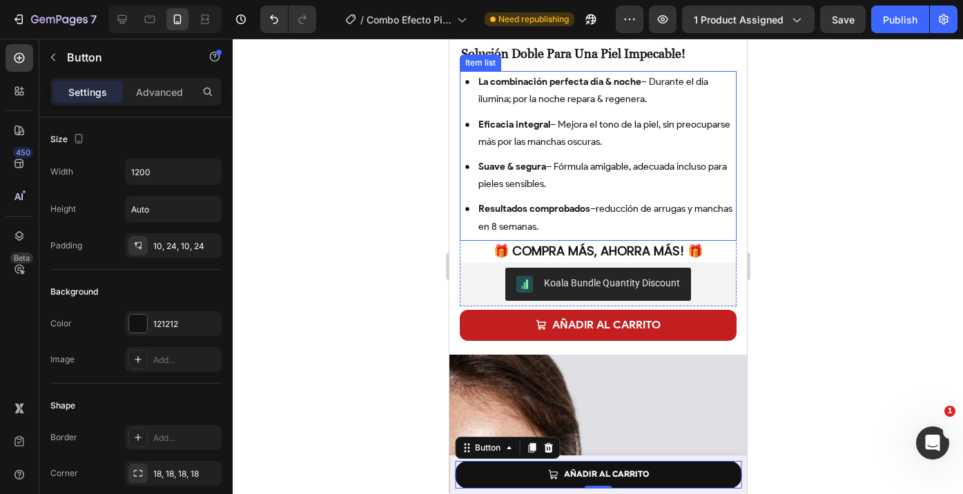
scroll to position [607, 0]
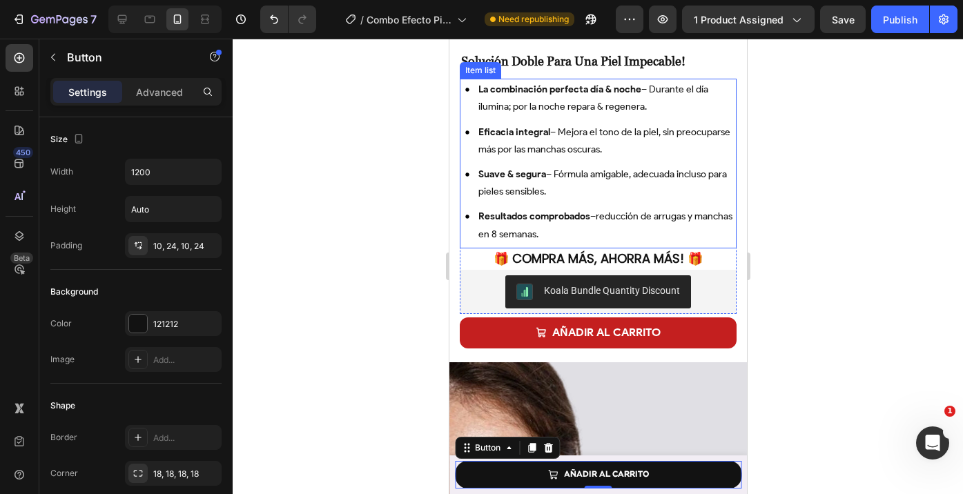
click at [483, 279] on div "Koala Bundle Quantity Discount" at bounding box center [598, 291] width 266 height 33
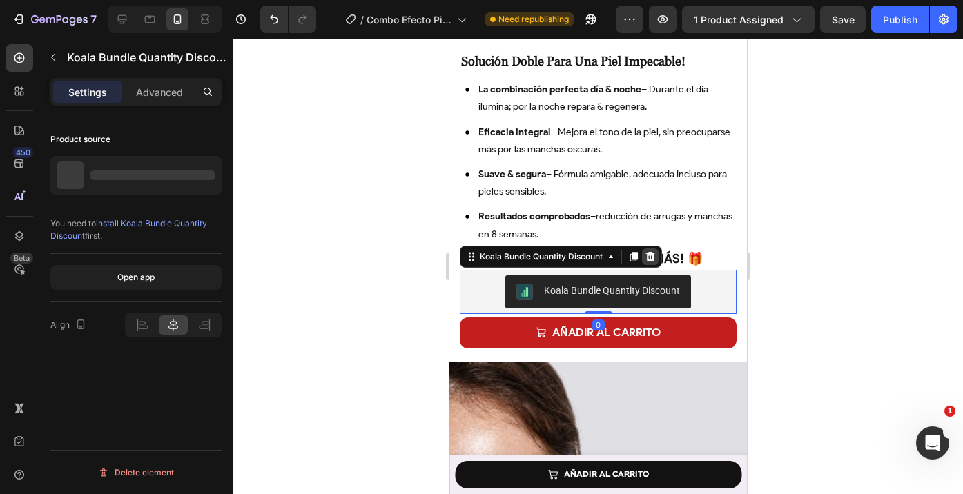
click at [655, 257] on icon at bounding box center [649, 256] width 11 height 11
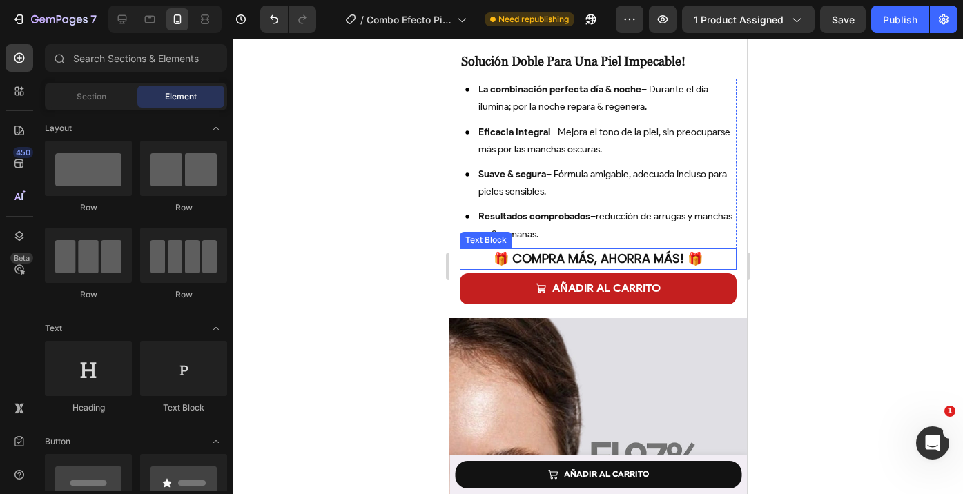
click at [490, 256] on p "🎁 Compra más, ahorra más! 🎁" at bounding box center [597, 259] width 274 height 19
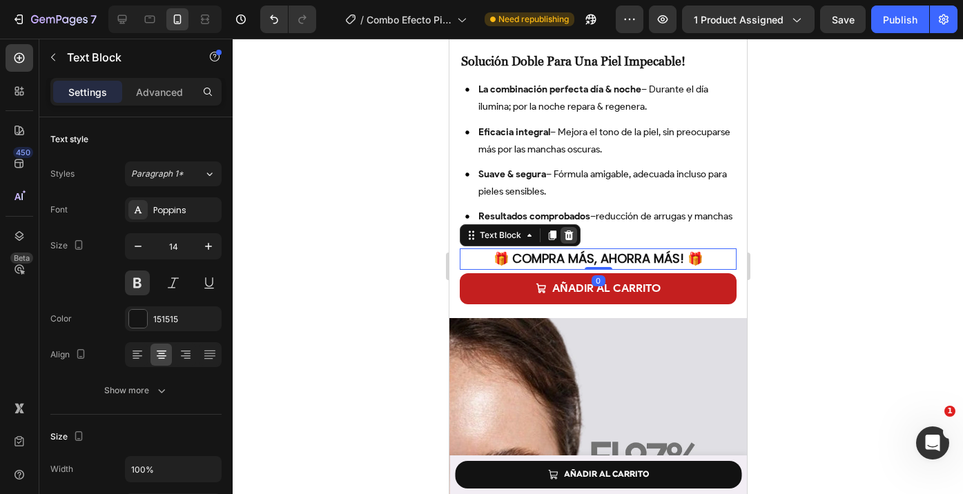
click at [574, 236] on div at bounding box center [568, 235] width 17 height 17
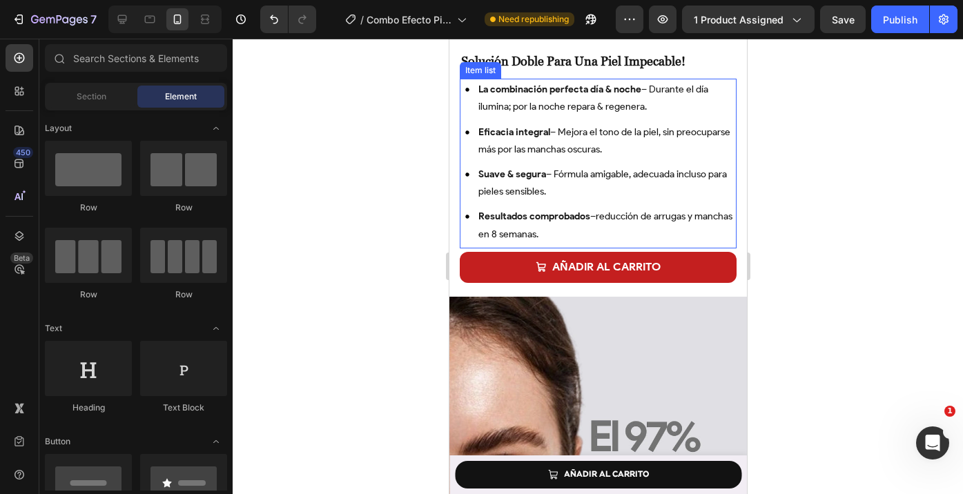
click at [468, 240] on div "Resultados comprobados – reducción de arrugas y manchas en 8 semanas." at bounding box center [597, 225] width 277 height 39
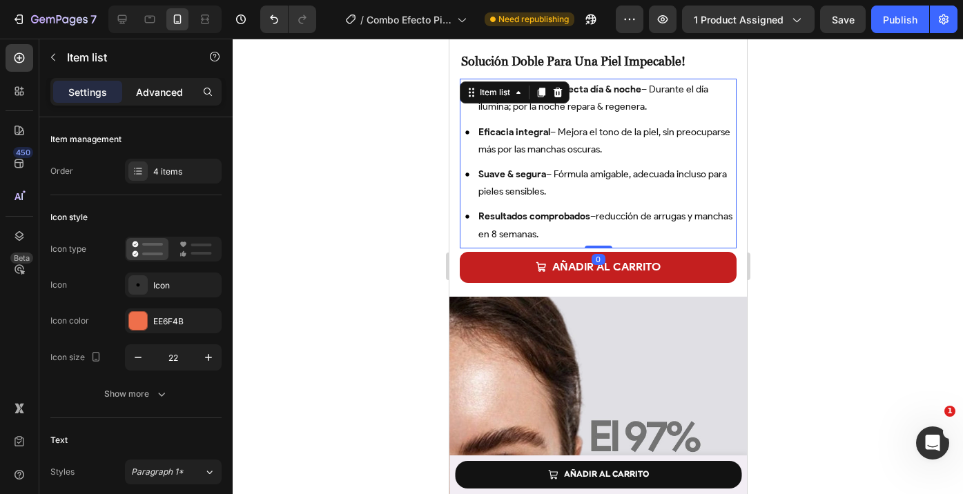
click at [171, 93] on p "Advanced" at bounding box center [159, 92] width 47 height 14
type input "100%"
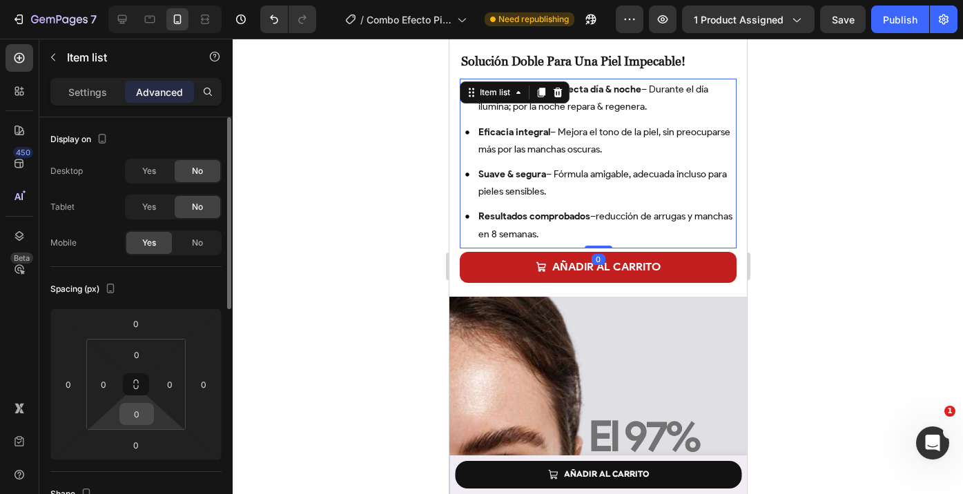
click at [137, 416] on input "0" at bounding box center [137, 414] width 28 height 21
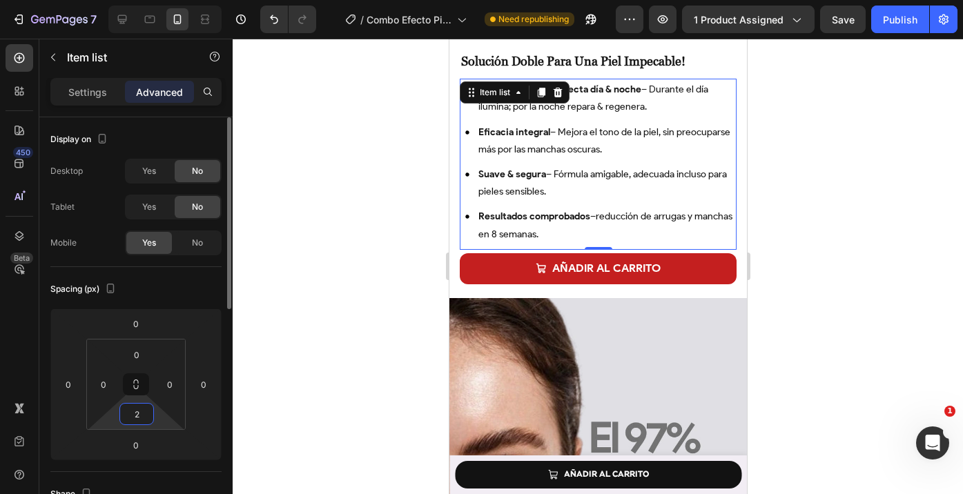
type input "20"
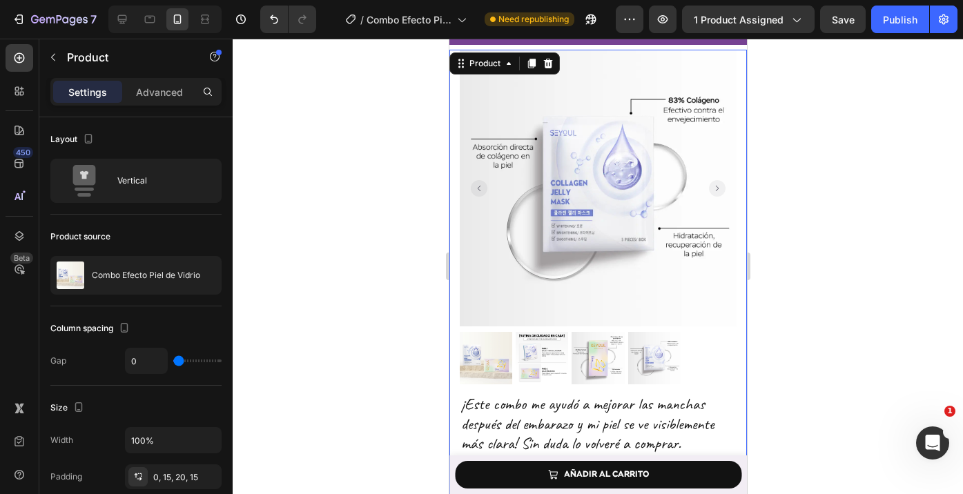
scroll to position [0, 0]
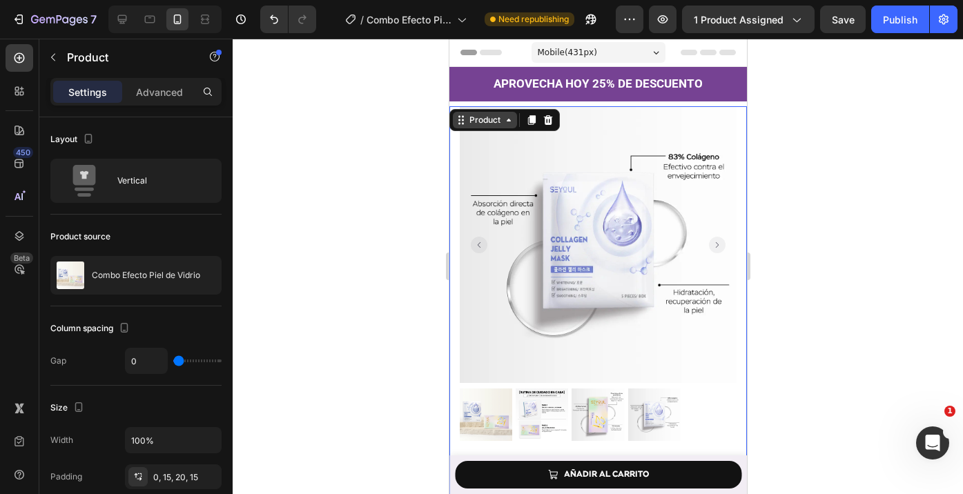
click at [462, 121] on icon at bounding box center [460, 120] width 11 height 11
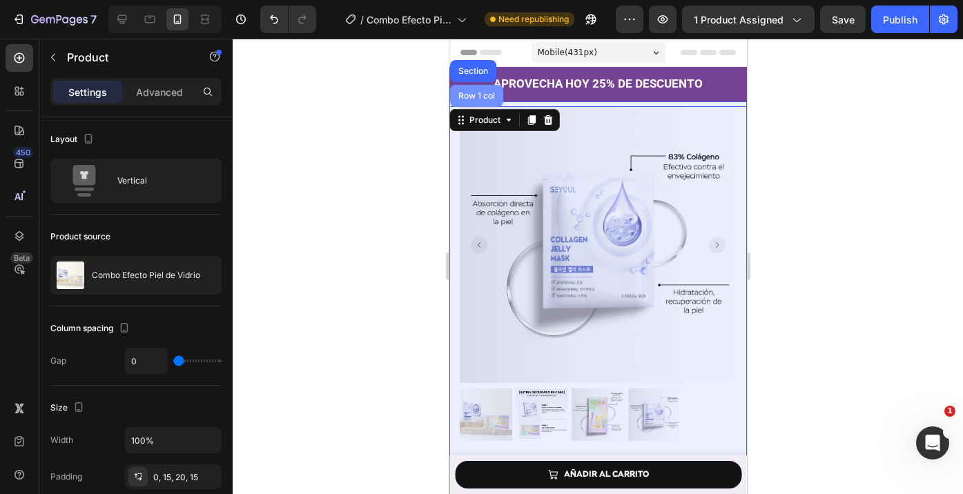
click at [472, 87] on div "Row 1 col" at bounding box center [475, 96] width 53 height 22
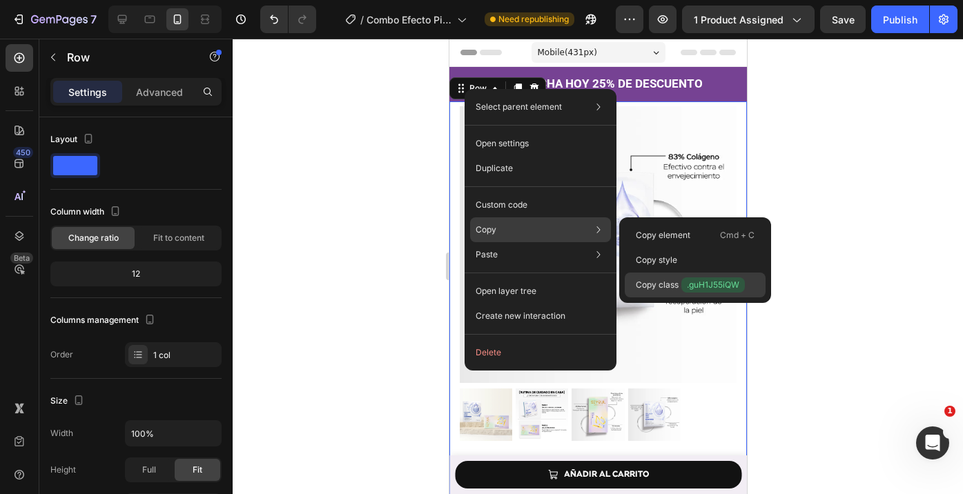
click at [663, 286] on p "Copy class .guH1J55iQW" at bounding box center [690, 285] width 109 height 15
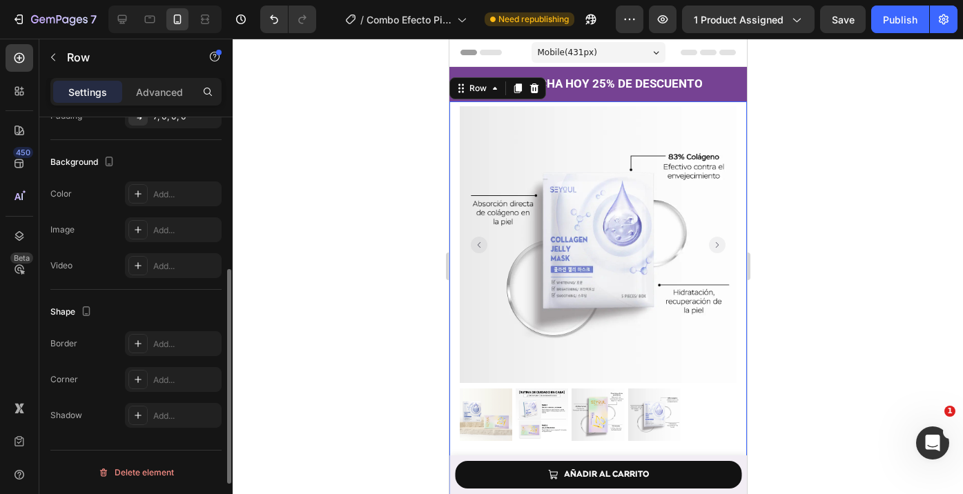
scroll to position [207, 0]
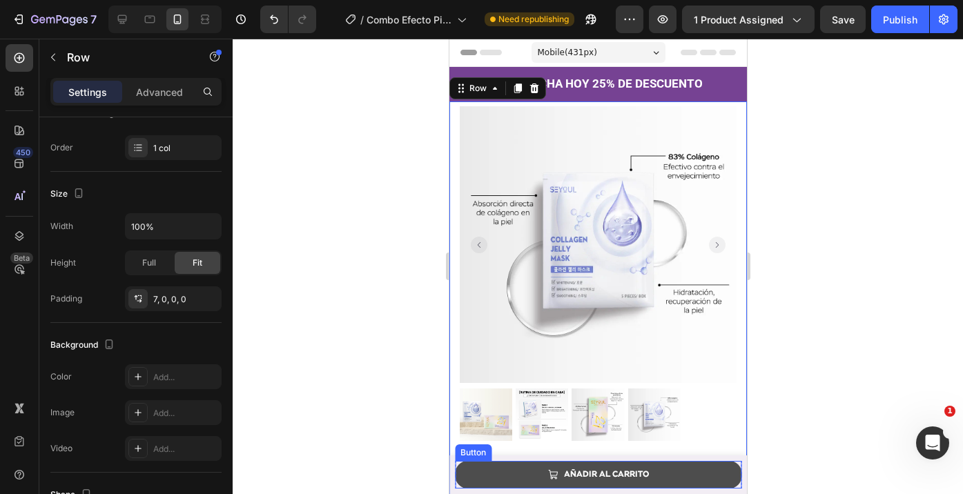
click at [470, 470] on link "AÑADIR AL CARRITO" at bounding box center [597, 475] width 286 height 28
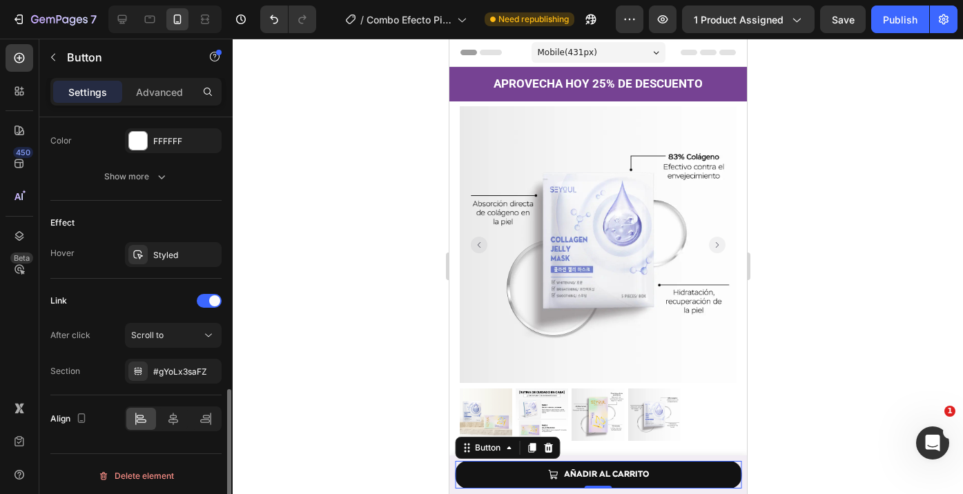
scroll to position [754, 0]
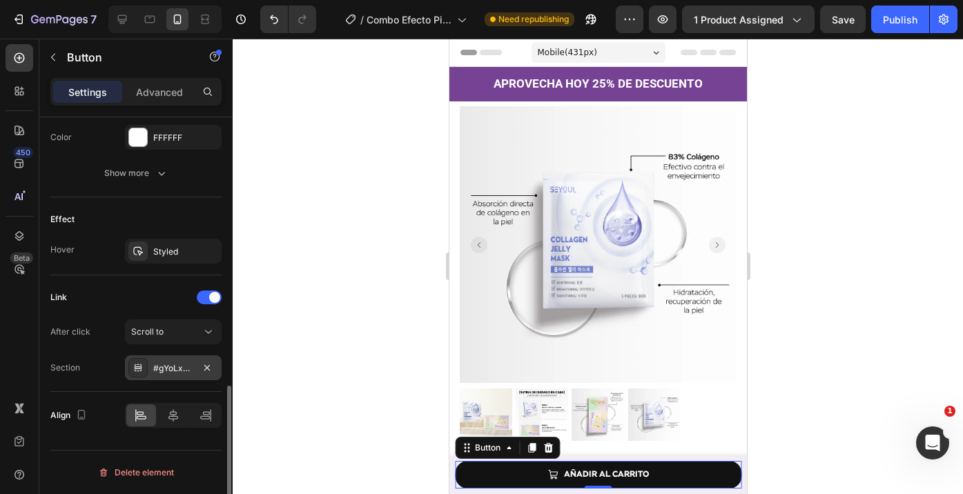
click at [185, 378] on div "#gYoLx3saFZ" at bounding box center [173, 368] width 97 height 25
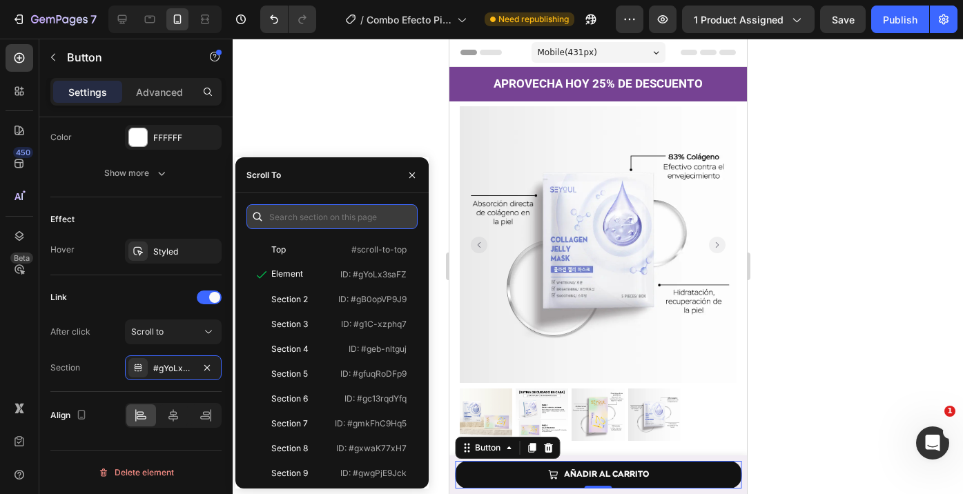
click at [310, 217] on input "text" at bounding box center [331, 216] width 171 height 25
paste input ".guH1J55iQW"
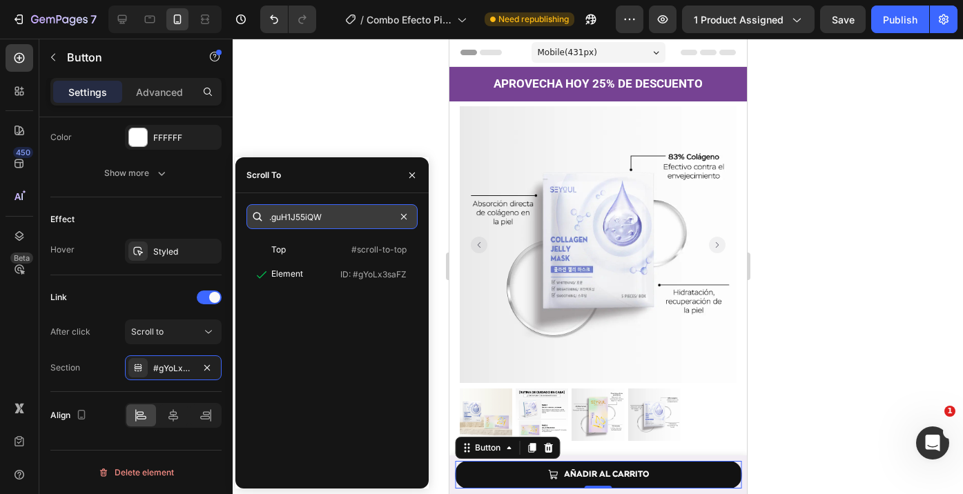
click at [271, 217] on input ".guH1J55iQW" at bounding box center [331, 216] width 171 height 25
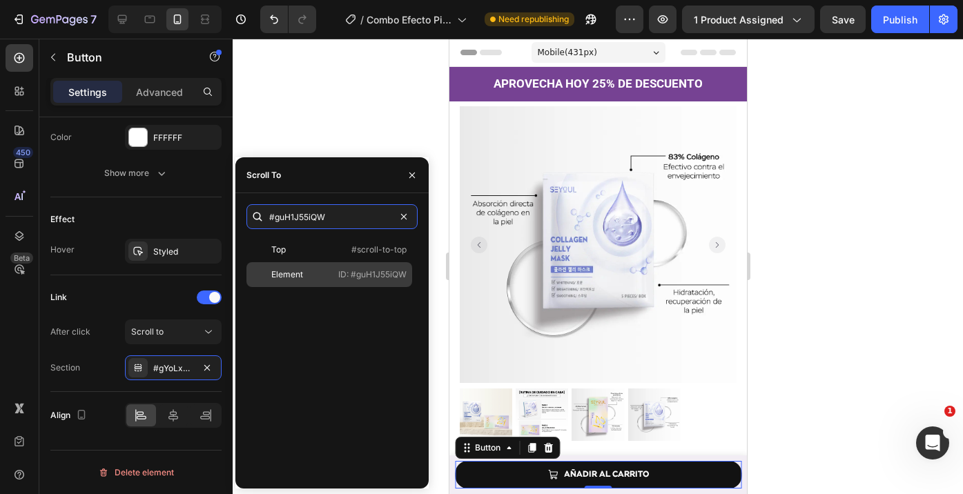
type input "#guH1J55iQW"
click at [324, 272] on div "Element" at bounding box center [292, 275] width 80 height 12
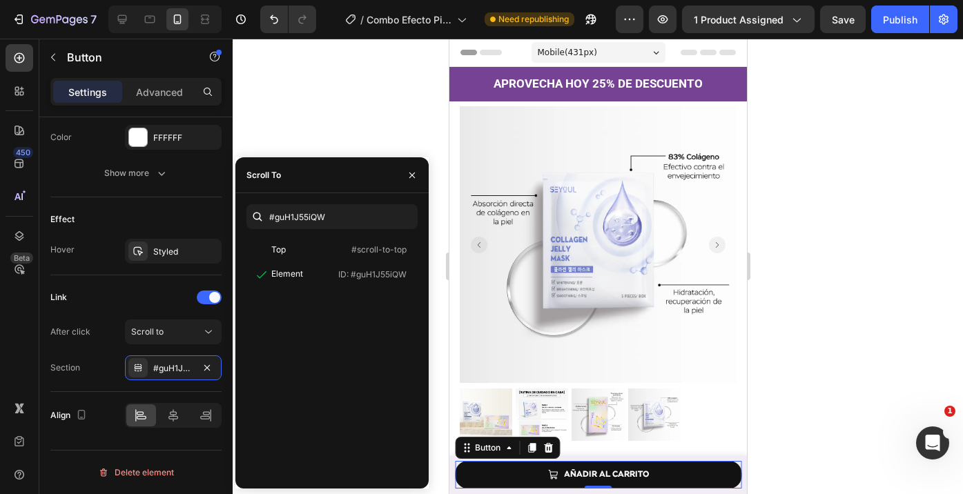
click at [385, 101] on div at bounding box center [598, 267] width 730 height 456
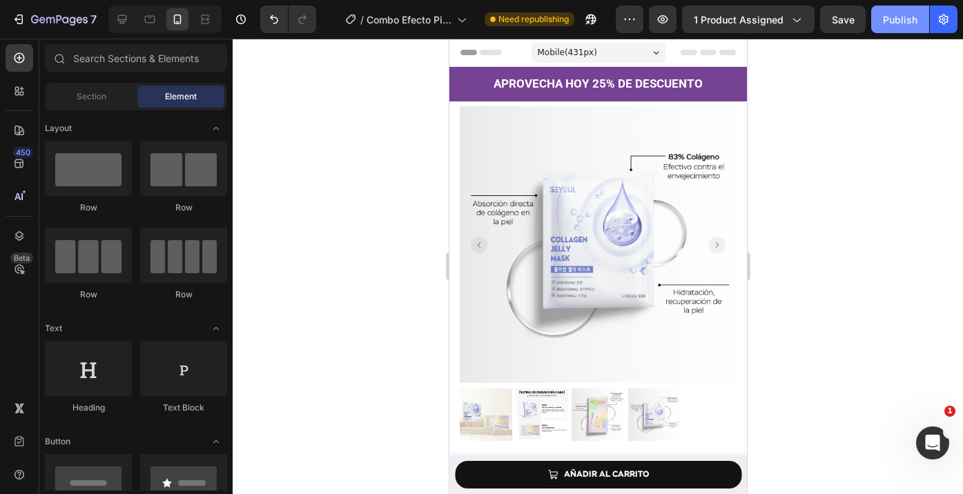
click at [893, 18] on div "Publish" at bounding box center [900, 19] width 35 height 14
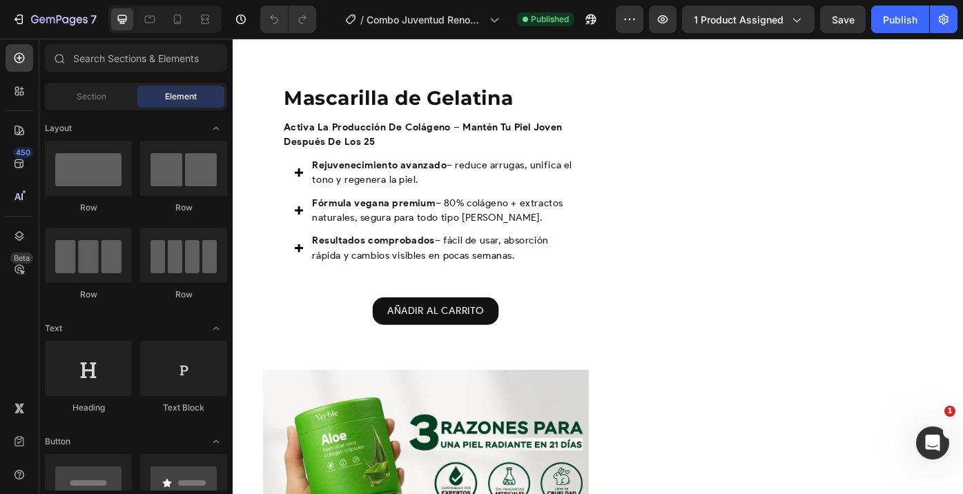
scroll to position [1196, 0]
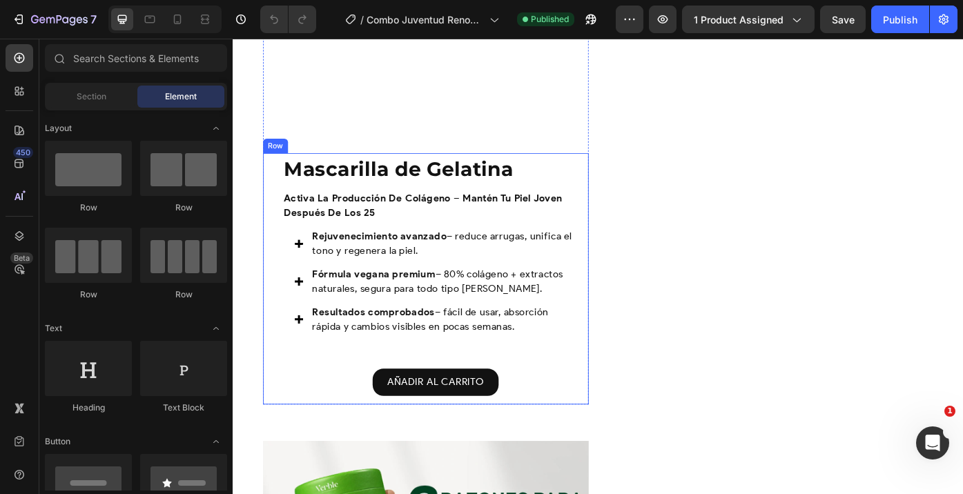
click at [271, 187] on div "Mascarilla de Gelatina Product Title activa la producción de colágeno – mantén …" at bounding box center [451, 310] width 369 height 285
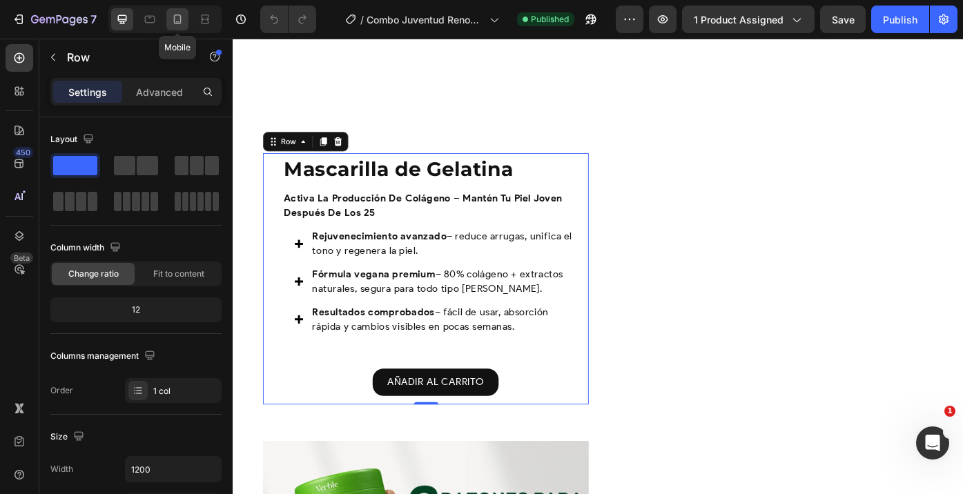
click at [178, 21] on icon at bounding box center [178, 19] width 8 height 10
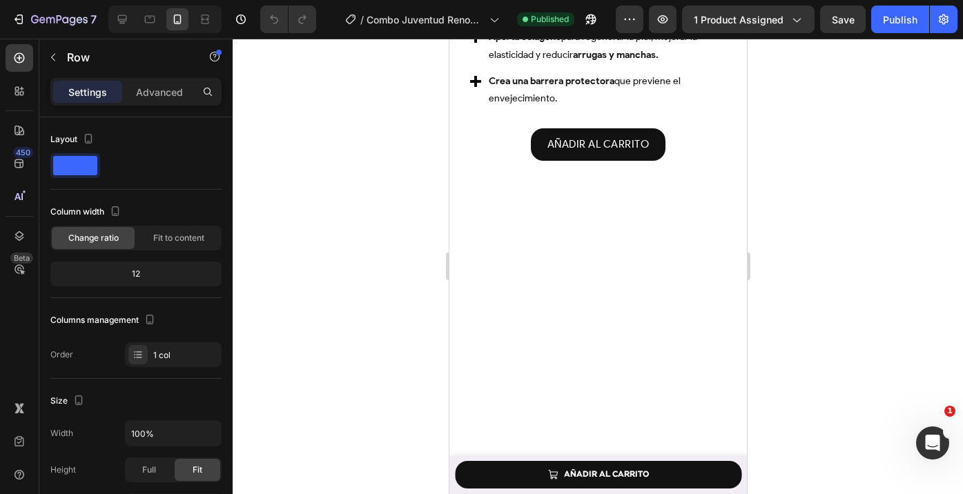
scroll to position [1344, 0]
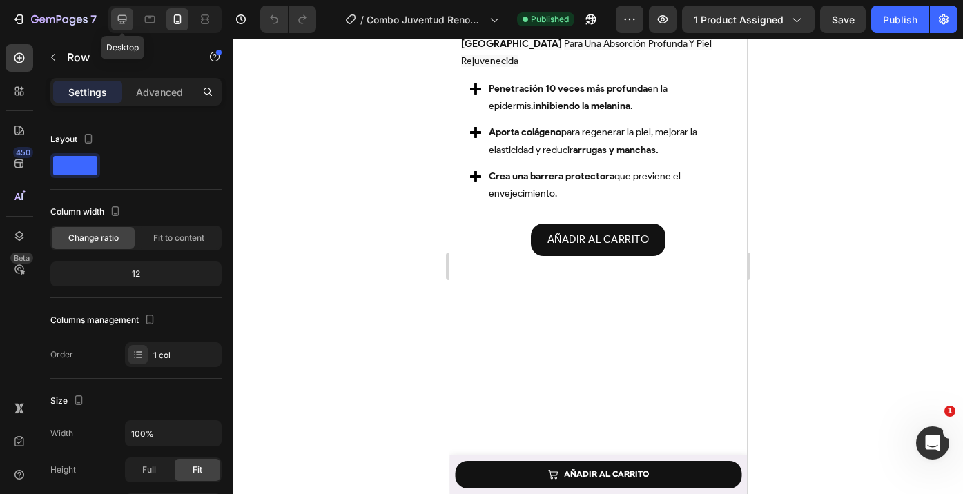
click at [128, 17] on icon at bounding box center [122, 19] width 14 height 14
type input "1200"
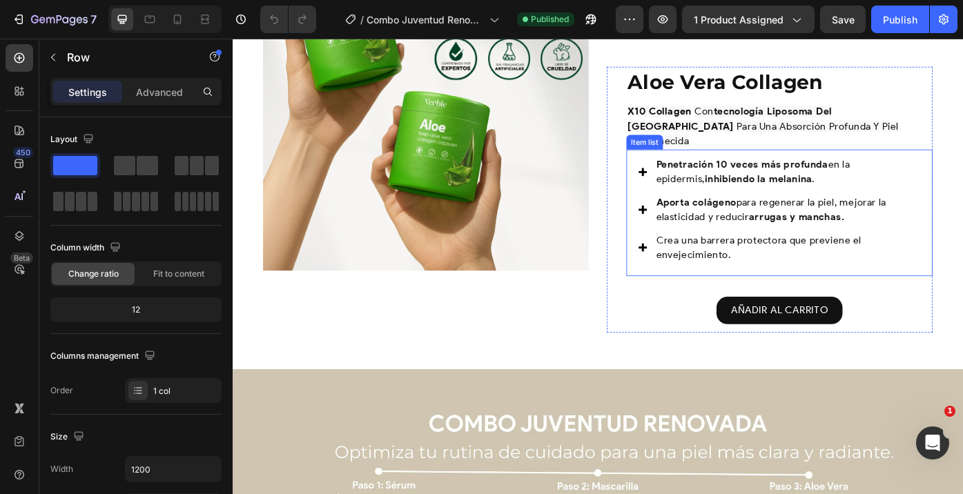
scroll to position [1640, 0]
